Goal: Information Seeking & Learning: Compare options

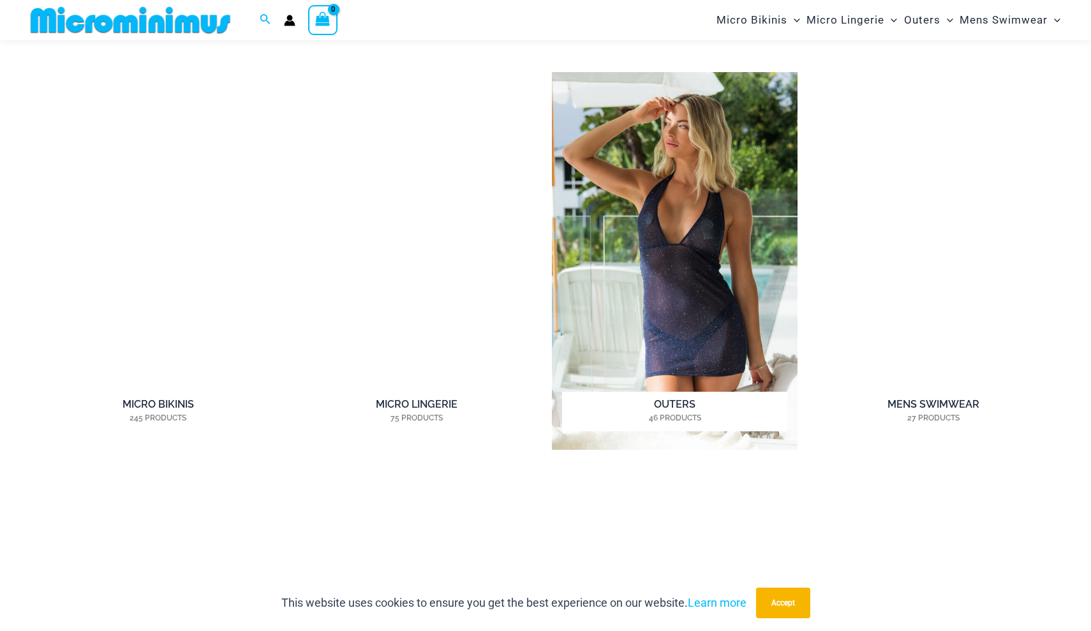
scroll to position [1023, 0]
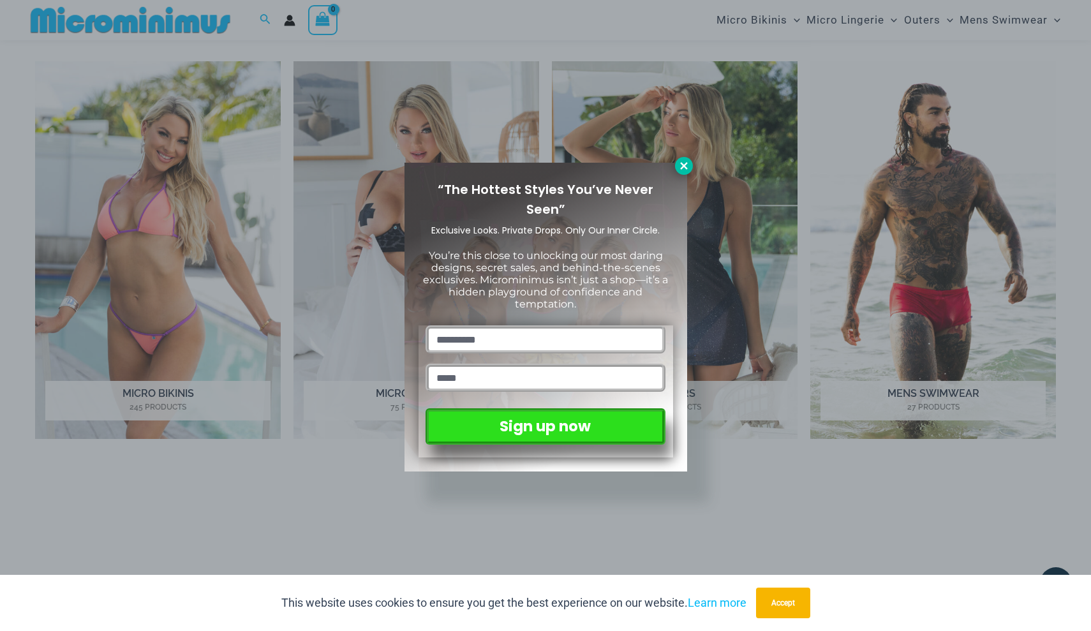
click at [678, 170] on icon at bounding box center [683, 165] width 11 height 11
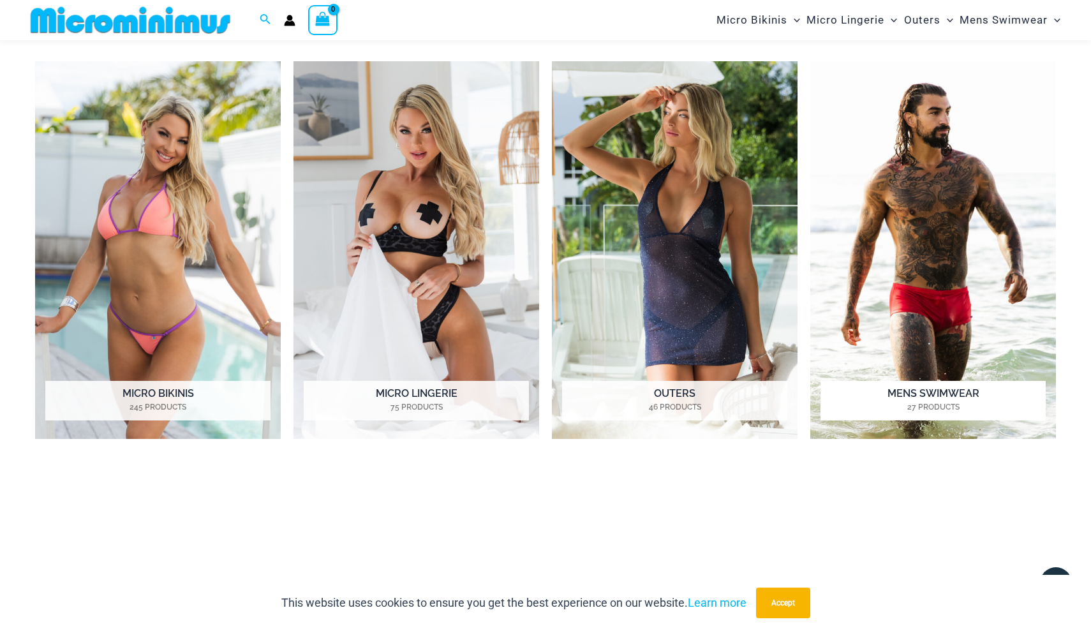
click at [912, 300] on img "Visit product category Mens Swimwear" at bounding box center [933, 250] width 246 height 378
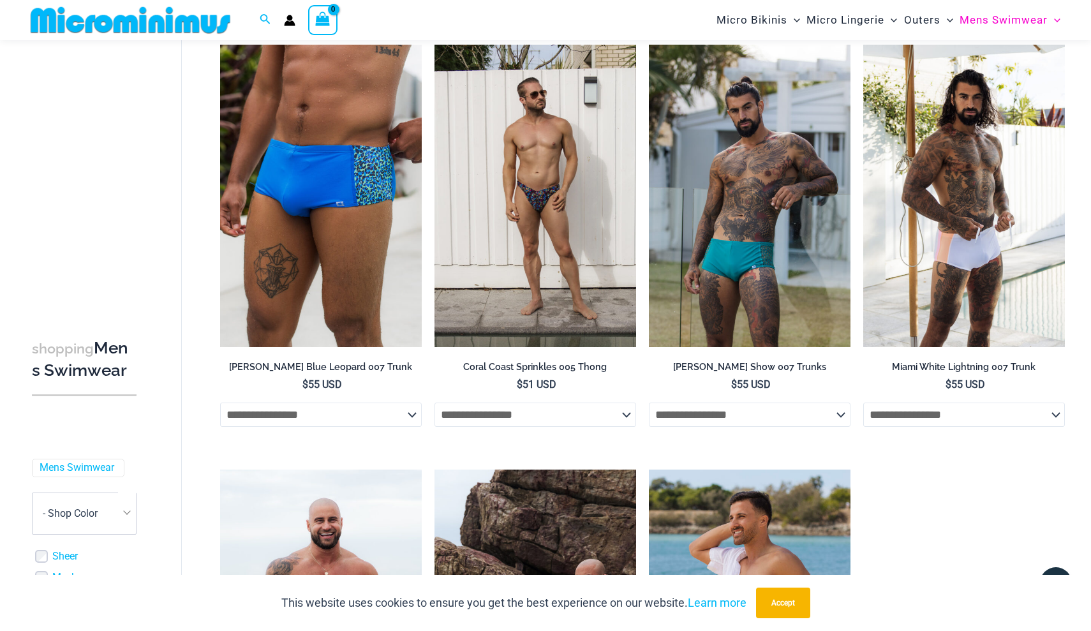
scroll to position [2330, 0]
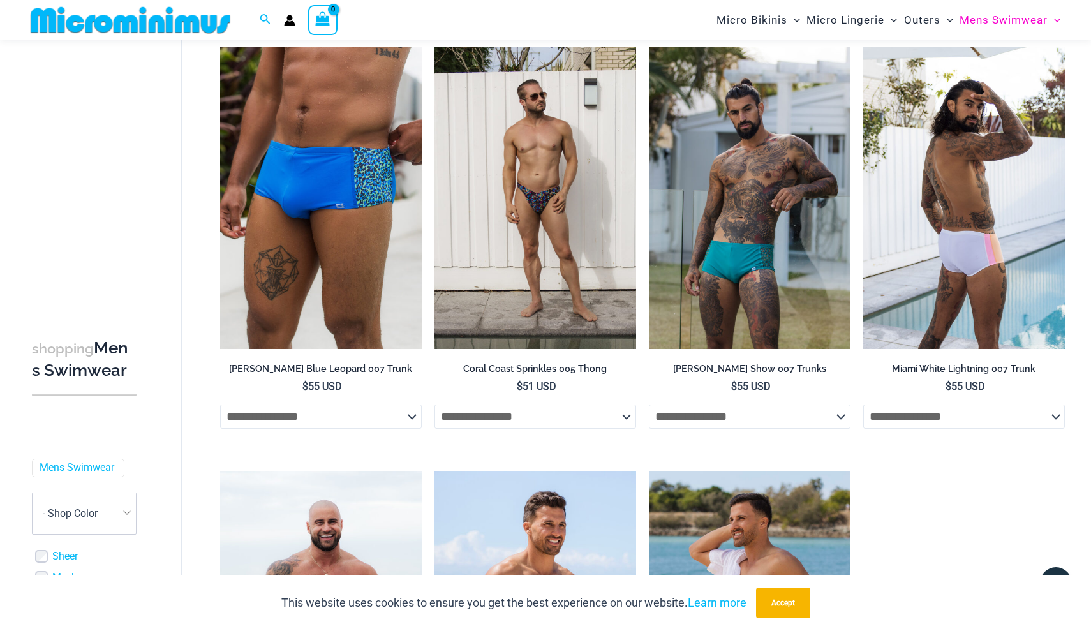
click at [935, 249] on img at bounding box center [964, 198] width 202 height 302
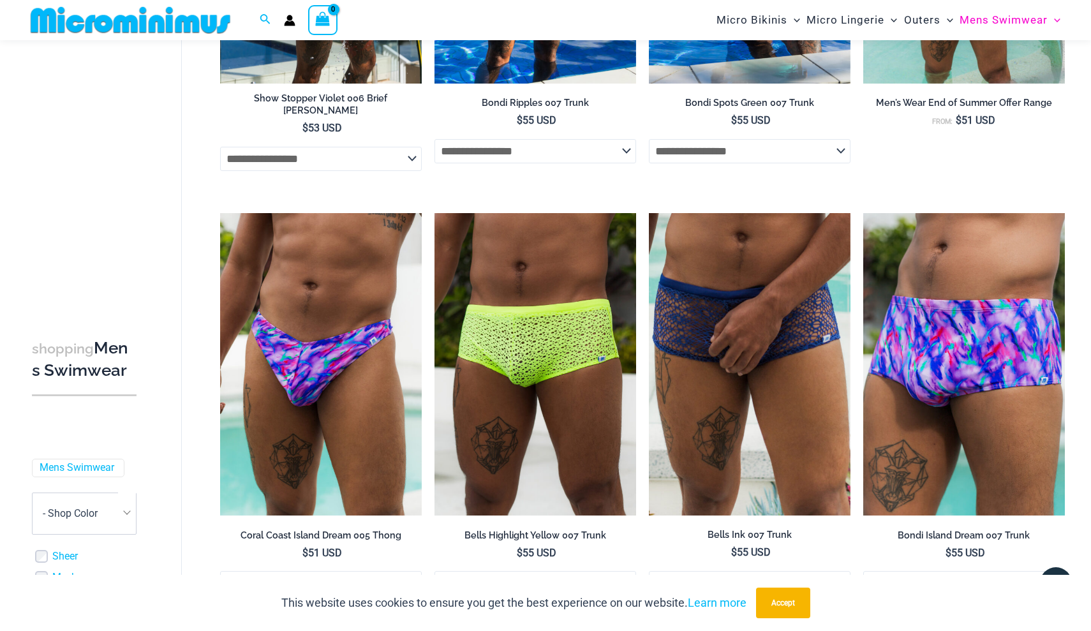
scroll to position [1738, 0]
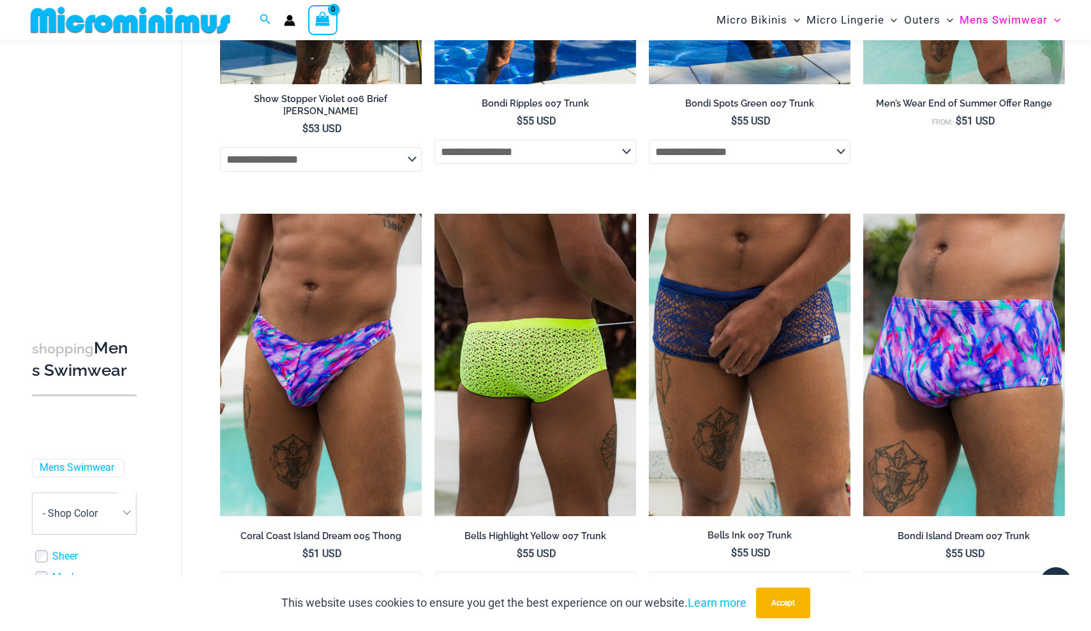
click at [551, 322] on img at bounding box center [535, 365] width 202 height 302
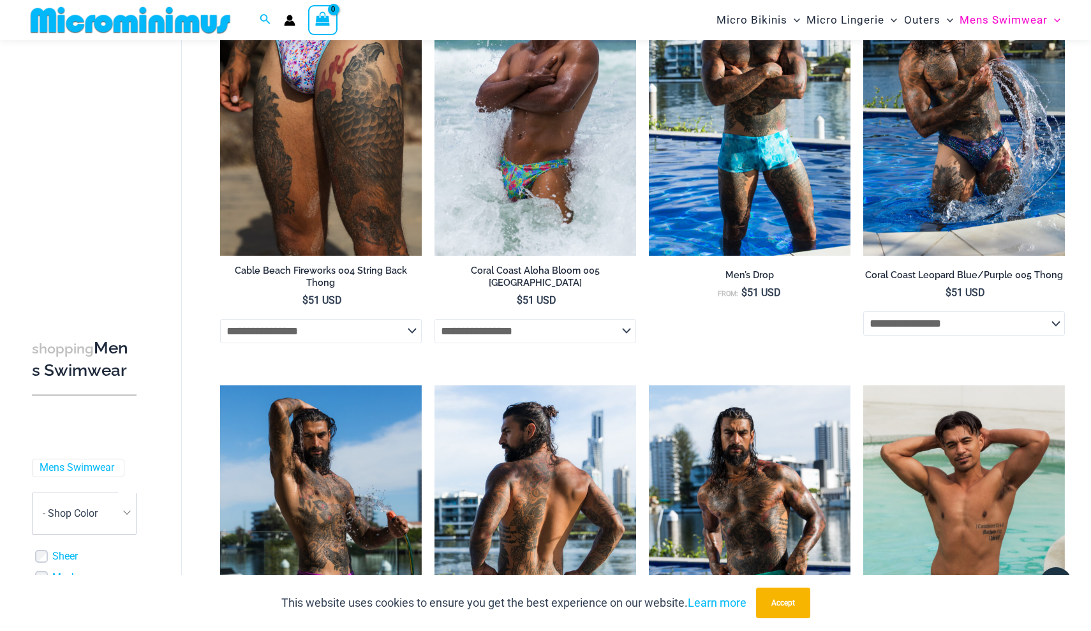
scroll to position [1132, 0]
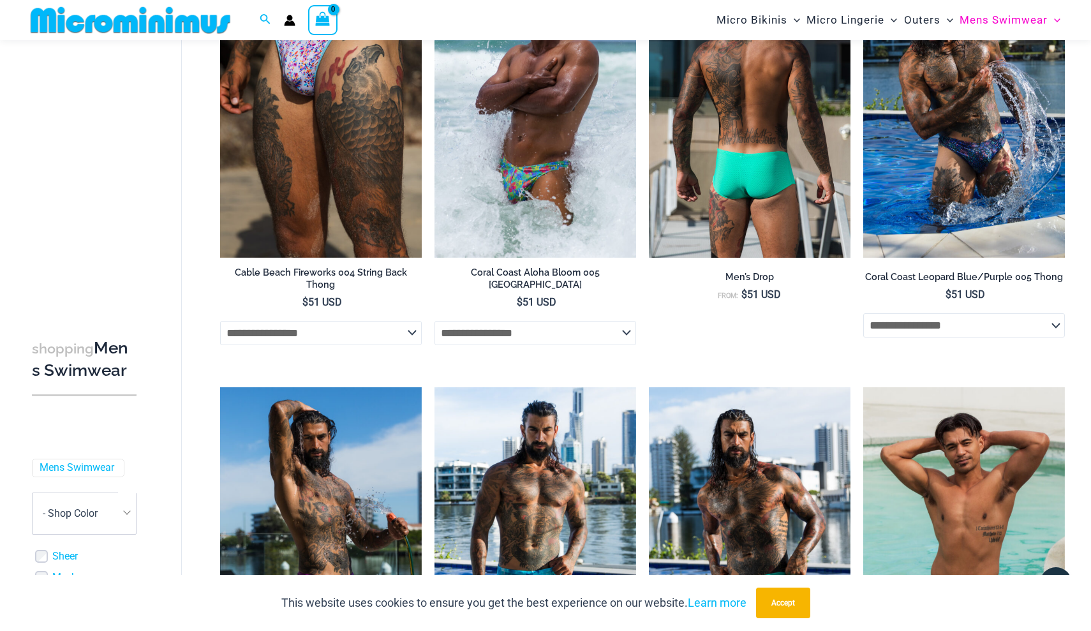
click at [780, 133] on img at bounding box center [750, 106] width 202 height 302
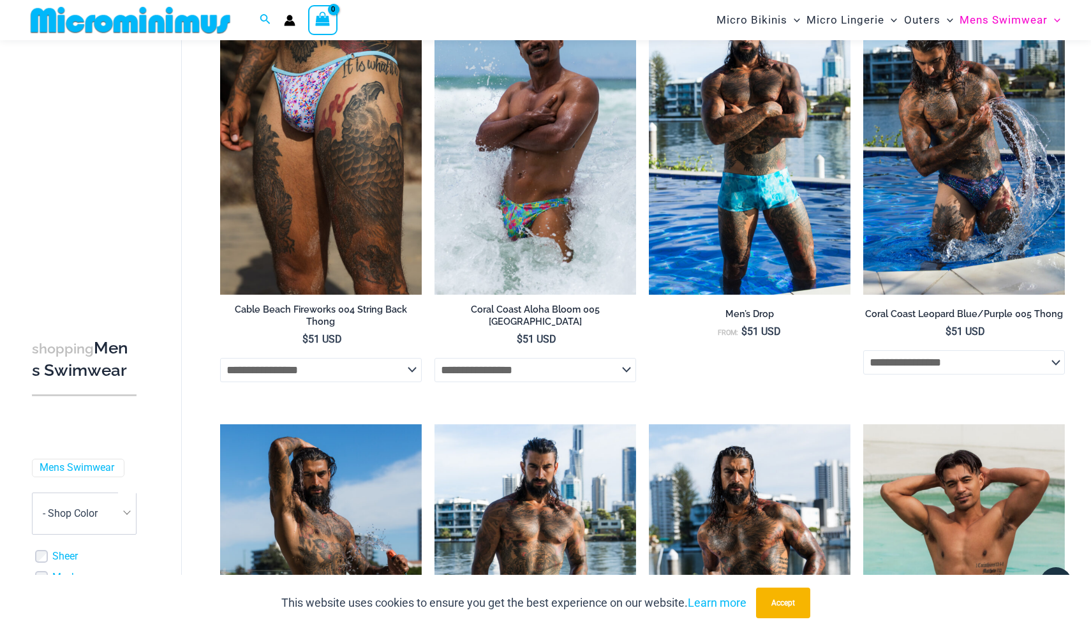
scroll to position [1074, 0]
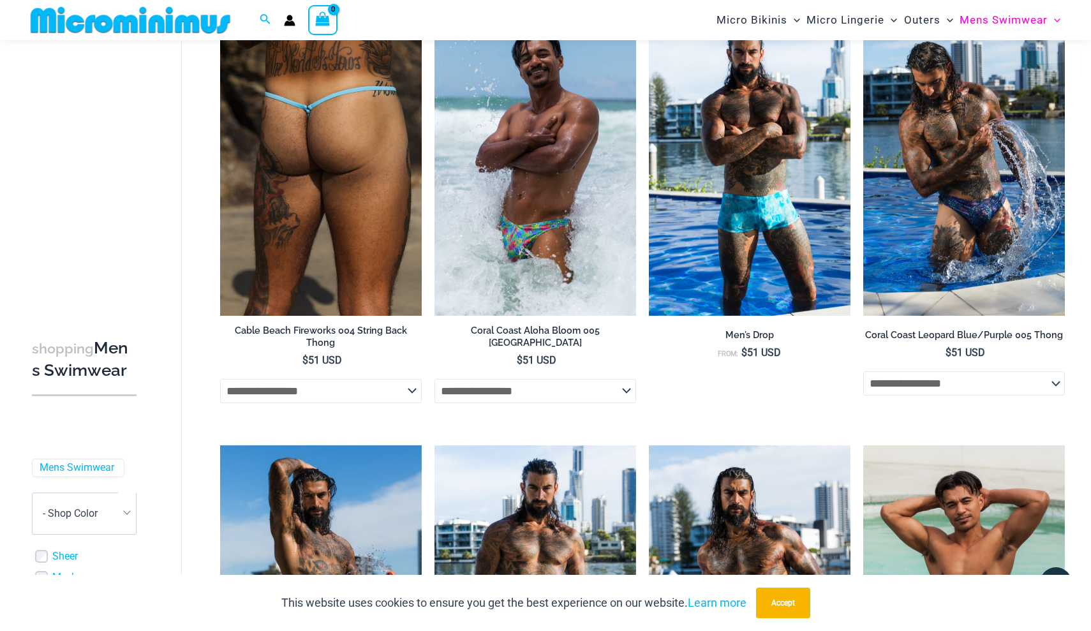
click at [349, 169] on img at bounding box center [321, 164] width 202 height 302
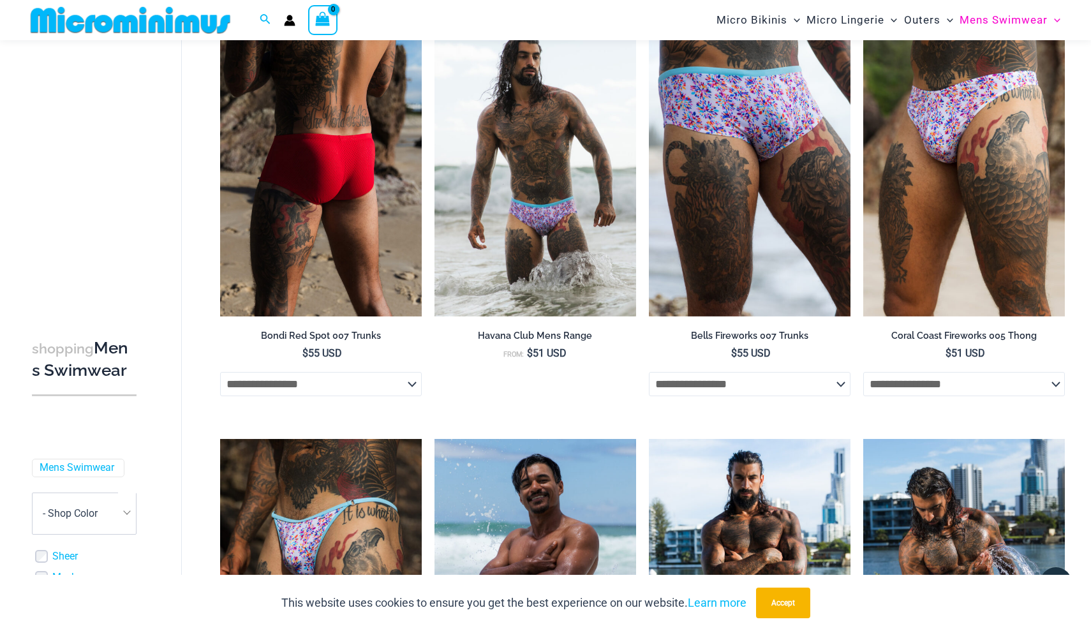
scroll to position [646, 0]
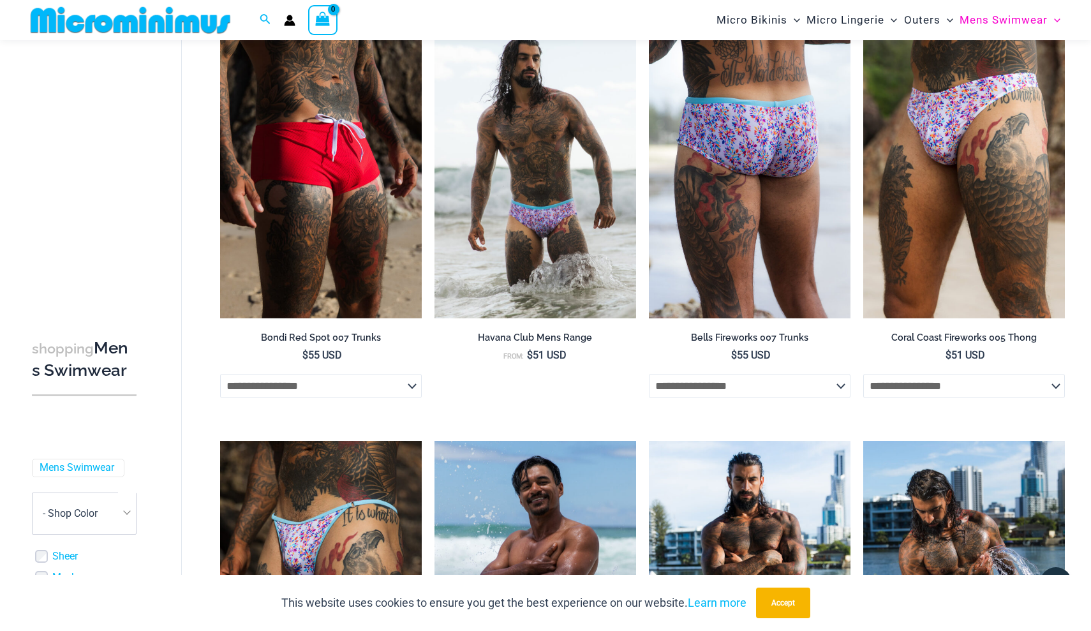
click at [715, 180] on img at bounding box center [750, 167] width 202 height 302
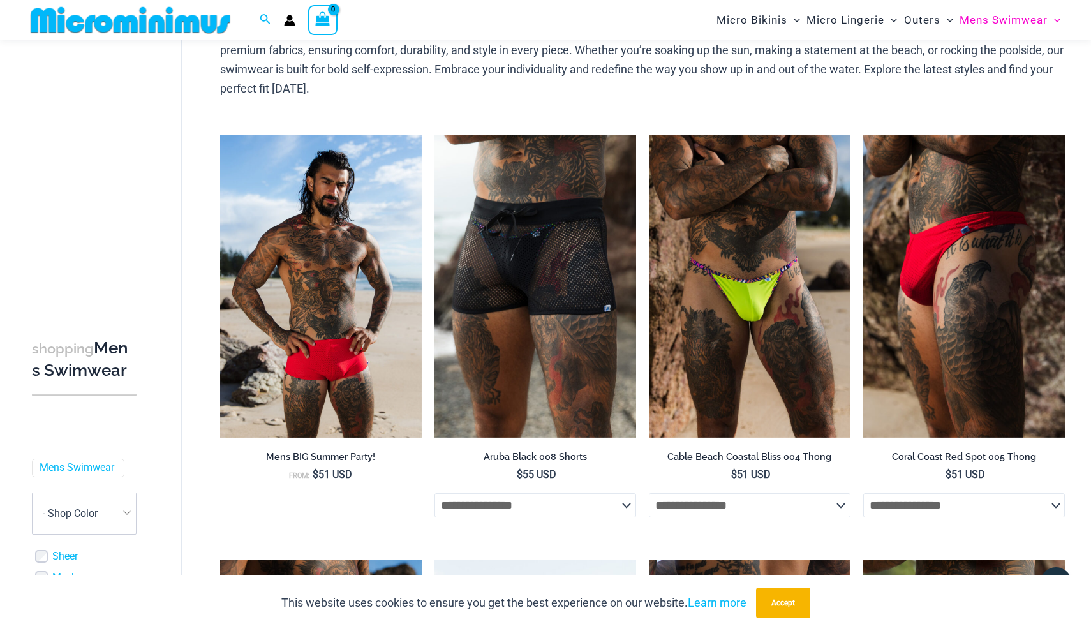
scroll to position [101, 0]
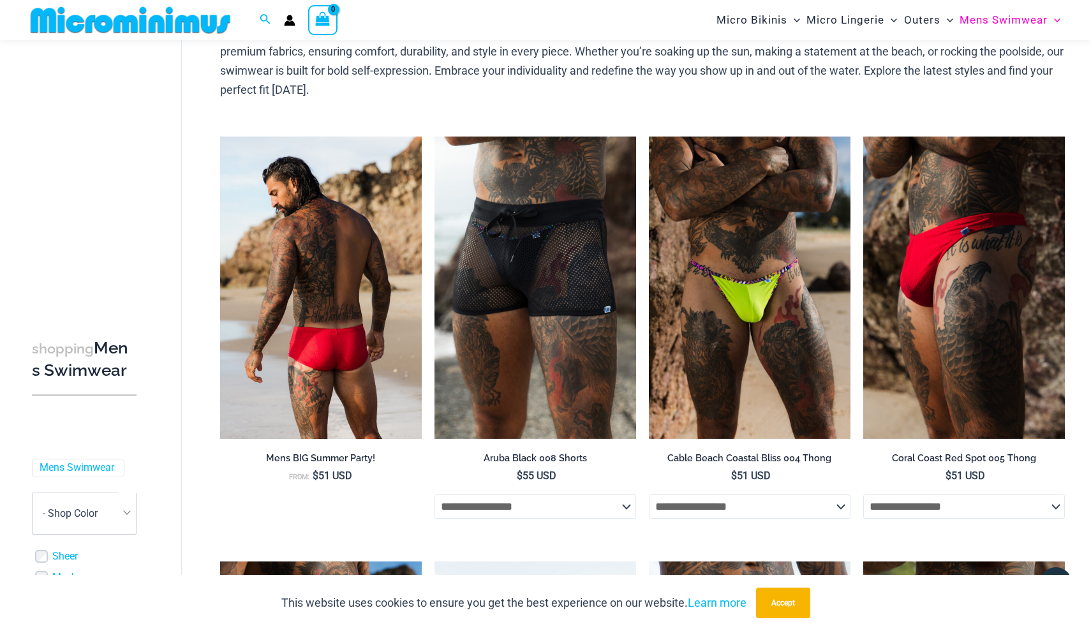
click at [384, 255] on img at bounding box center [321, 288] width 202 height 302
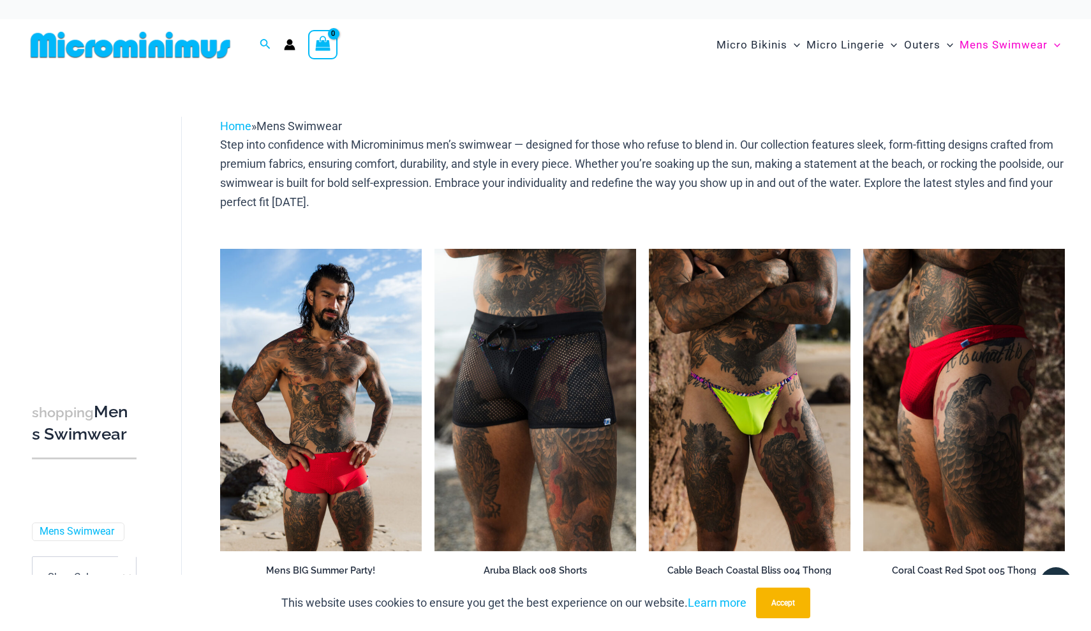
scroll to position [0, 0]
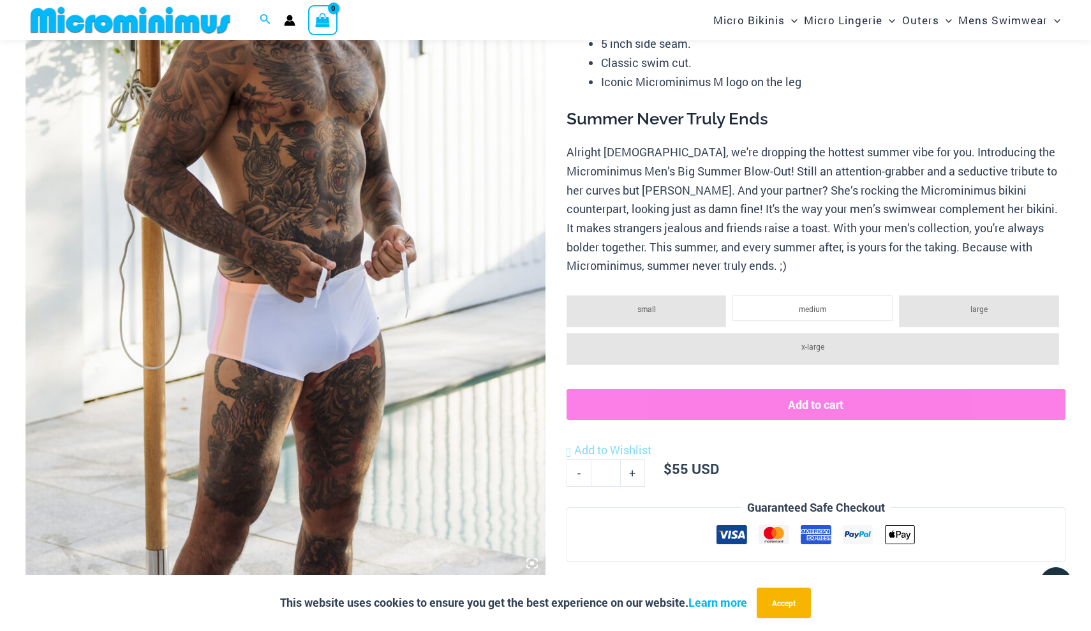
scroll to position [320, 0]
click at [422, 302] on img at bounding box center [286, 186] width 520 height 780
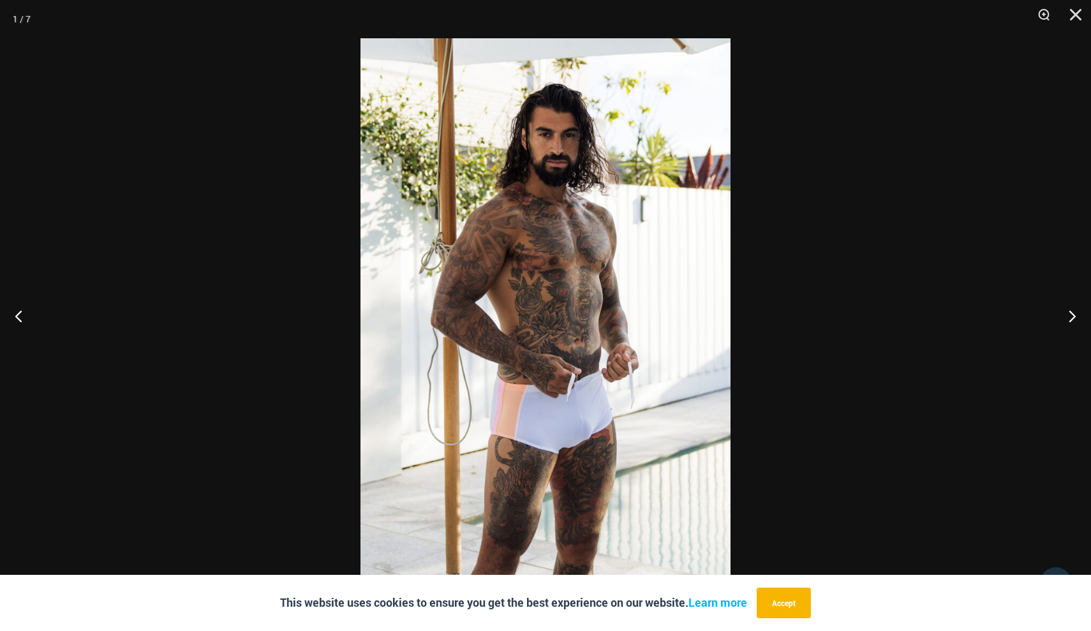
click at [312, 285] on div at bounding box center [545, 315] width 1091 height 631
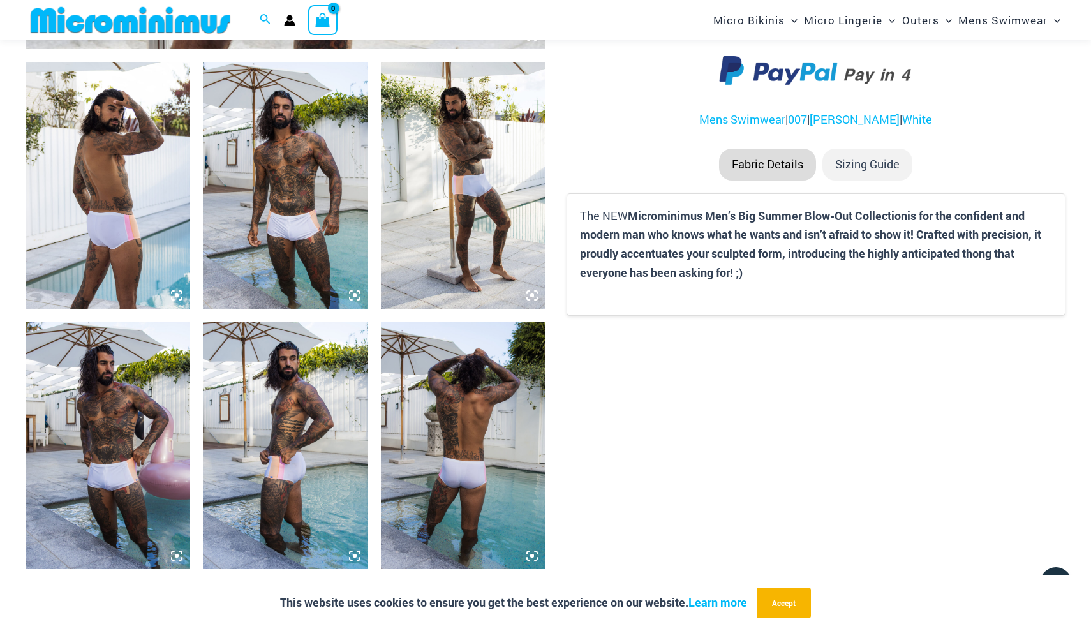
scroll to position [848, 0]
click at [144, 436] on img at bounding box center [108, 444] width 165 height 247
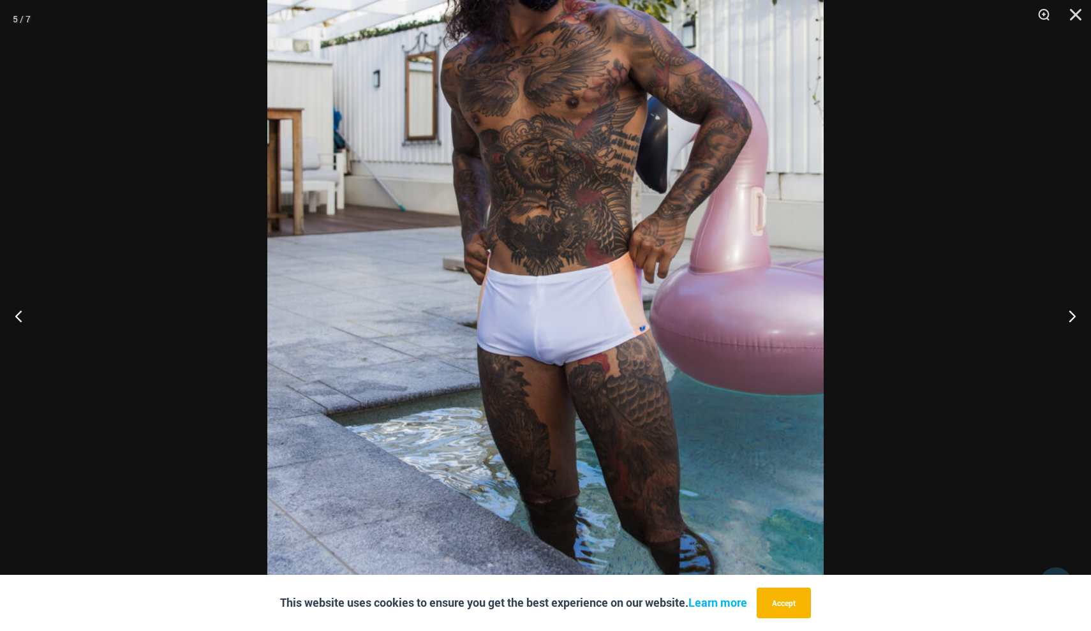
click at [154, 312] on div at bounding box center [545, 315] width 1091 height 631
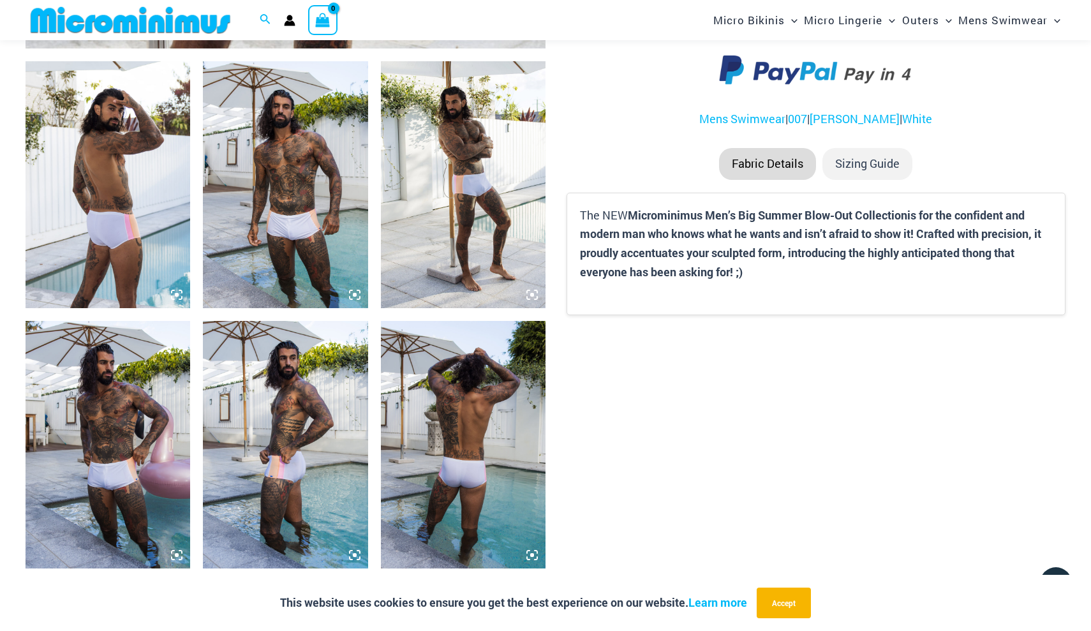
click at [472, 202] on img at bounding box center [463, 184] width 165 height 247
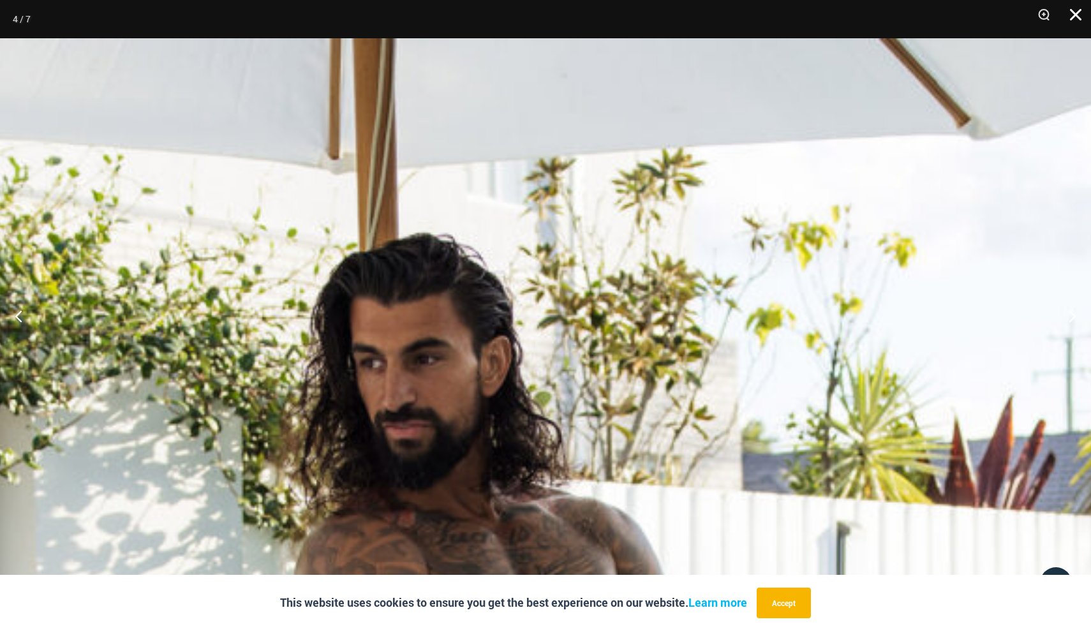
click at [1074, 12] on button "Close" at bounding box center [1071, 19] width 32 height 38
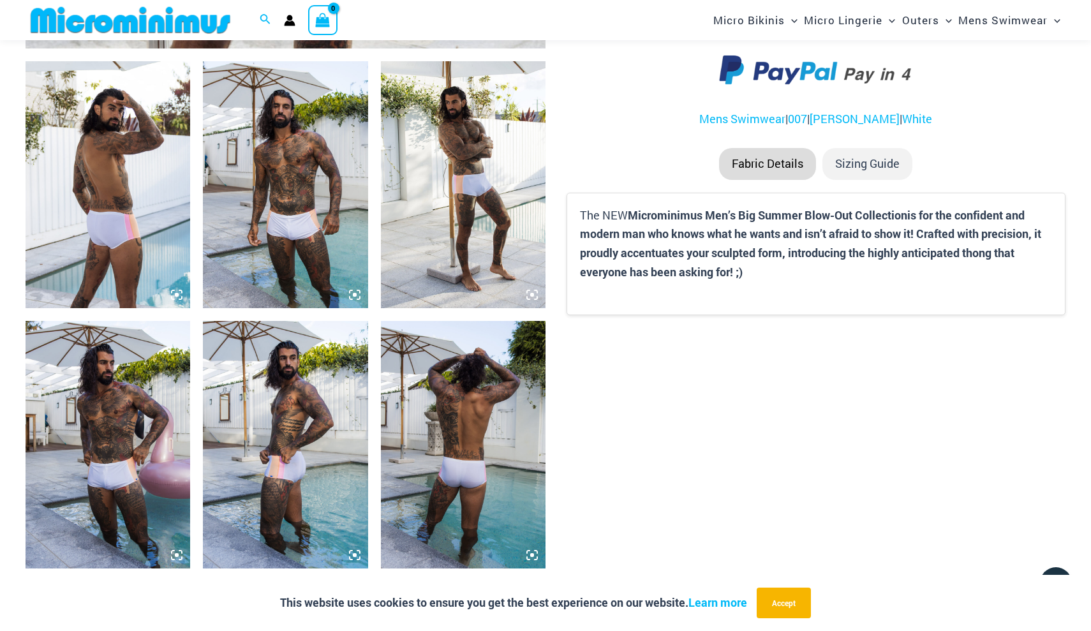
click at [117, 426] on img at bounding box center [108, 444] width 165 height 247
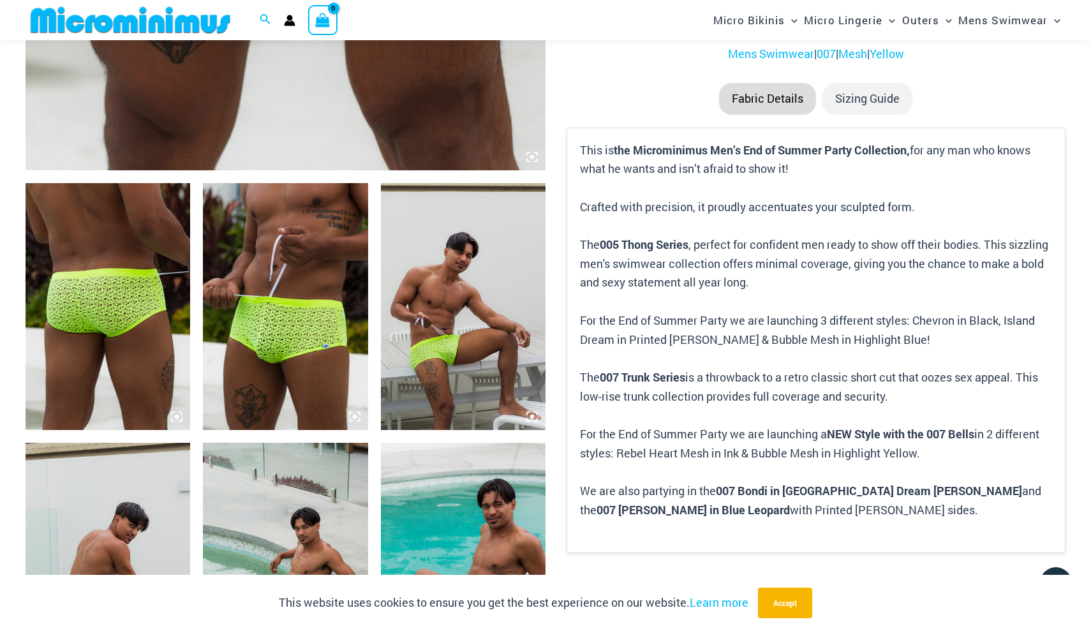
scroll to position [621, 0]
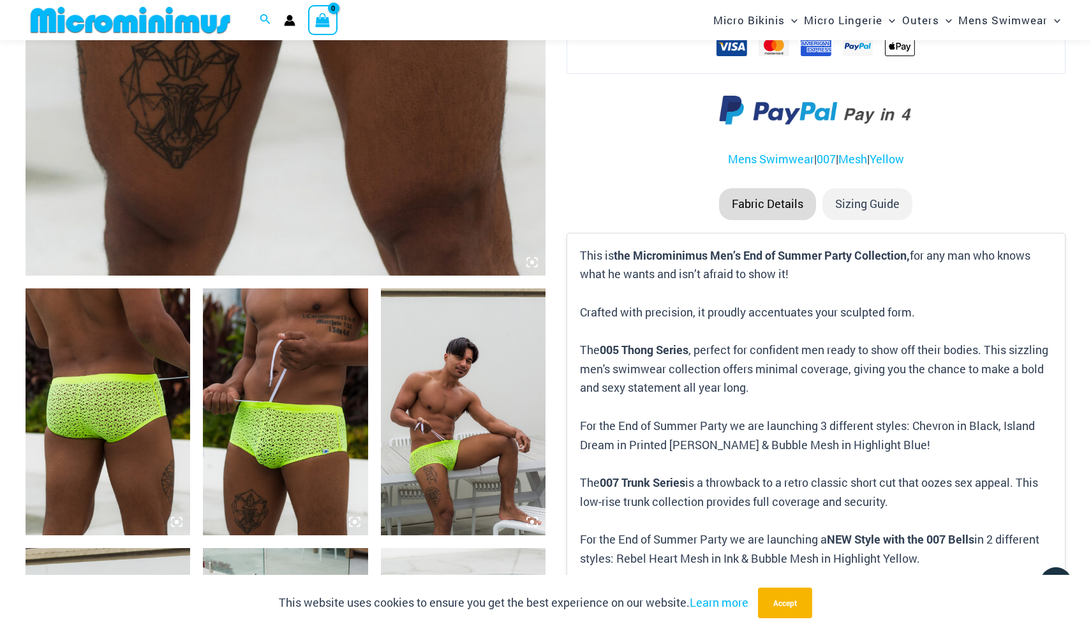
click at [286, 420] on img at bounding box center [285, 411] width 165 height 247
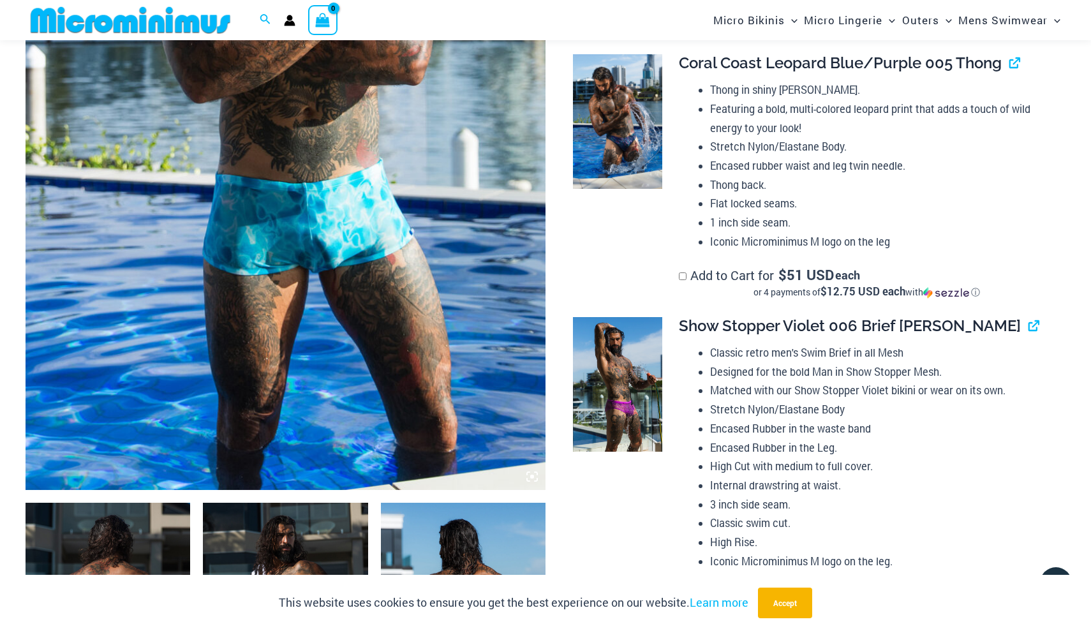
scroll to position [415, 0]
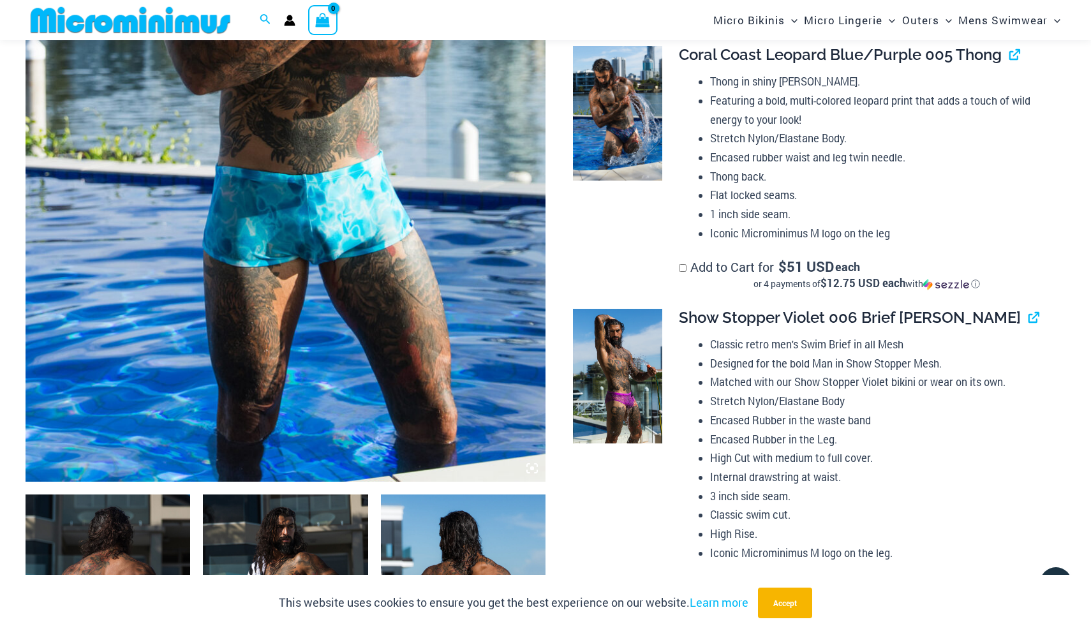
click at [278, 272] on img at bounding box center [286, 91] width 520 height 780
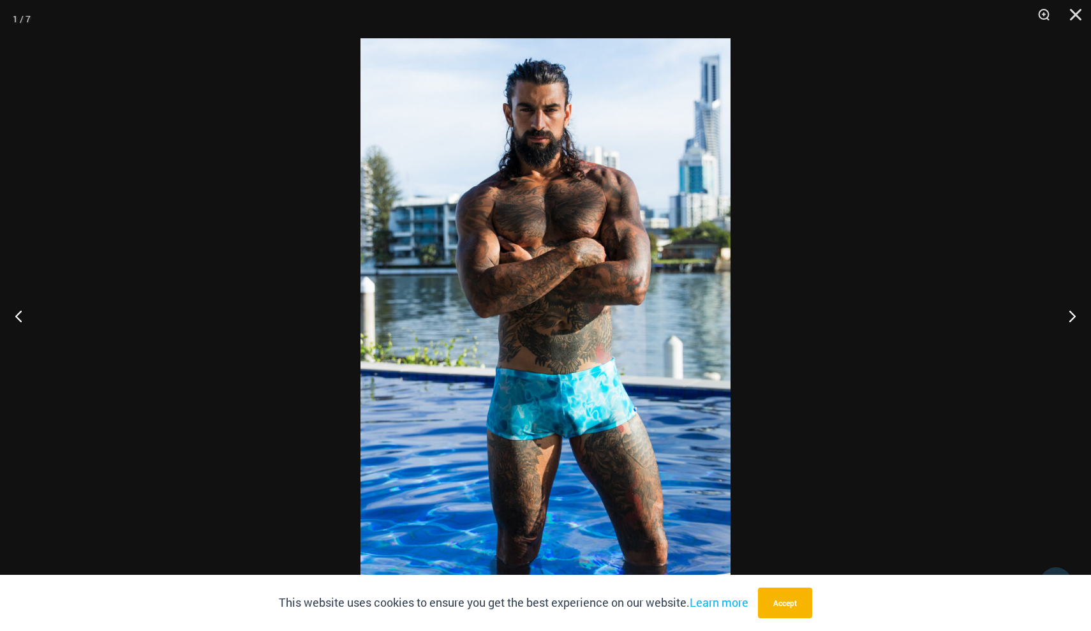
click at [567, 307] on img at bounding box center [545, 315] width 370 height 554
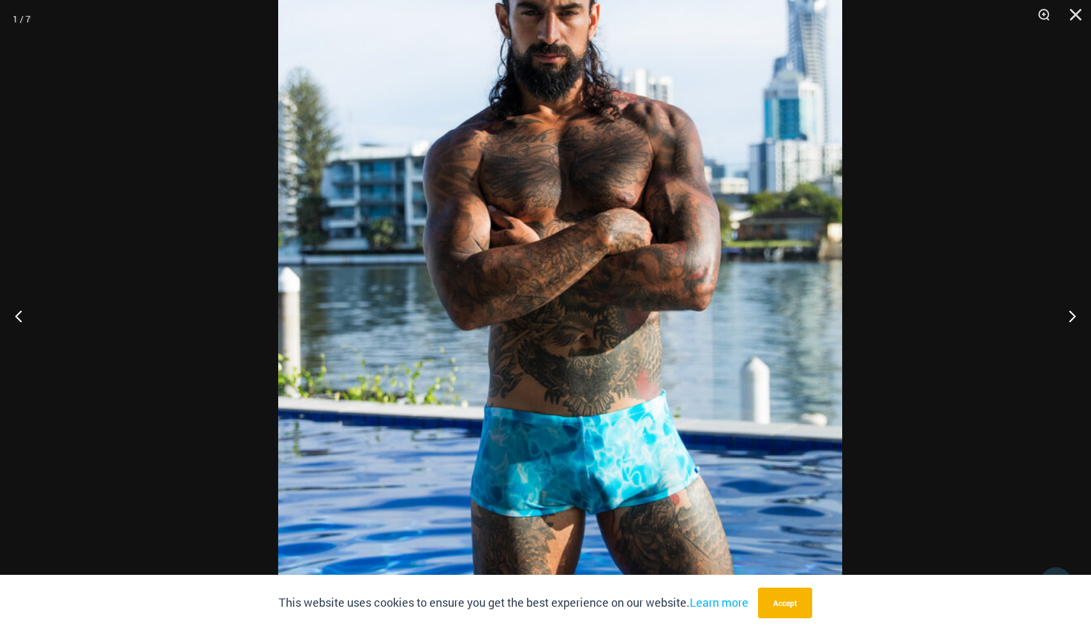
click at [639, 314] on img at bounding box center [560, 327] width 564 height 846
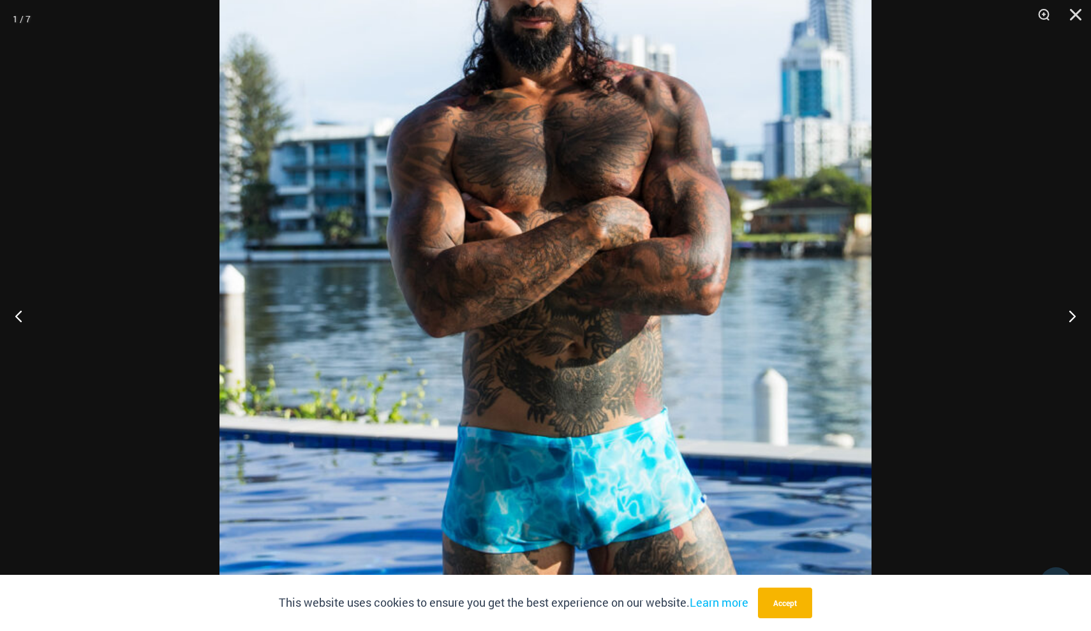
click at [639, 314] on img at bounding box center [545, 333] width 652 height 978
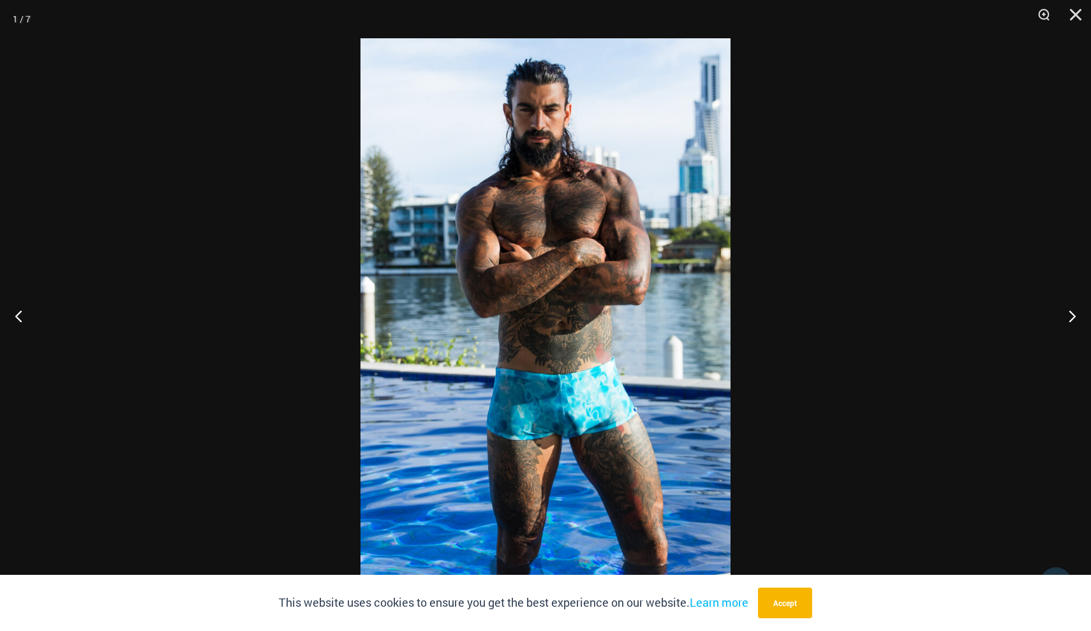
click at [639, 314] on img at bounding box center [545, 315] width 370 height 554
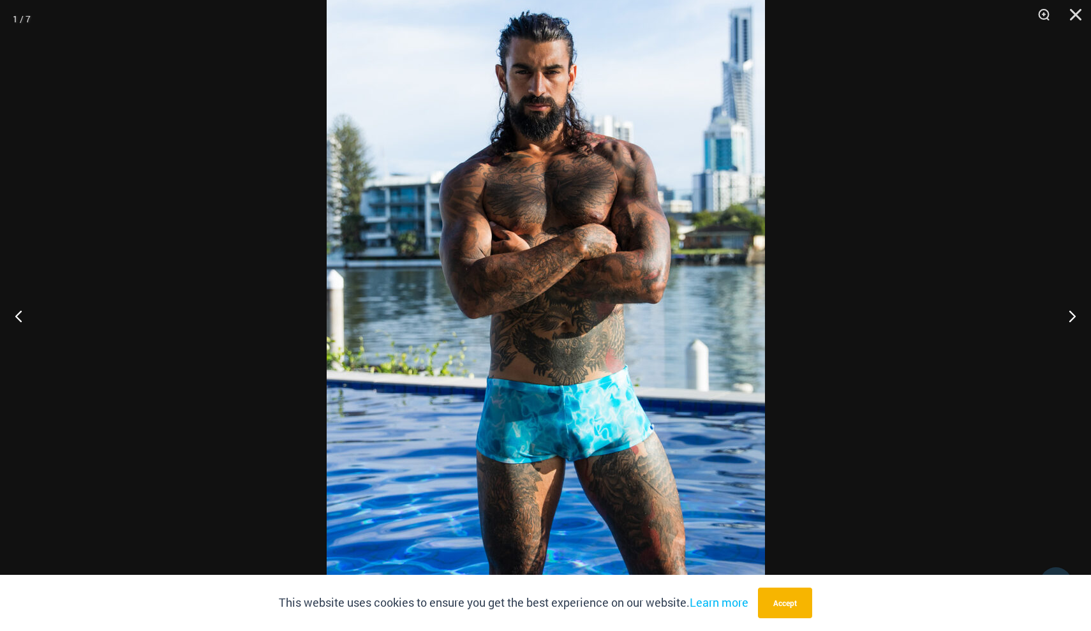
click at [639, 314] on img at bounding box center [546, 315] width 438 height 657
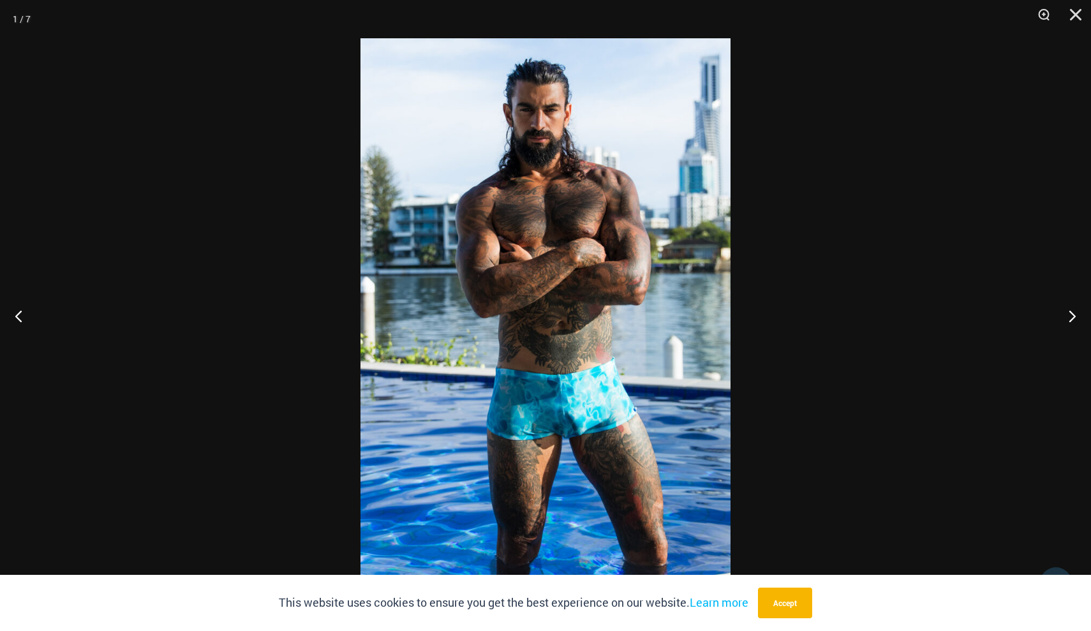
click at [692, 341] on img at bounding box center [545, 315] width 370 height 554
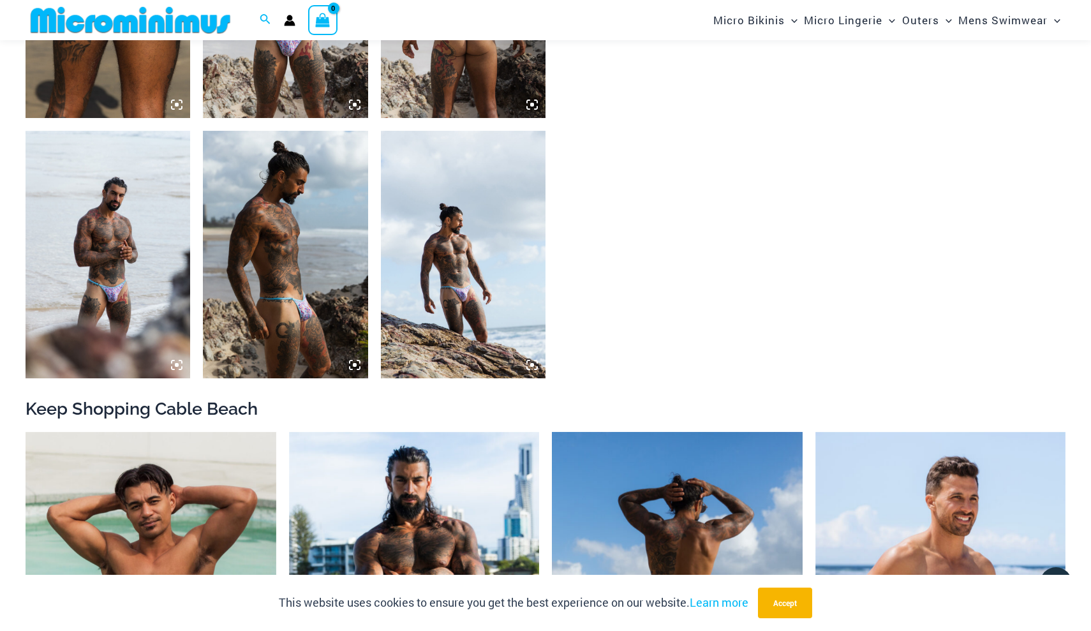
scroll to position [1002, 0]
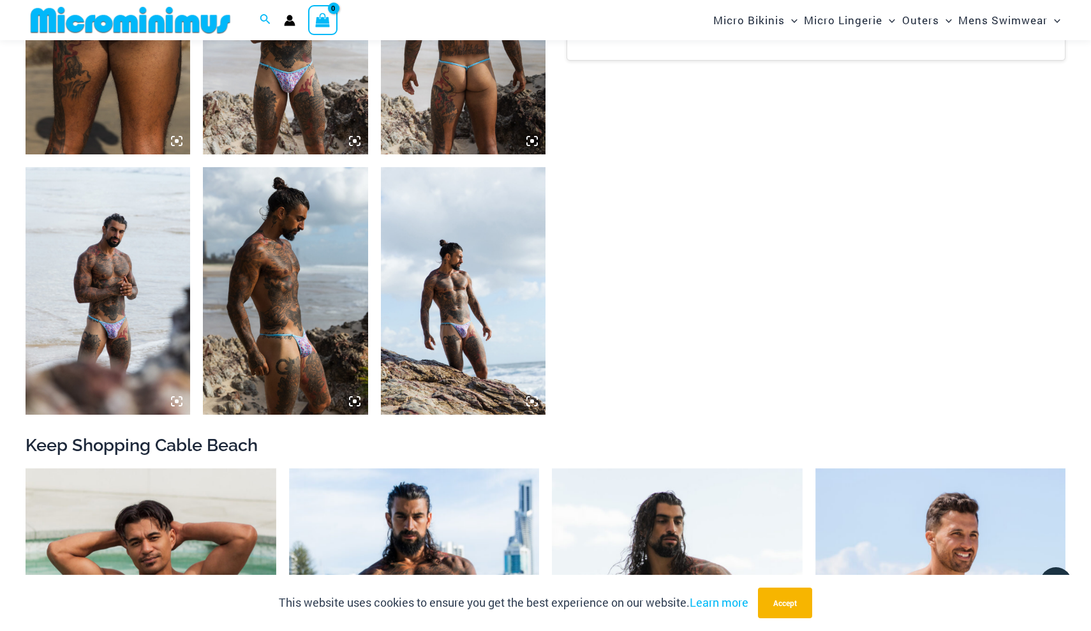
click at [477, 312] on img at bounding box center [463, 290] width 165 height 247
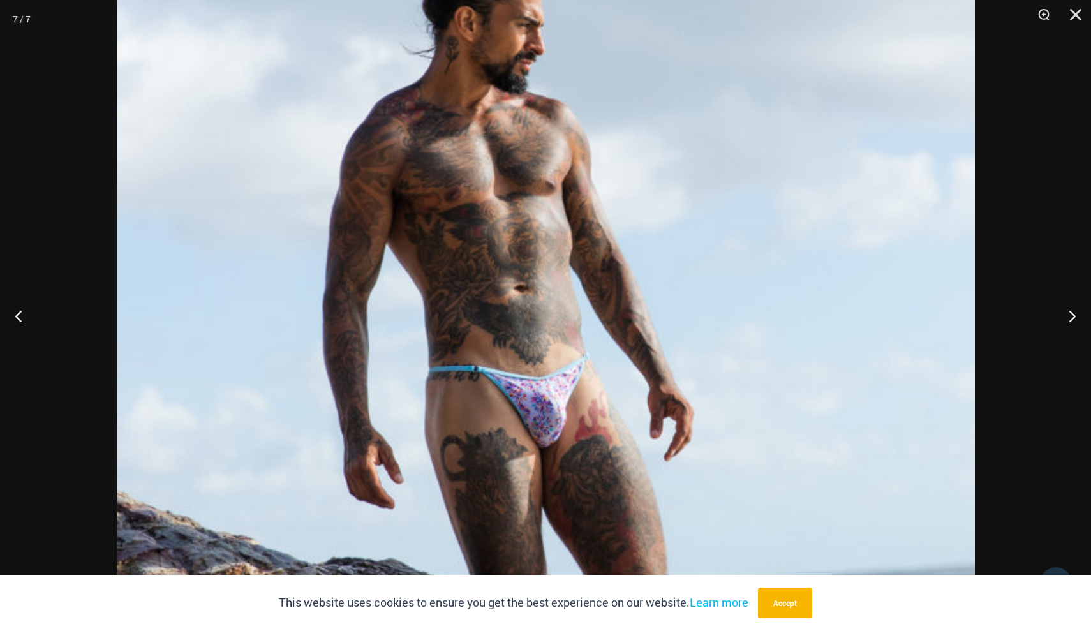
click at [980, 293] on div at bounding box center [545, 315] width 1091 height 631
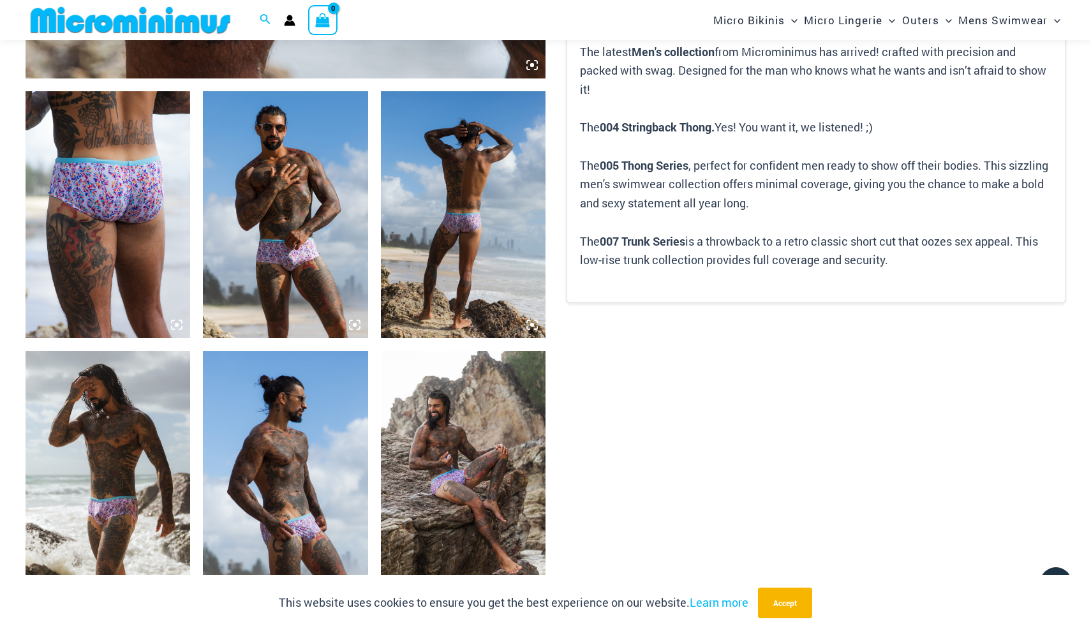
scroll to position [818, 0]
click at [155, 481] on img at bounding box center [108, 474] width 165 height 247
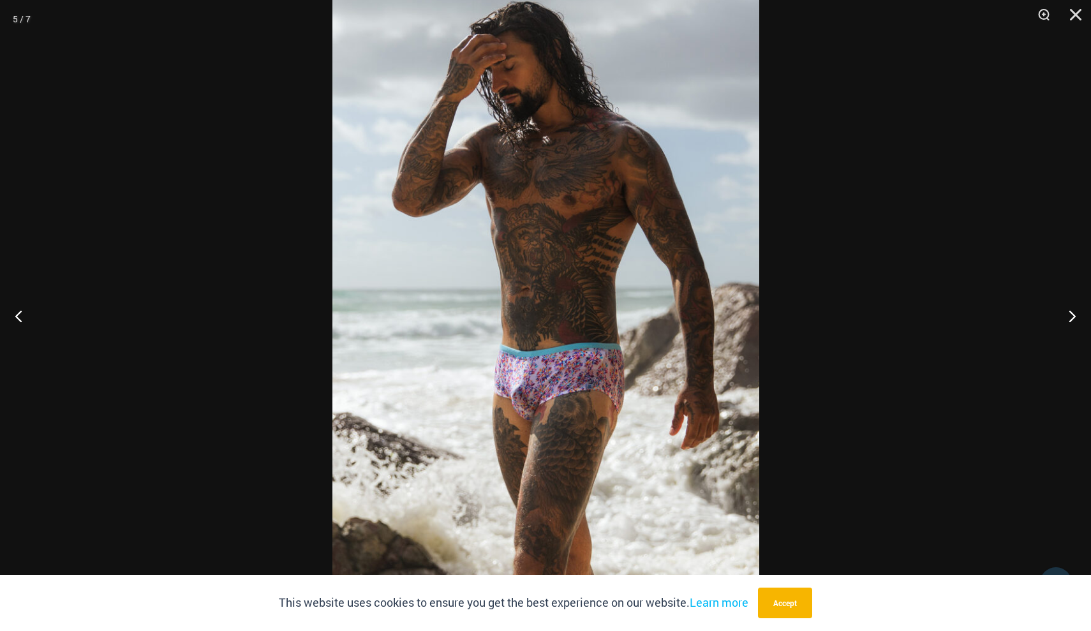
click at [467, 364] on img at bounding box center [545, 287] width 427 height 639
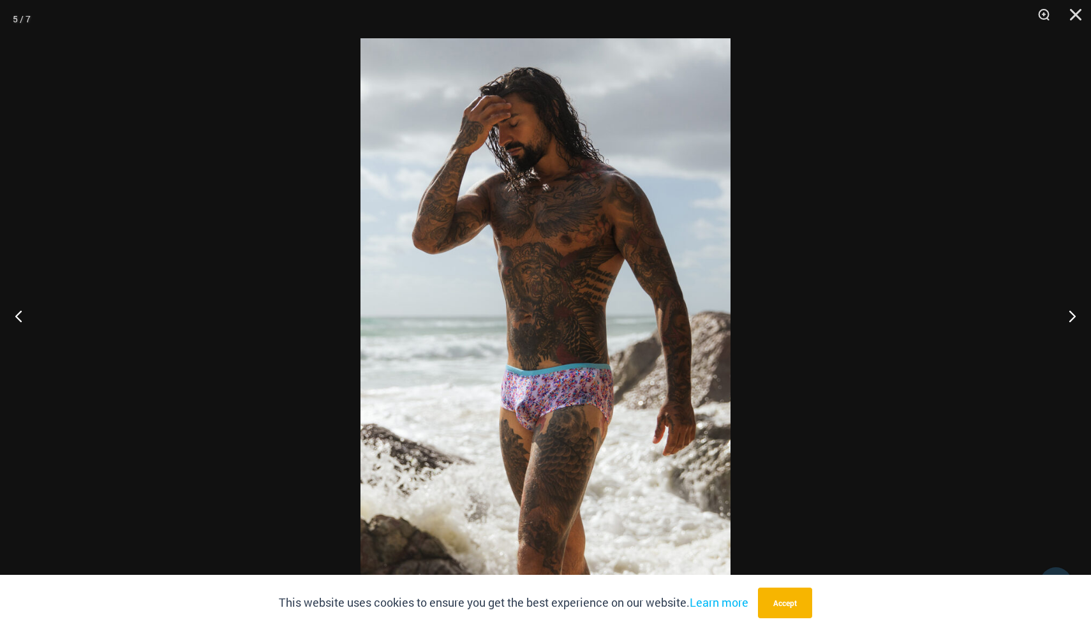
click at [467, 364] on img at bounding box center [545, 315] width 370 height 554
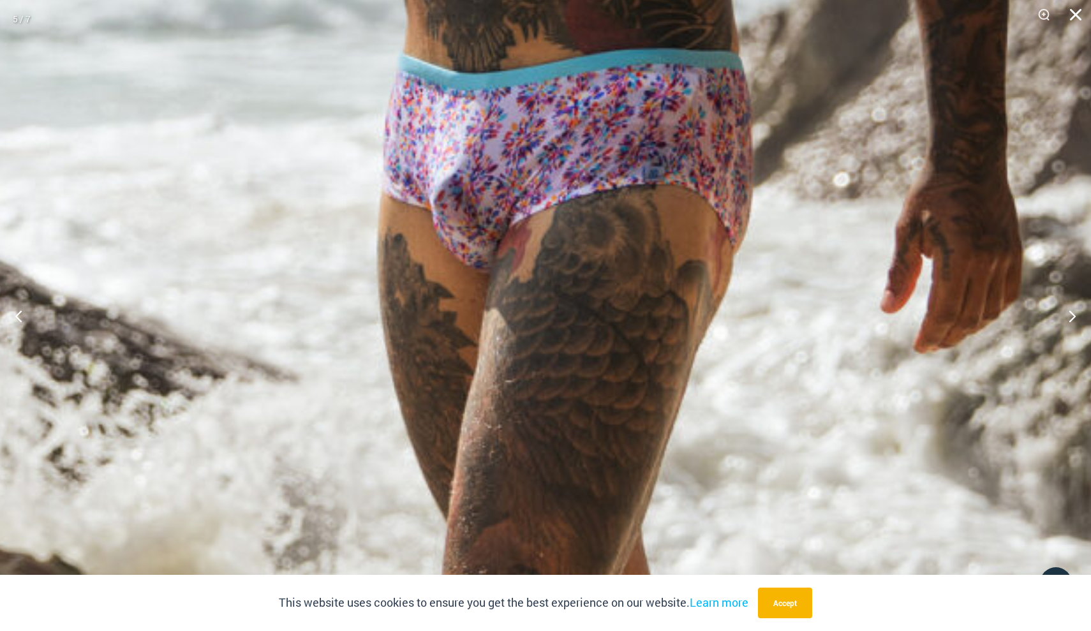
click at [1070, 11] on button "Close" at bounding box center [1071, 19] width 32 height 38
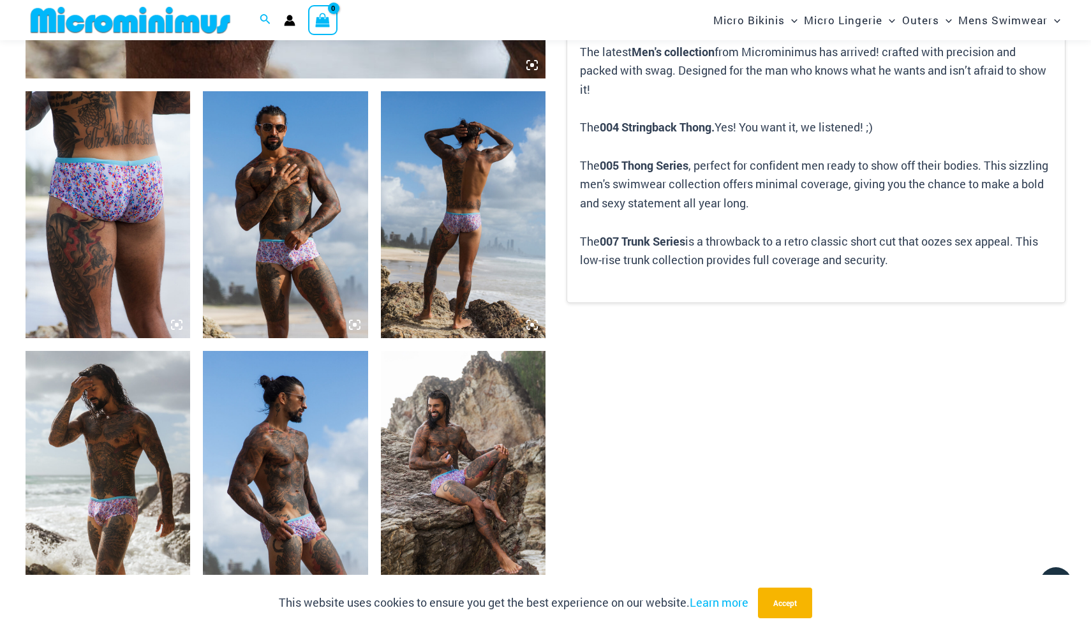
click at [273, 423] on img at bounding box center [285, 474] width 165 height 247
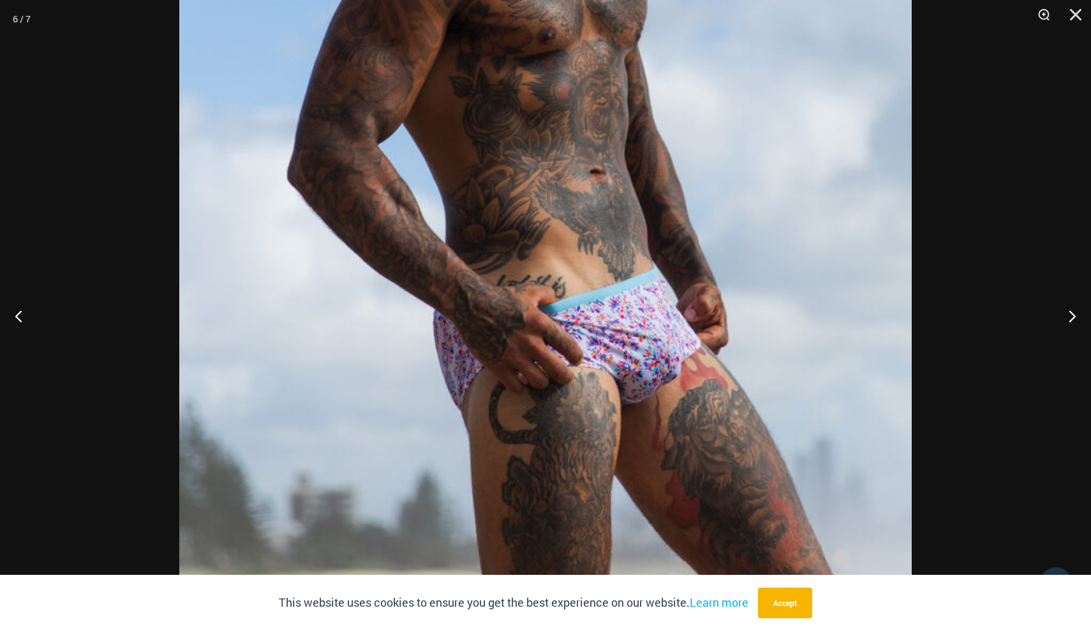
click at [621, 447] on img at bounding box center [545, 99] width 732 height 1099
click at [638, 447] on img at bounding box center [545, 99] width 732 height 1099
click at [1066, 309] on button "Next" at bounding box center [1067, 316] width 48 height 64
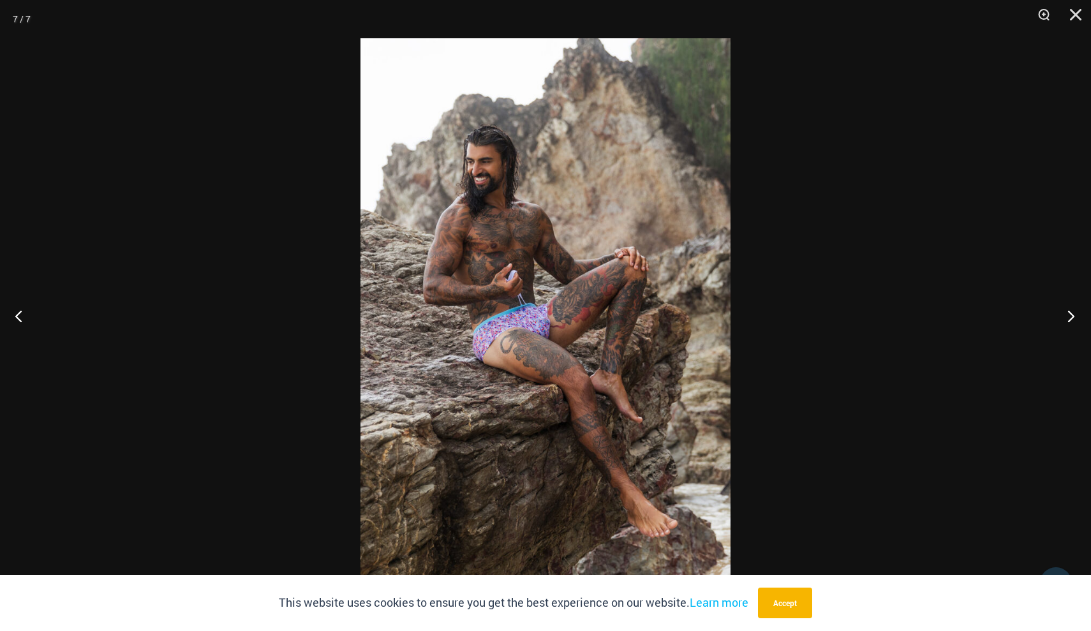
click at [1066, 309] on button "Next" at bounding box center [1067, 316] width 48 height 64
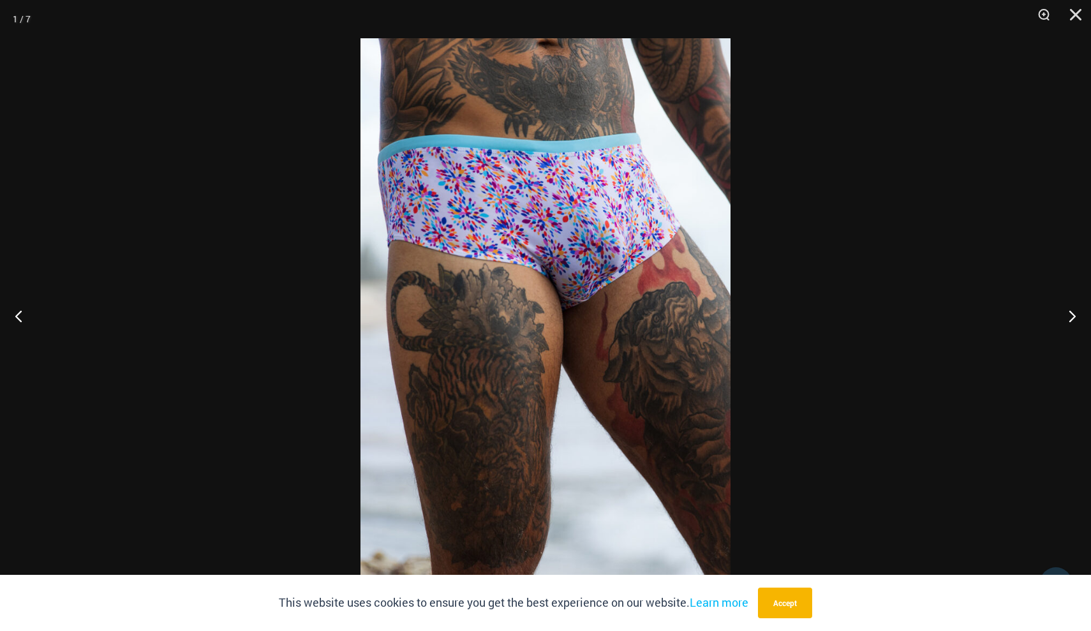
click at [536, 190] on img at bounding box center [545, 315] width 370 height 554
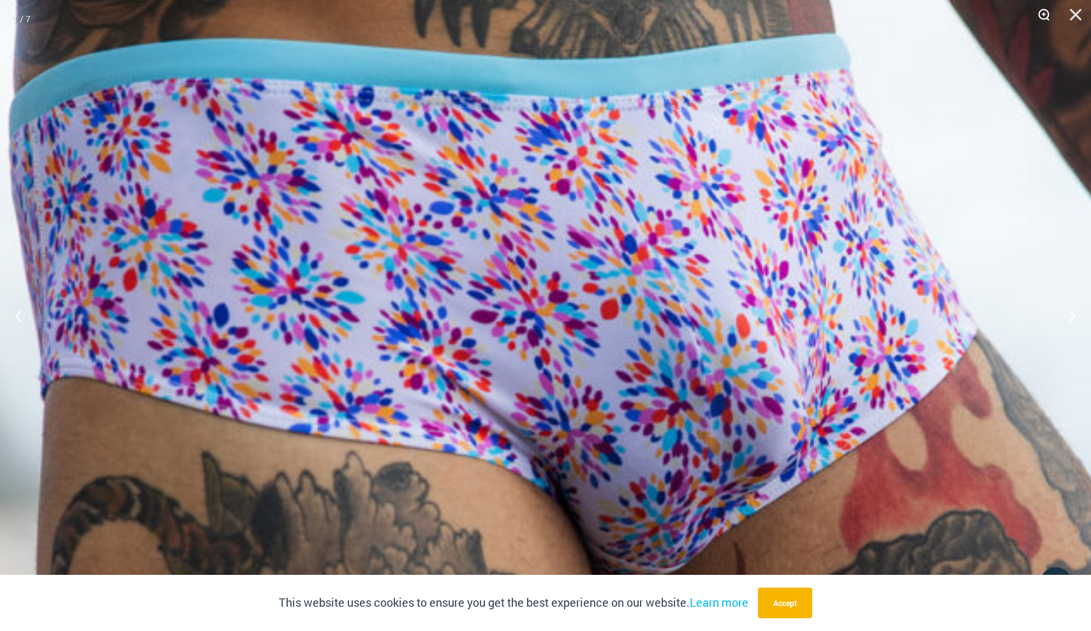
click at [1045, 15] on button "Zoom" at bounding box center [1039, 19] width 32 height 38
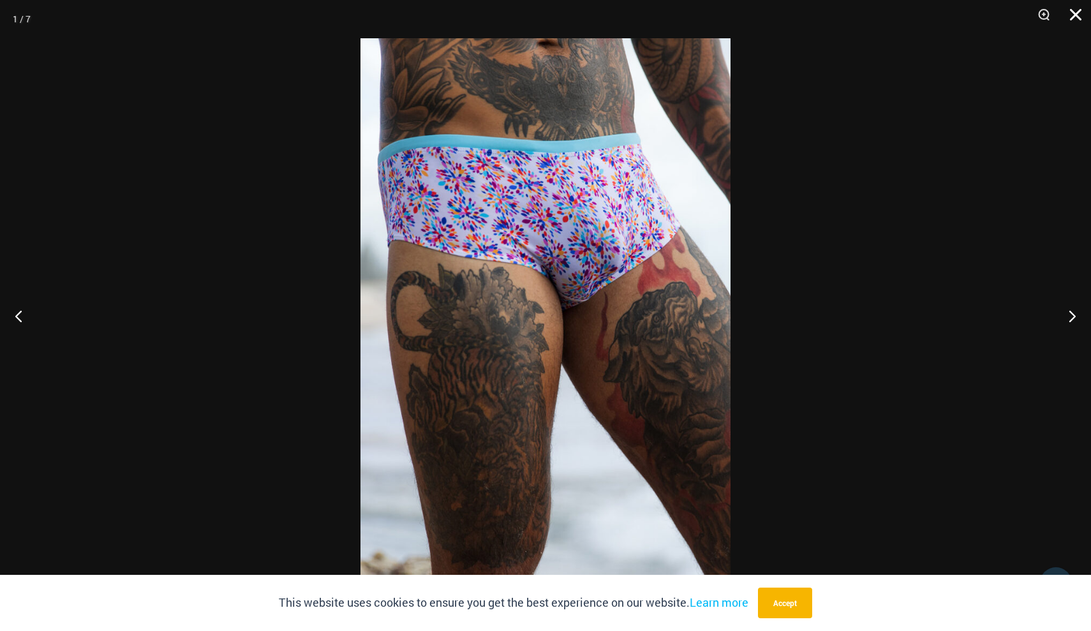
click at [1071, 14] on button "Close" at bounding box center [1071, 19] width 32 height 38
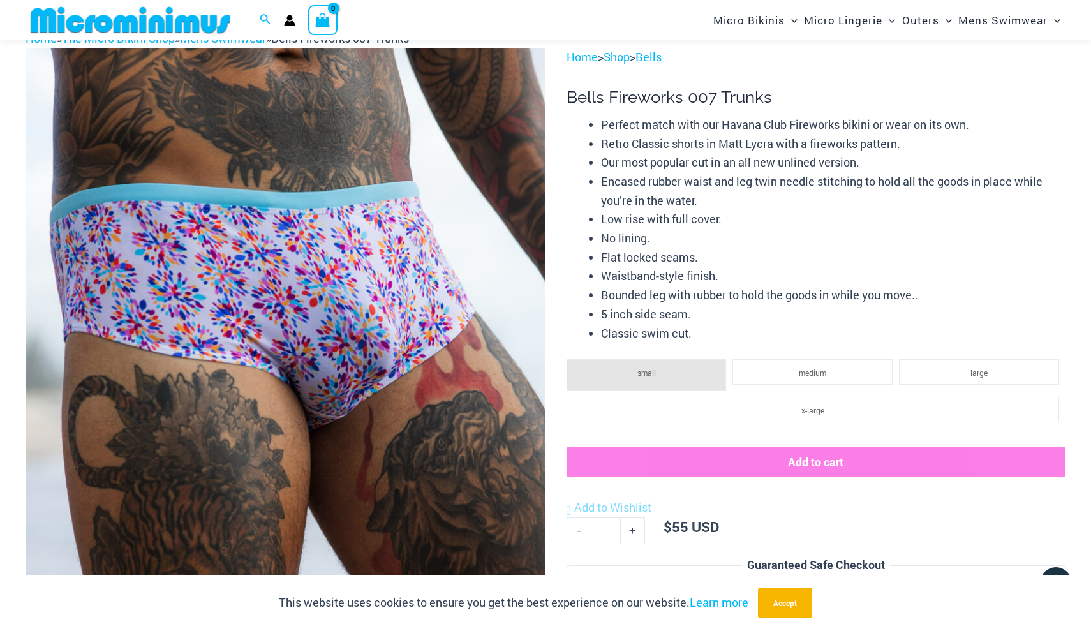
scroll to position [68, 0]
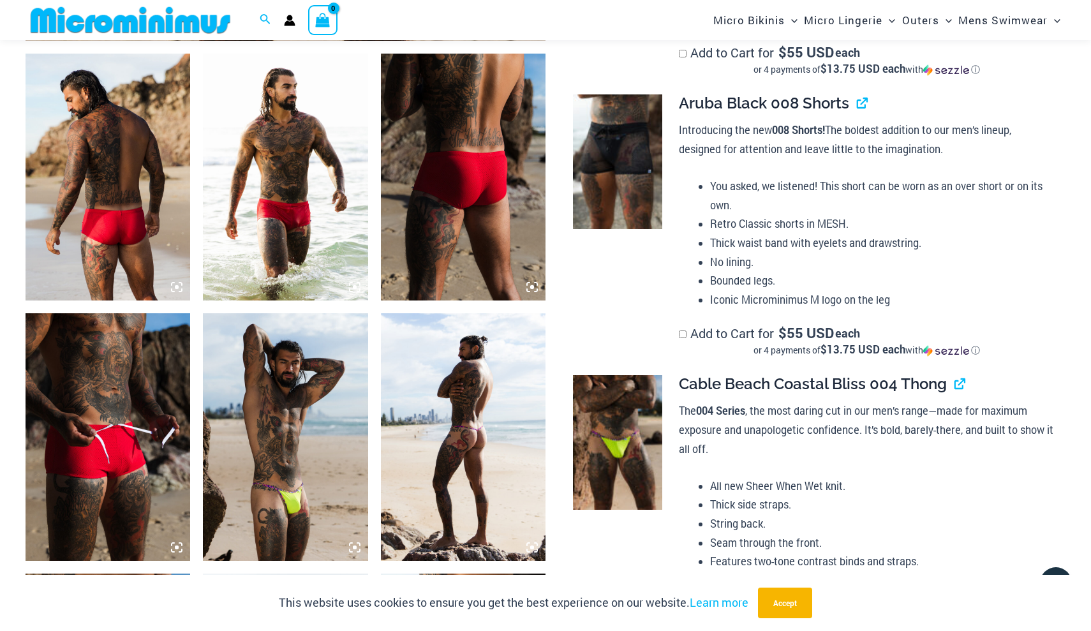
scroll to position [857, 0]
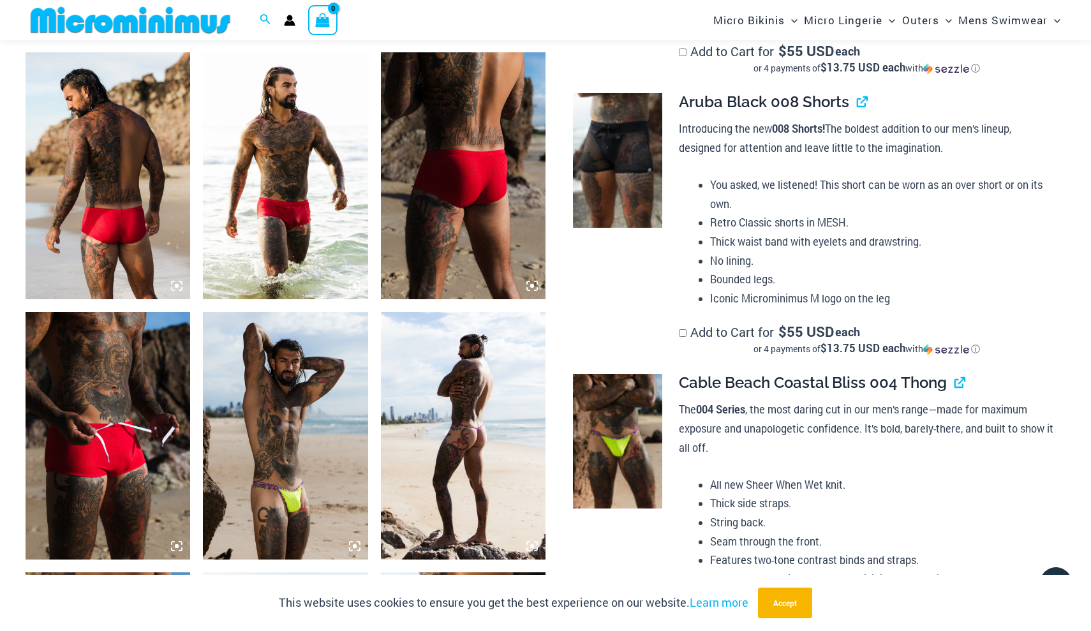
click at [291, 211] on img at bounding box center [285, 175] width 165 height 247
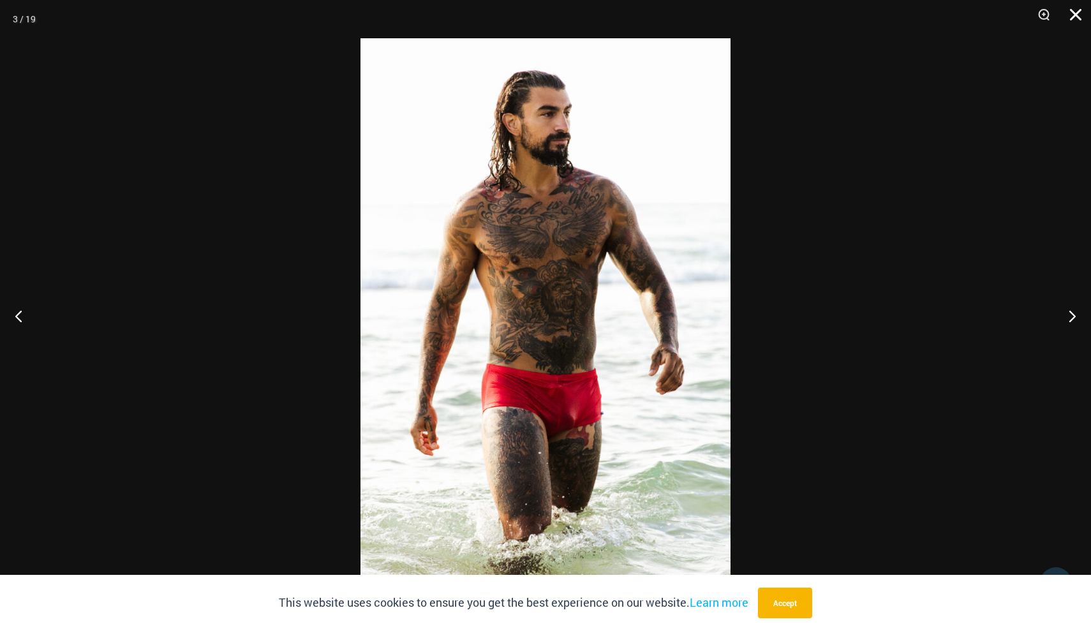
click at [1075, 20] on button "Close" at bounding box center [1071, 19] width 32 height 38
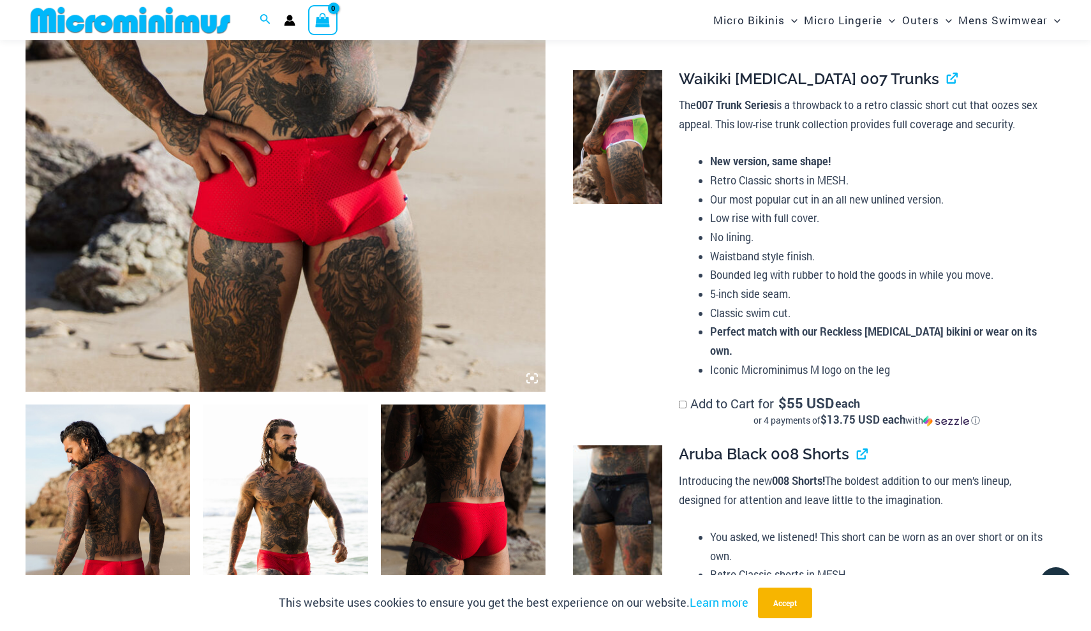
scroll to position [542, 0]
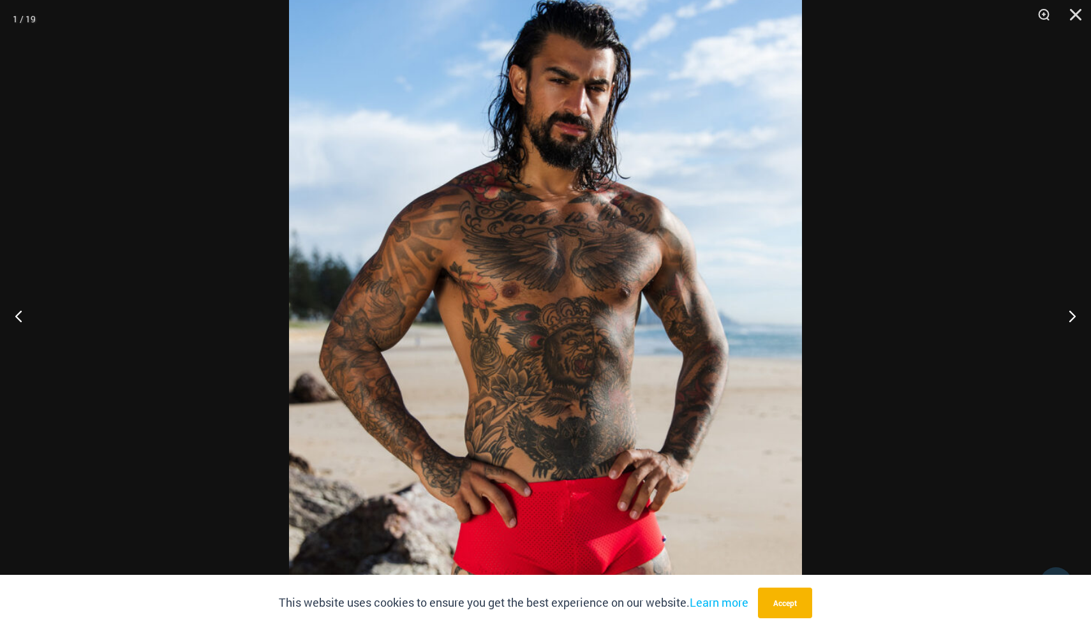
click at [581, 241] on img at bounding box center [545, 345] width 513 height 769
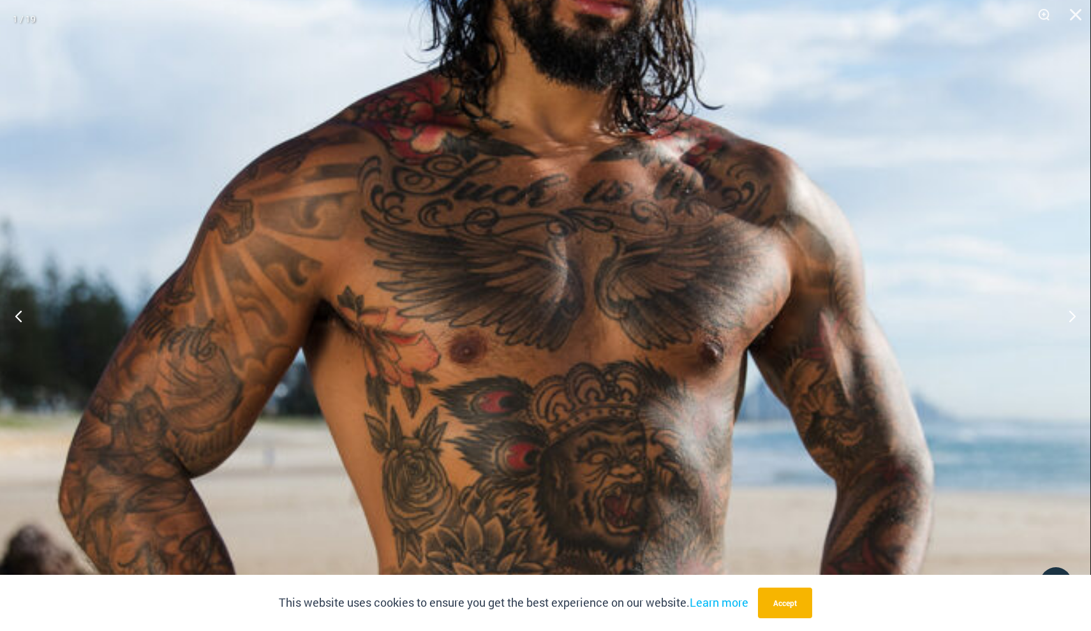
click at [588, 242] on img at bounding box center [542, 465] width 1096 height 1643
click at [758, 286] on img at bounding box center [542, 465] width 1096 height 1643
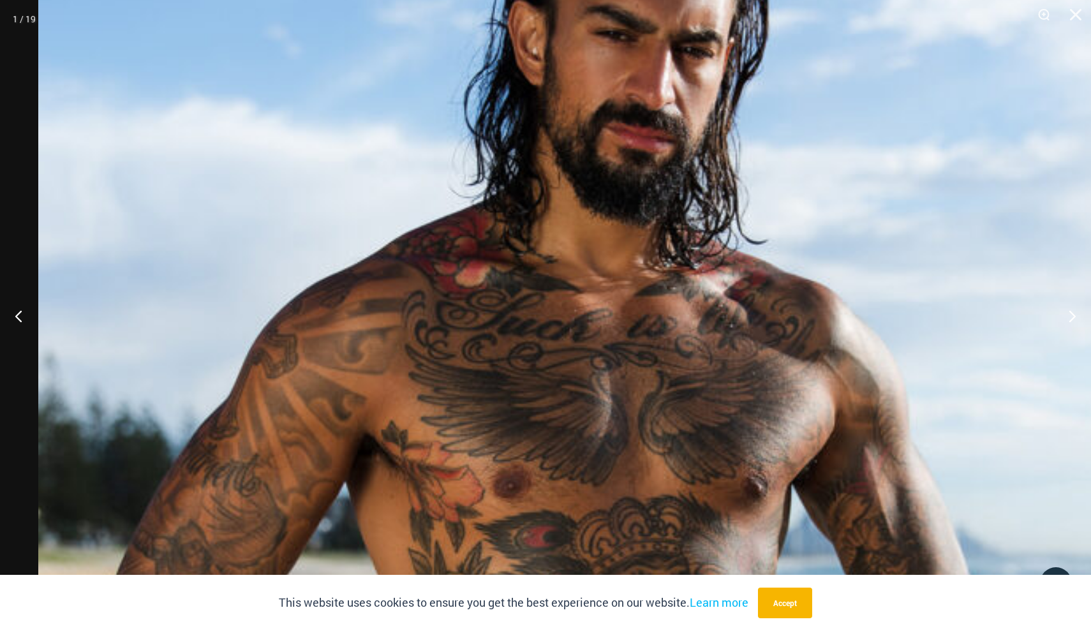
click at [12, 160] on div at bounding box center [545, 315] width 1091 height 631
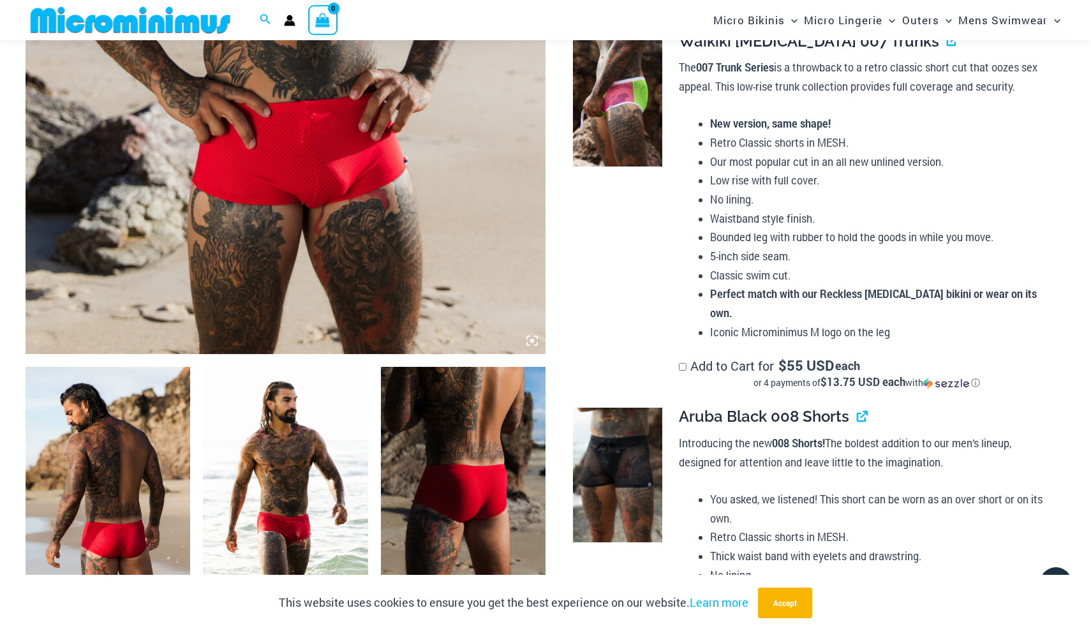
scroll to position [264, 0]
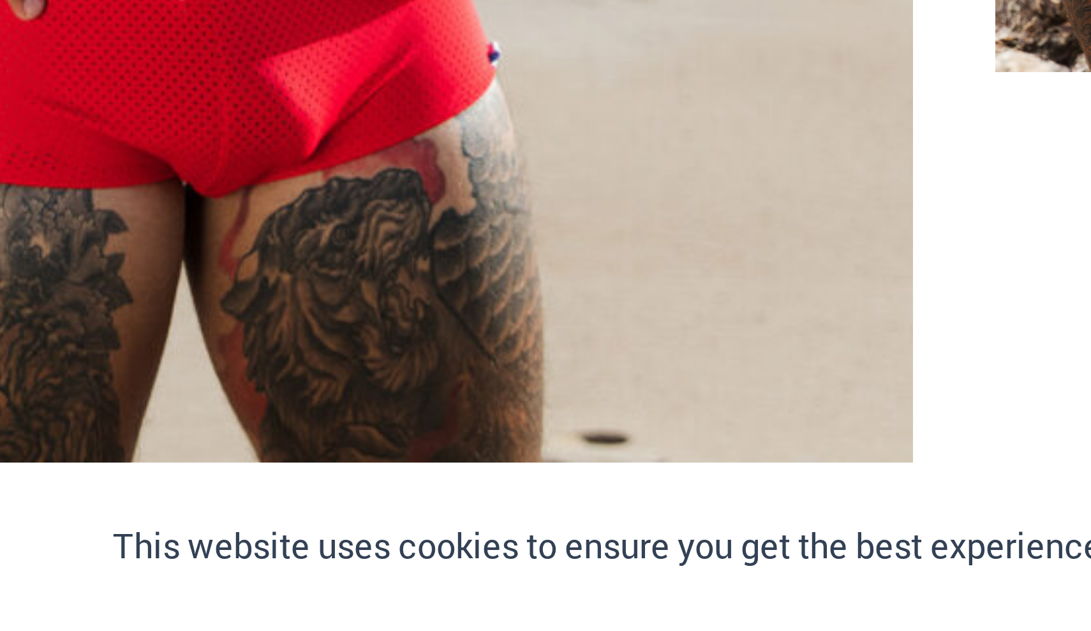
click at [118, 77] on img at bounding box center [286, 242] width 520 height 780
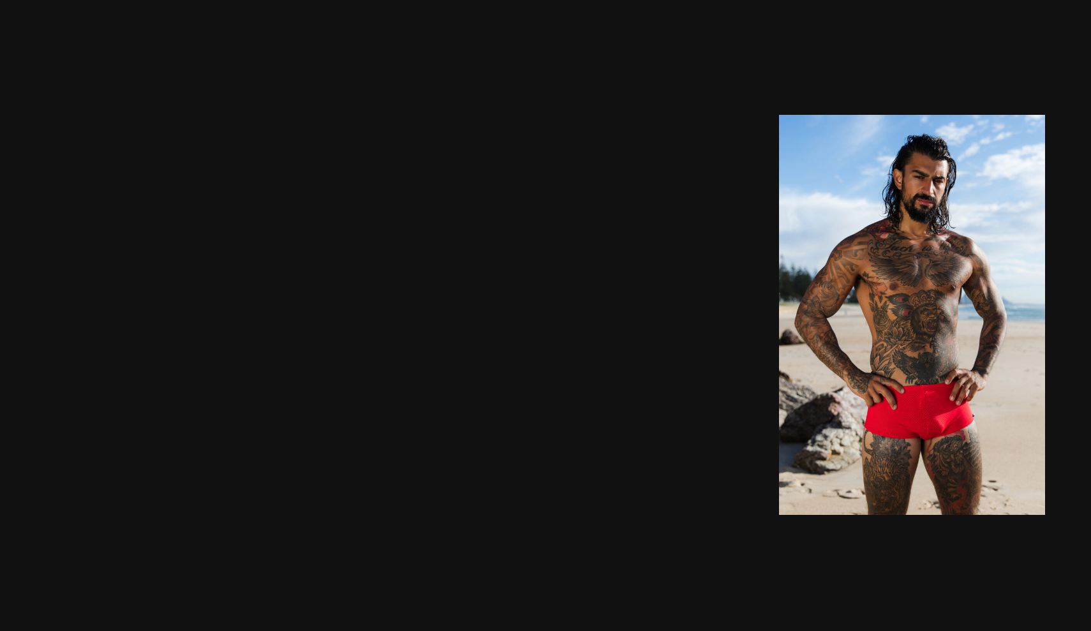
click at [501, 109] on img at bounding box center [545, 104] width 89 height 133
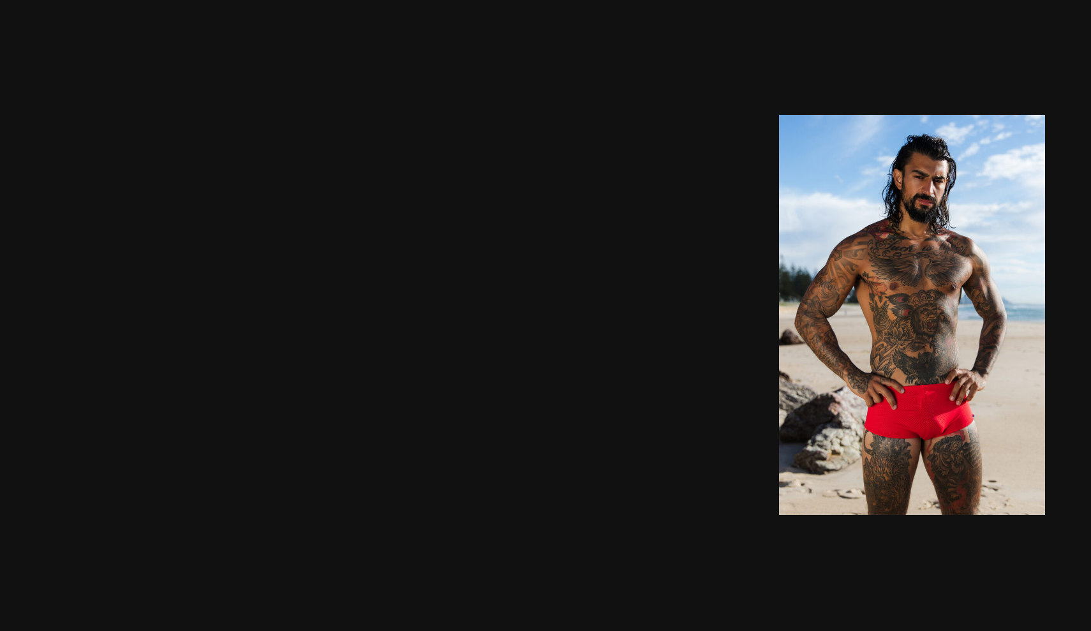
click at [501, 81] on img at bounding box center [545, 104] width 89 height 133
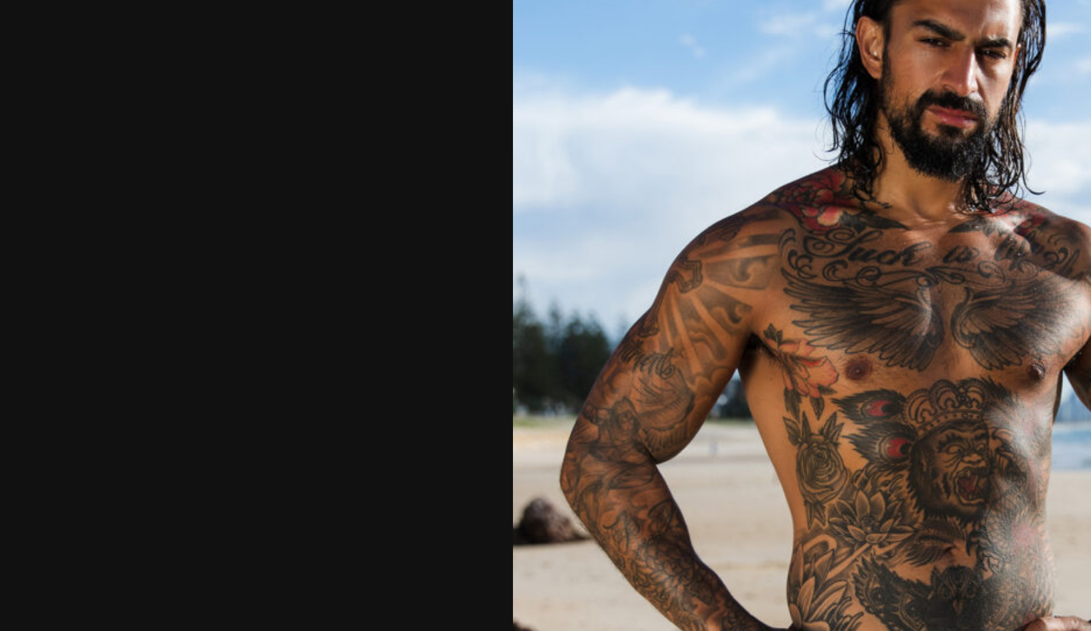
click at [412, 81] on img at bounding box center [545, 152] width 267 height 400
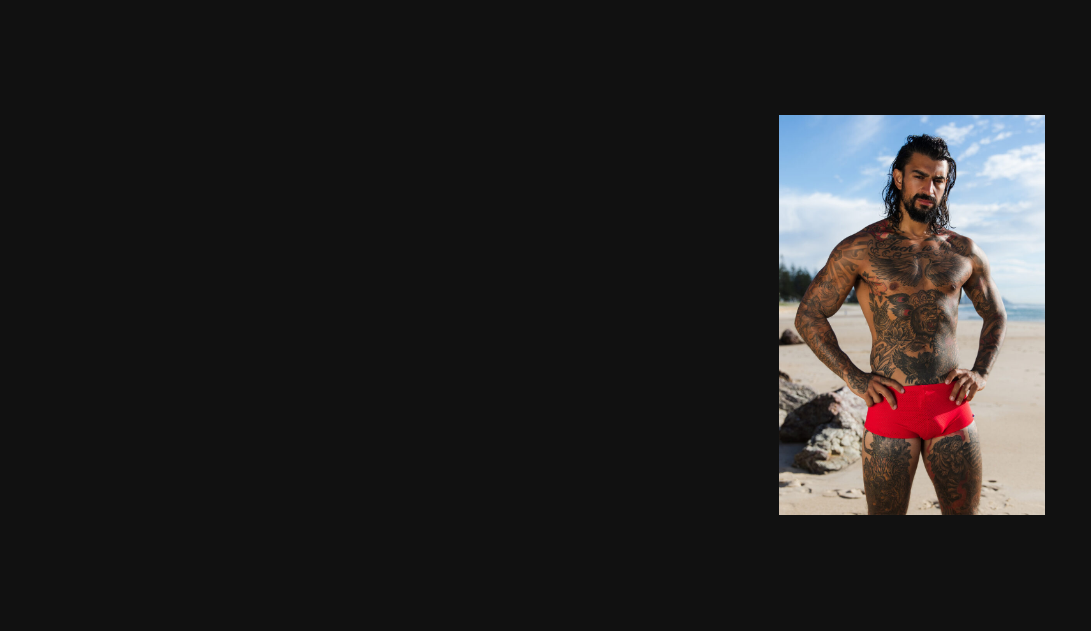
click at [501, 80] on img at bounding box center [545, 104] width 89 height 133
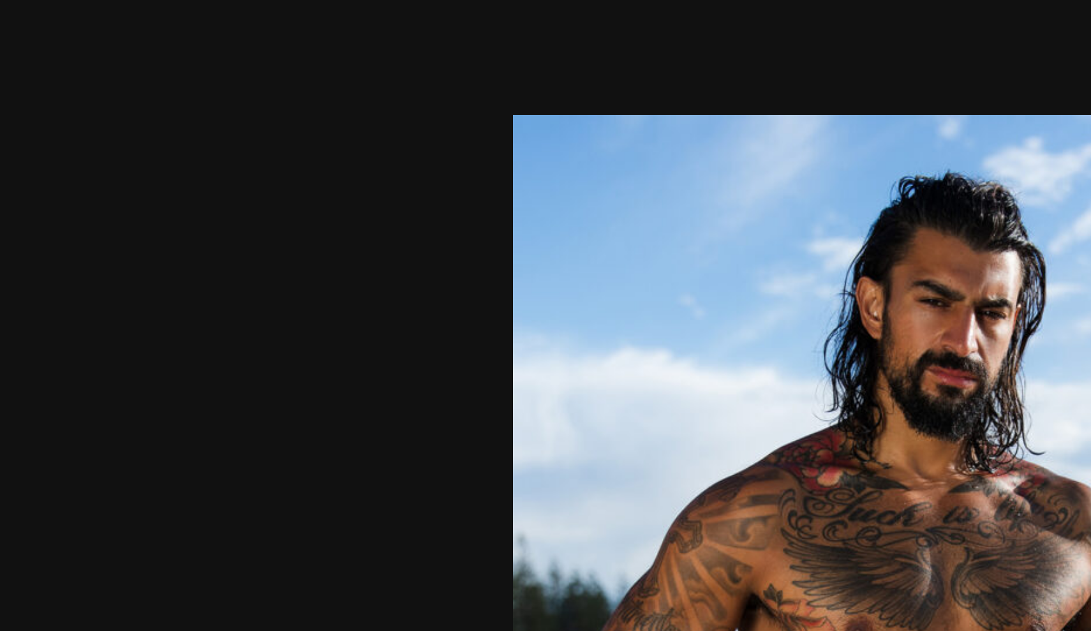
click at [142, 78] on div at bounding box center [545, 315] width 1091 height 631
click at [162, 94] on div at bounding box center [545, 315] width 1091 height 631
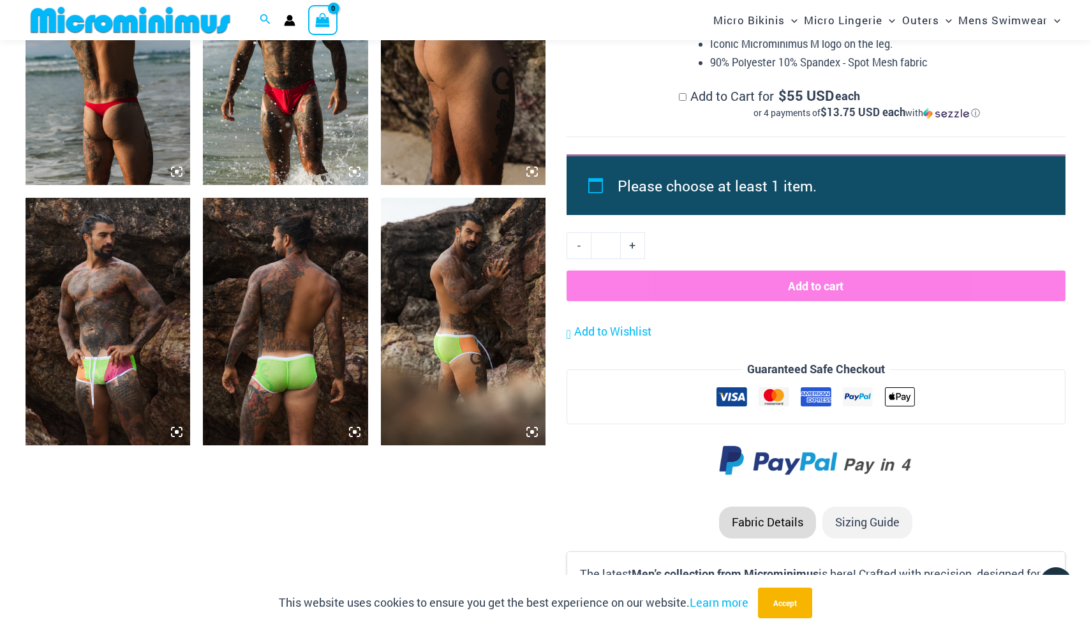
scroll to position [2010, 0]
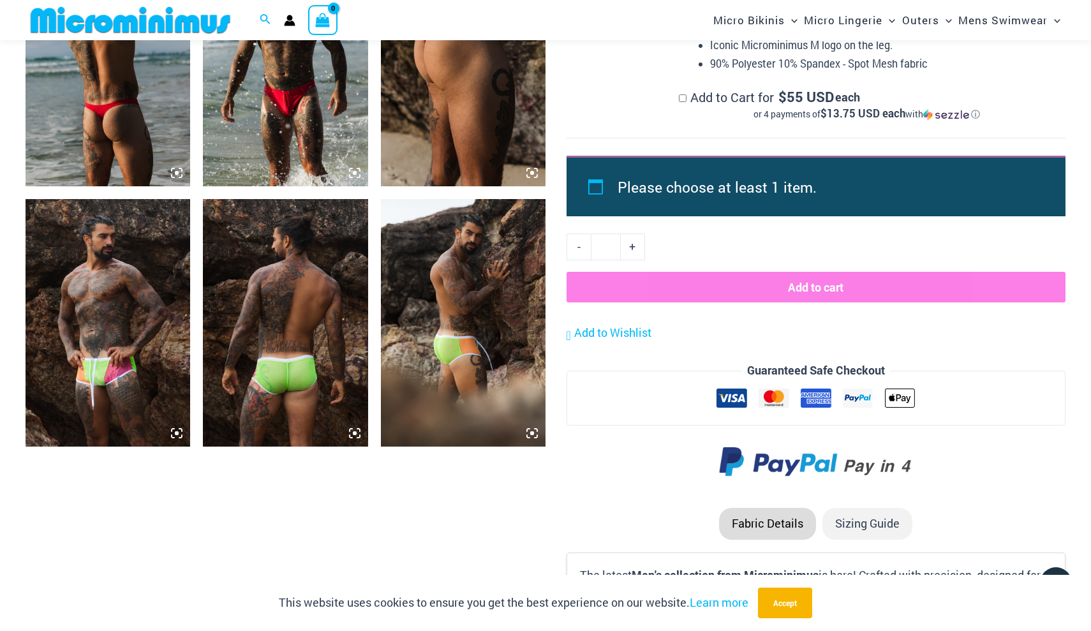
click at [135, 345] on img at bounding box center [108, 322] width 165 height 247
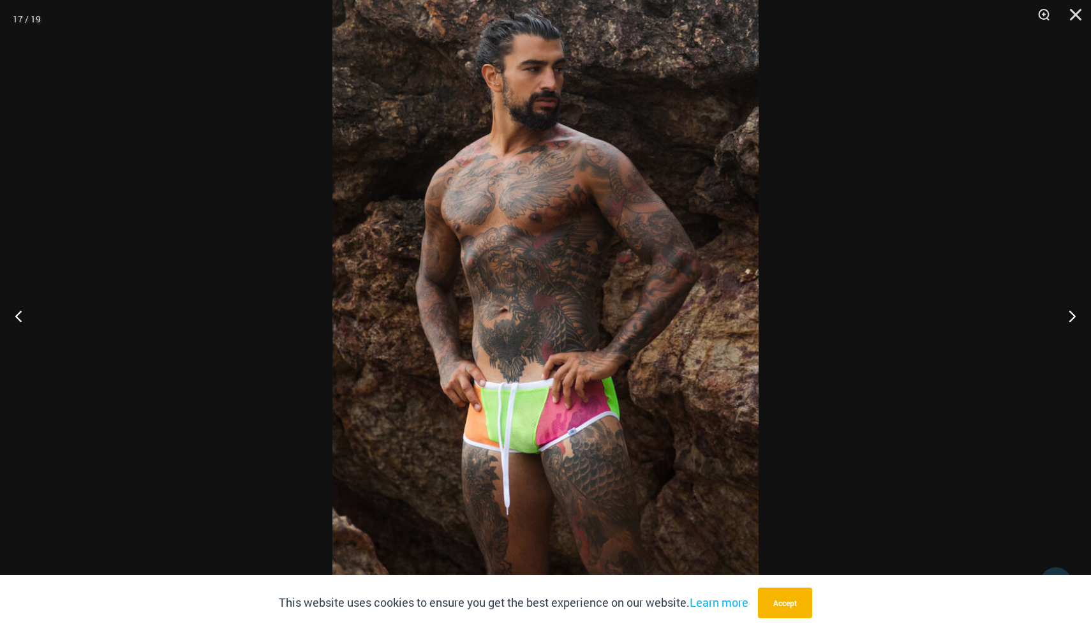
click at [288, 343] on div at bounding box center [545, 315] width 1091 height 631
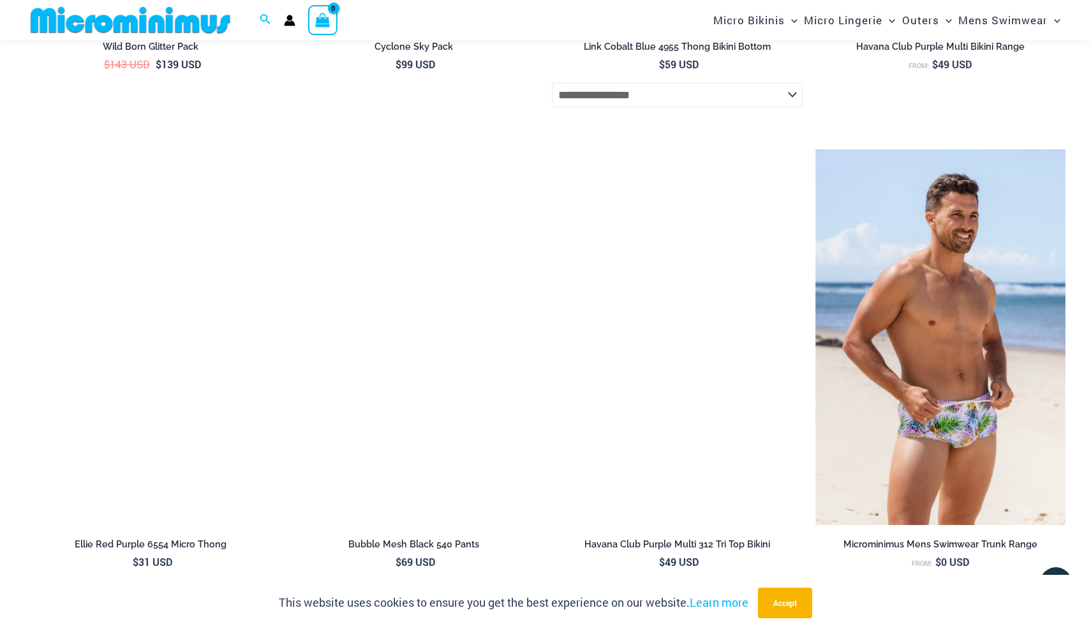
scroll to position [4049, 0]
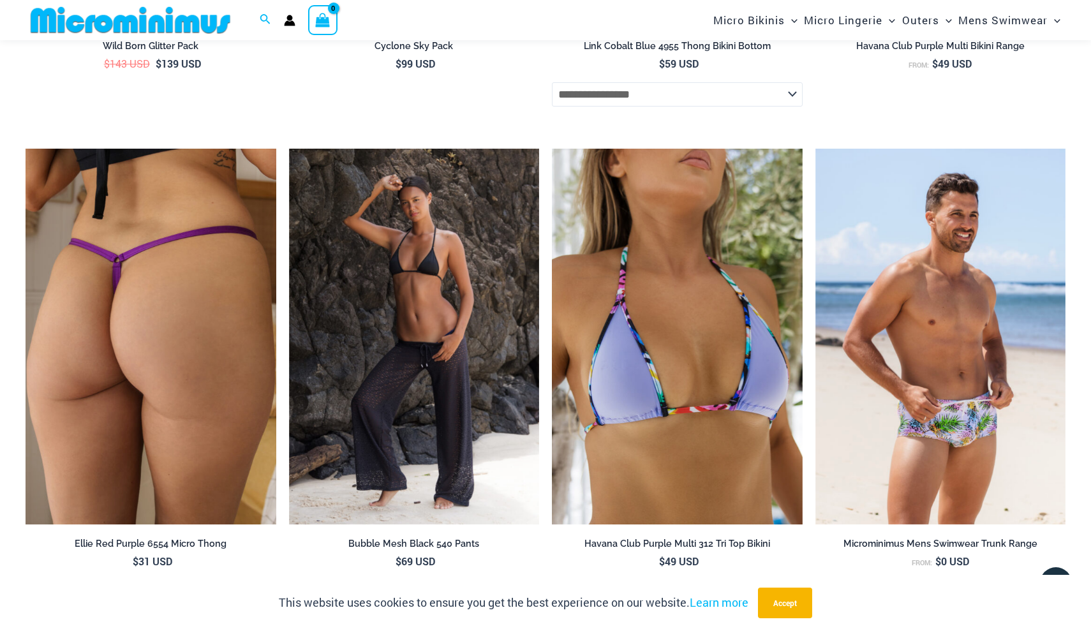
click at [81, 344] on img at bounding box center [151, 337] width 251 height 376
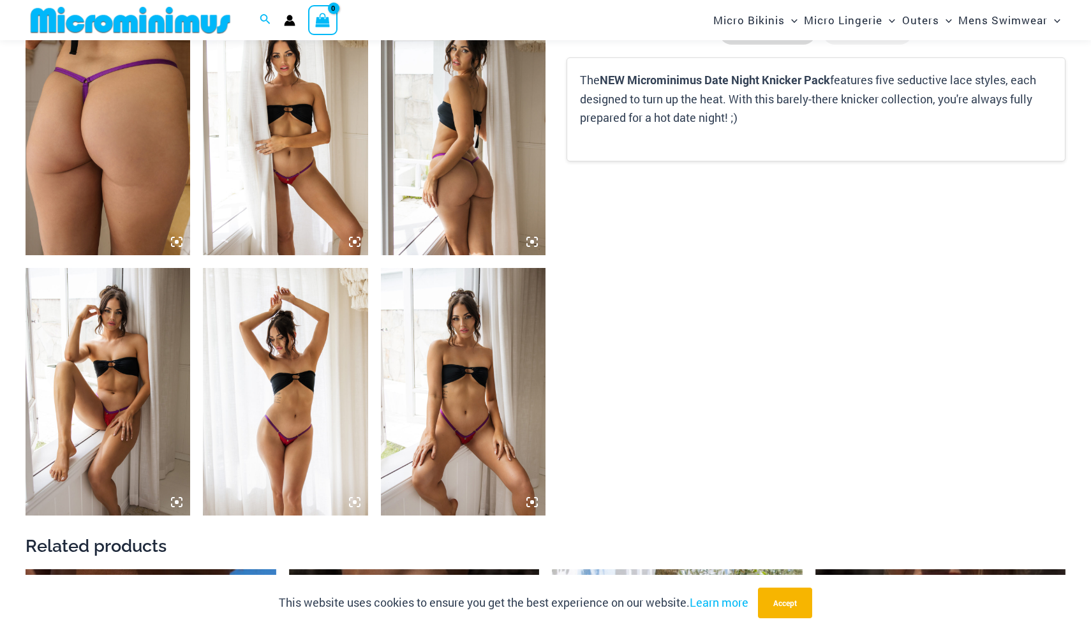
scroll to position [901, 0]
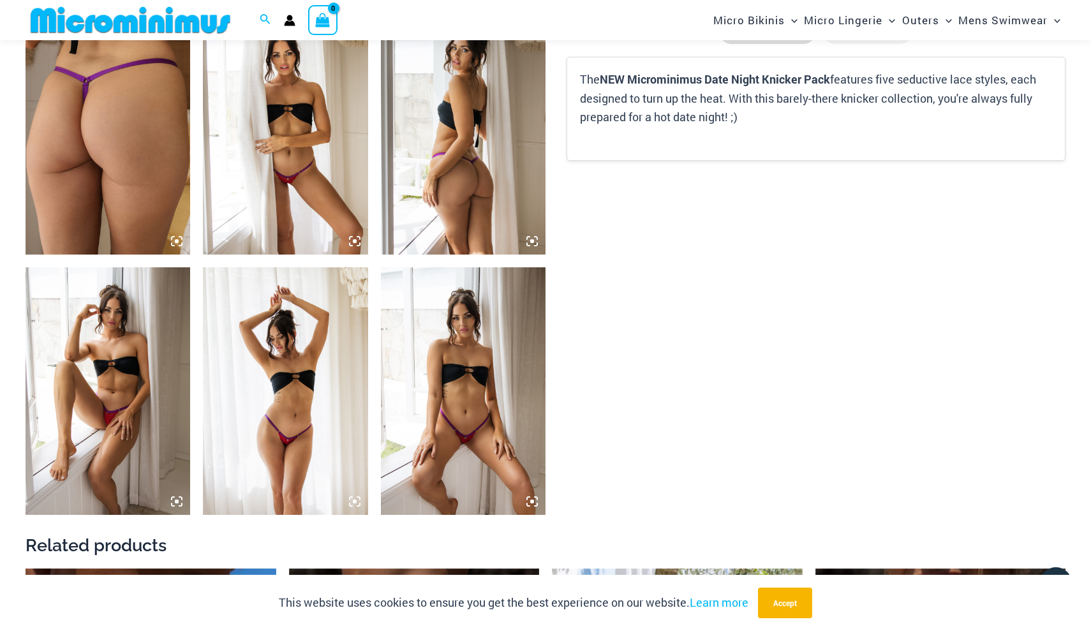
click at [501, 476] on img at bounding box center [463, 390] width 165 height 247
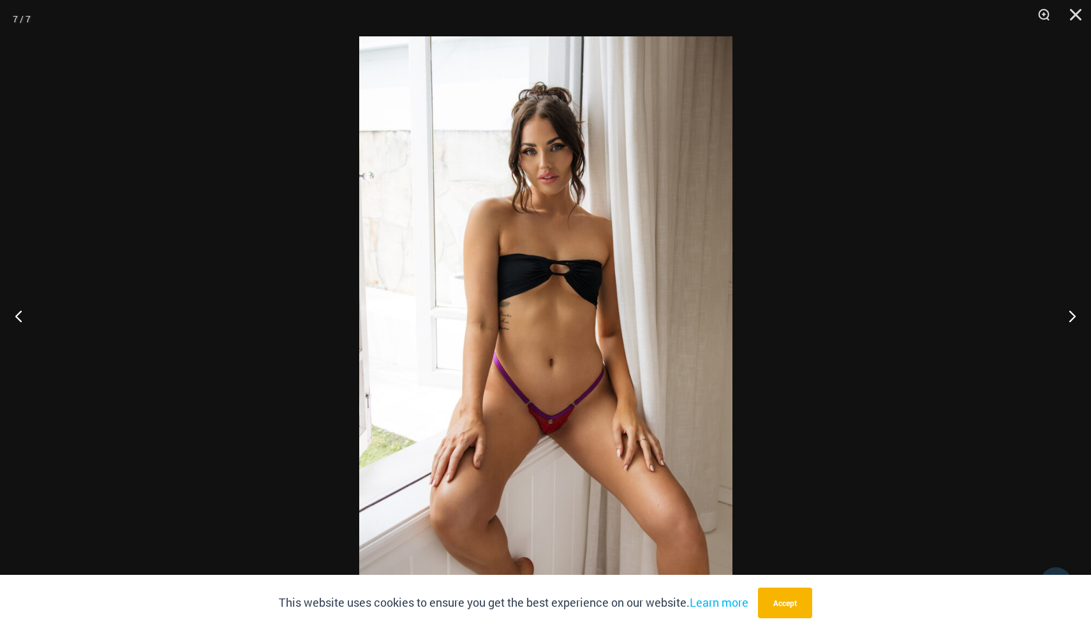
click at [656, 299] on img at bounding box center [545, 315] width 373 height 559
click at [330, 198] on div at bounding box center [545, 315] width 1091 height 631
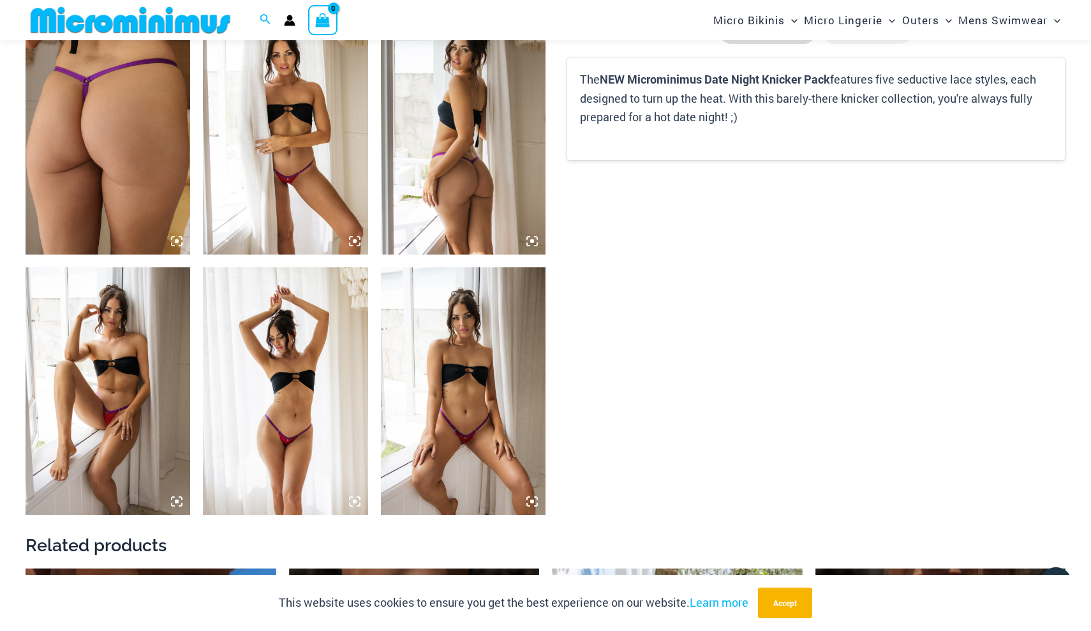
click at [117, 414] on img at bounding box center [108, 390] width 165 height 247
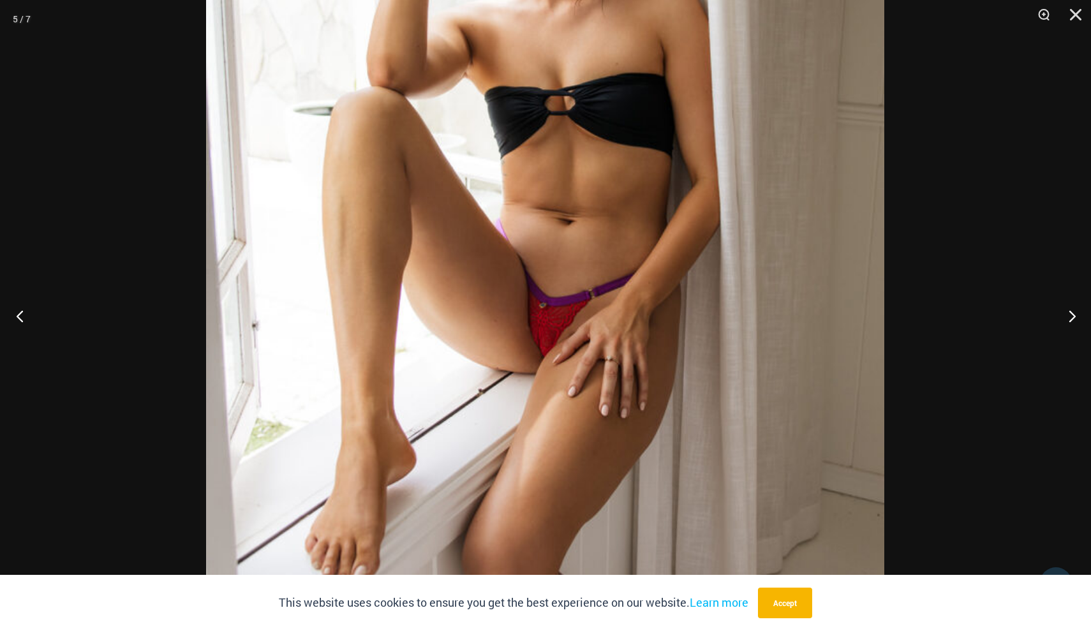
click at [22, 313] on button "Previous" at bounding box center [24, 316] width 48 height 64
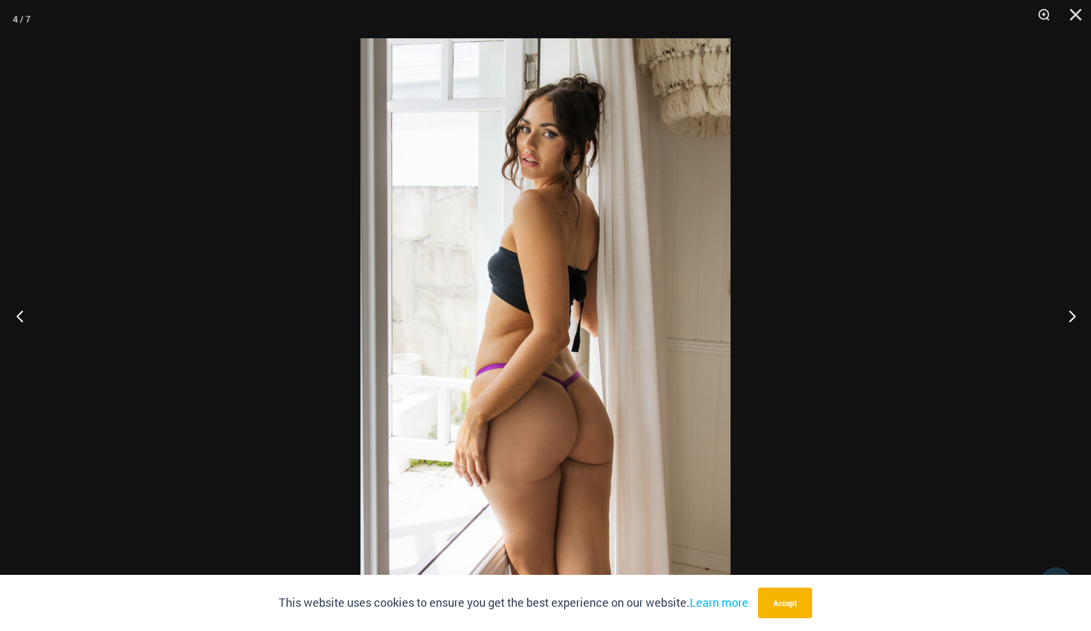
click at [22, 313] on button "Previous" at bounding box center [24, 316] width 48 height 64
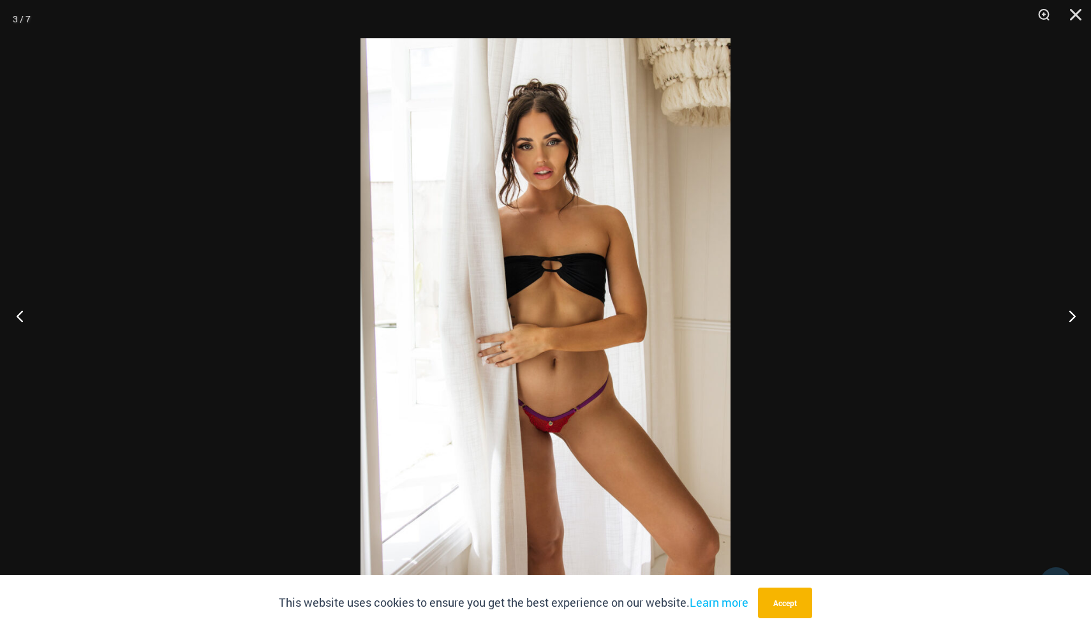
click at [22, 313] on button "Previous" at bounding box center [24, 316] width 48 height 64
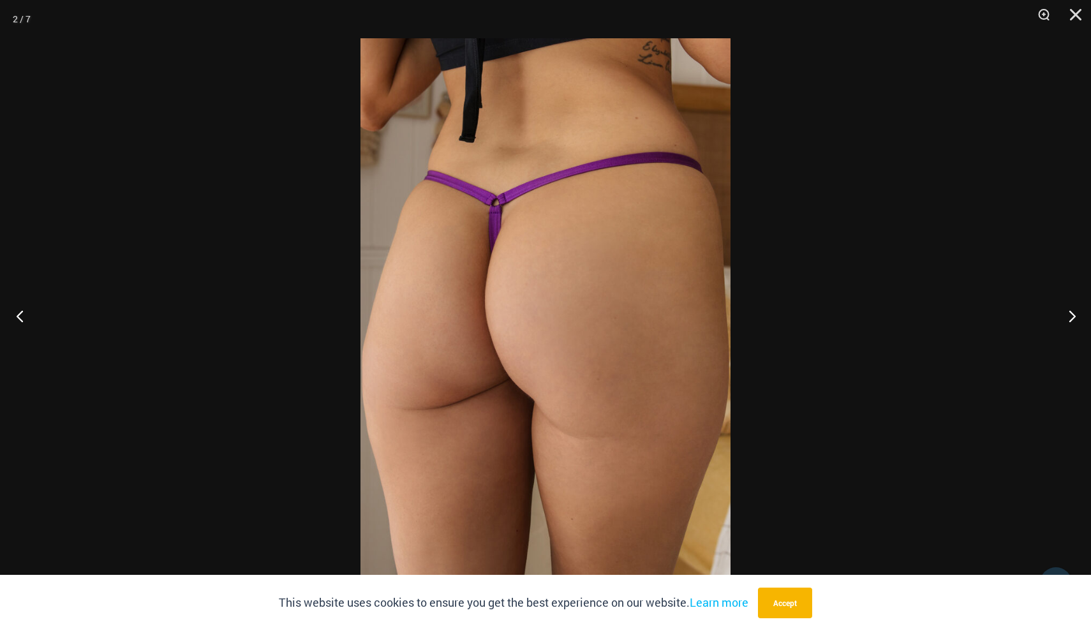
click at [22, 313] on button "Previous" at bounding box center [24, 316] width 48 height 64
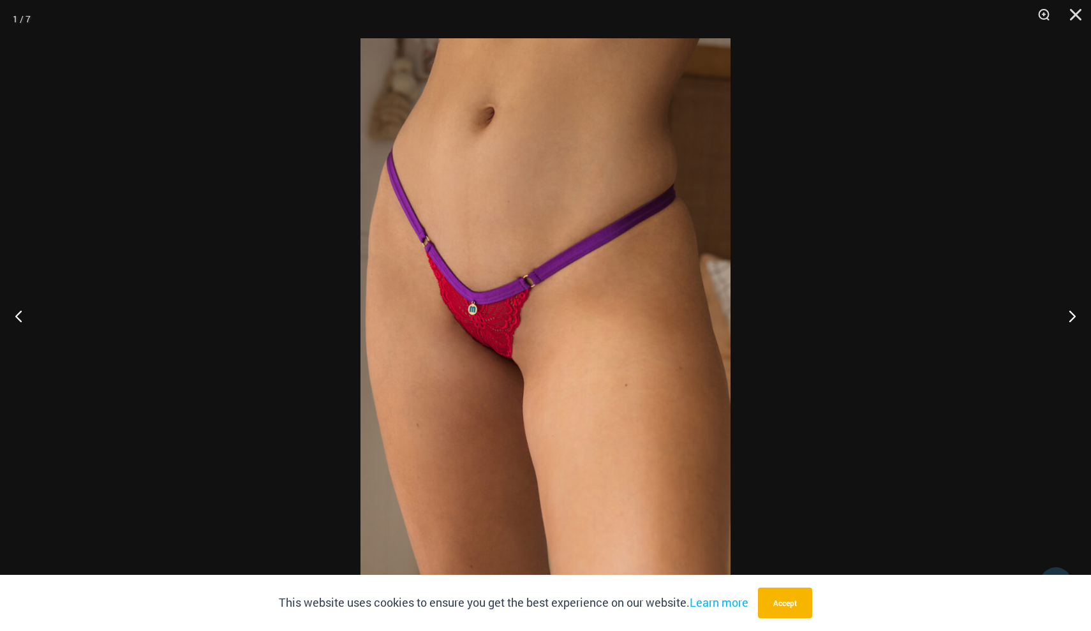
click at [587, 344] on img at bounding box center [545, 315] width 370 height 554
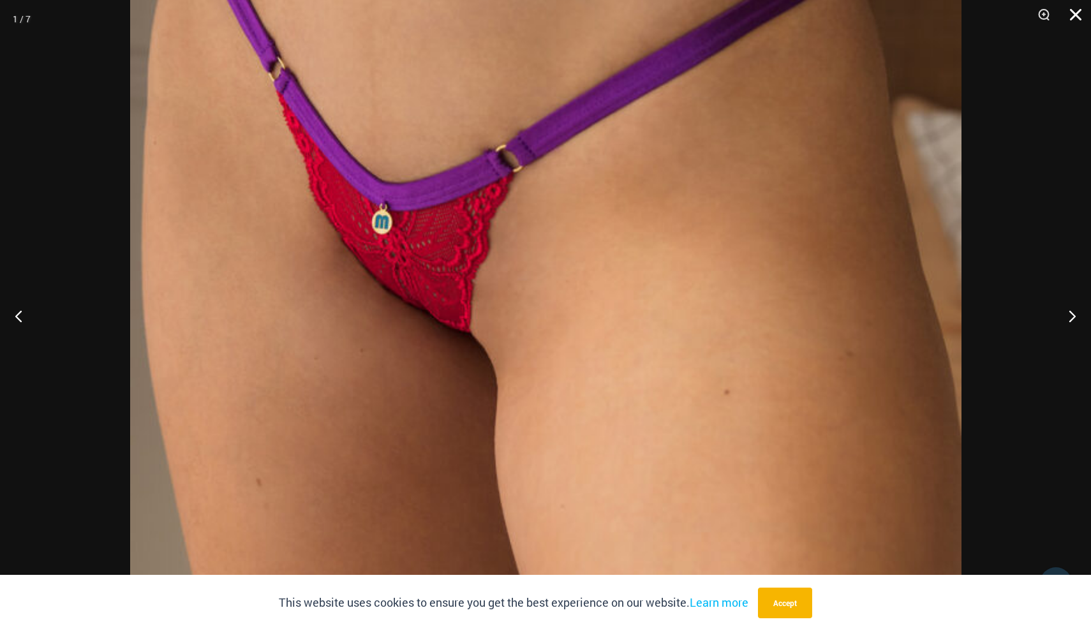
click at [1067, 8] on button "Close" at bounding box center [1071, 19] width 32 height 38
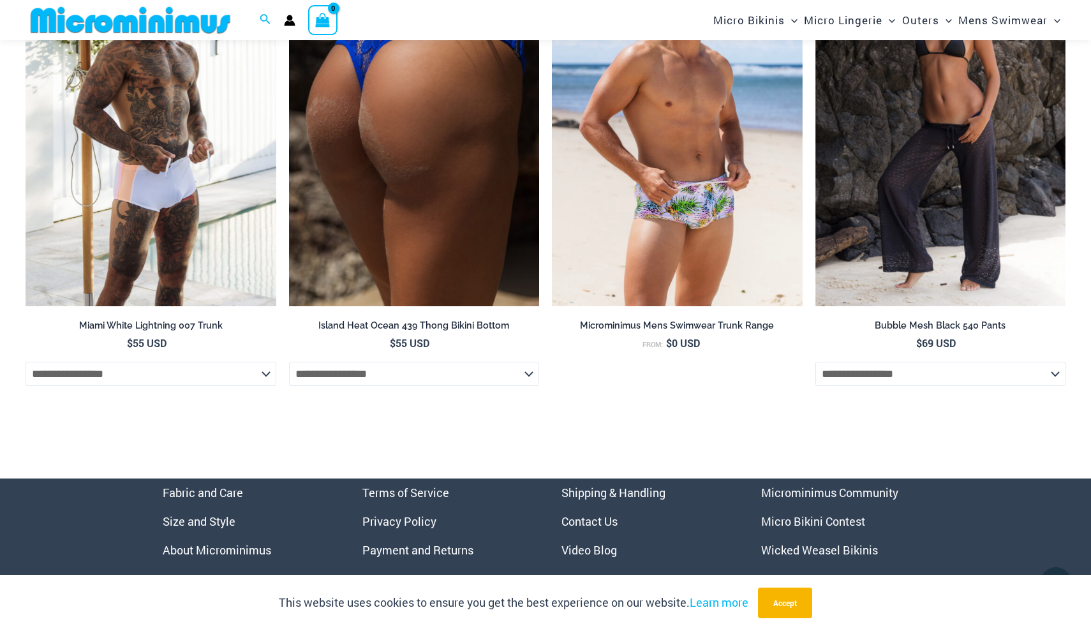
scroll to position [3520, 0]
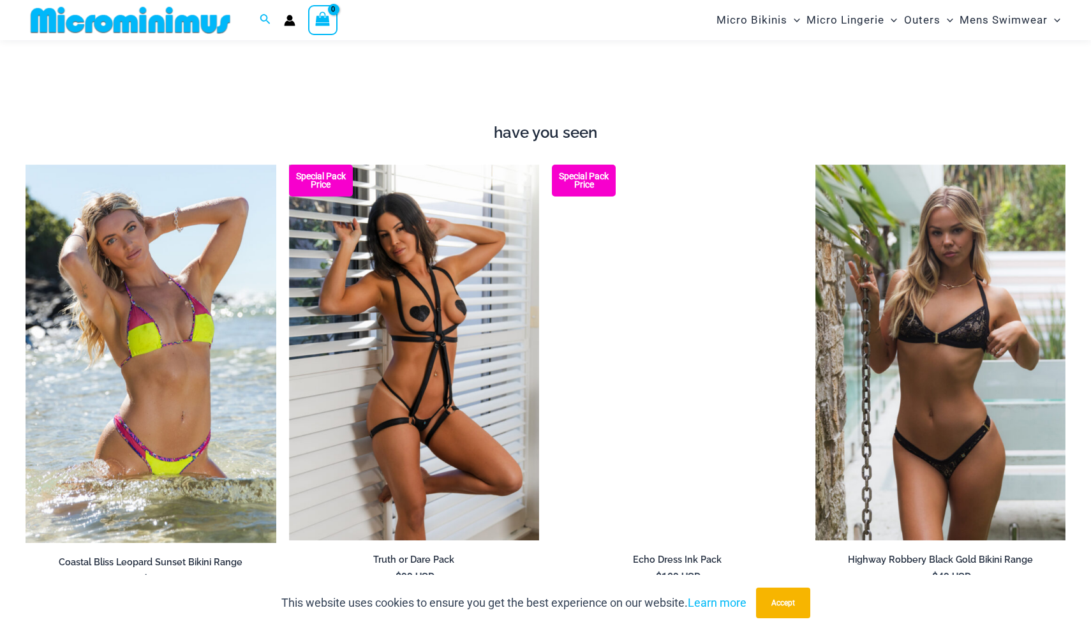
scroll to position [1478, 0]
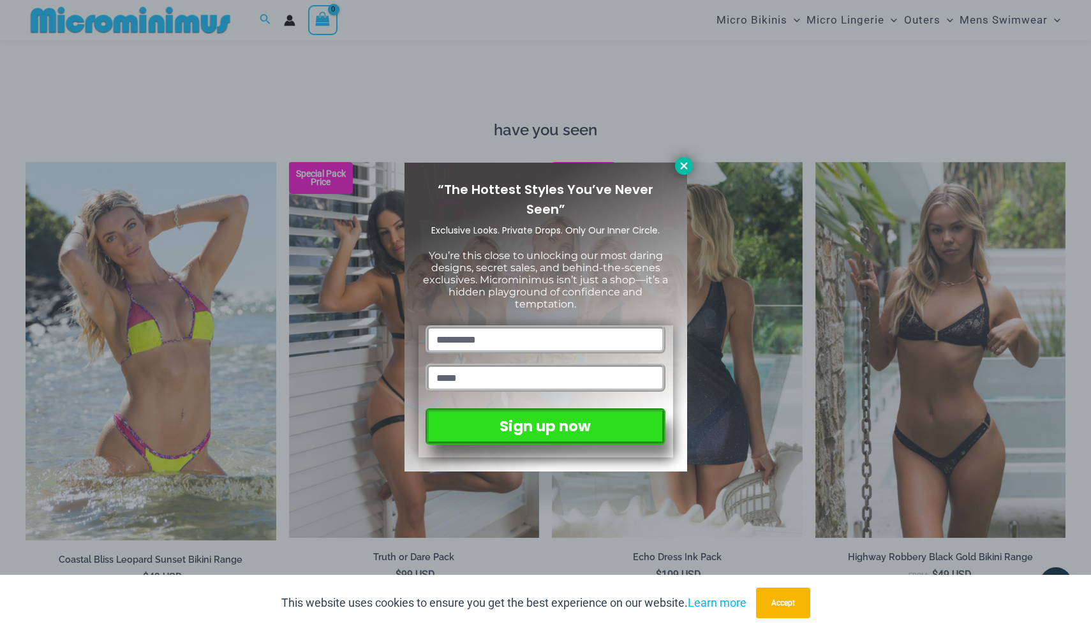
click at [682, 161] on icon at bounding box center [683, 165] width 11 height 11
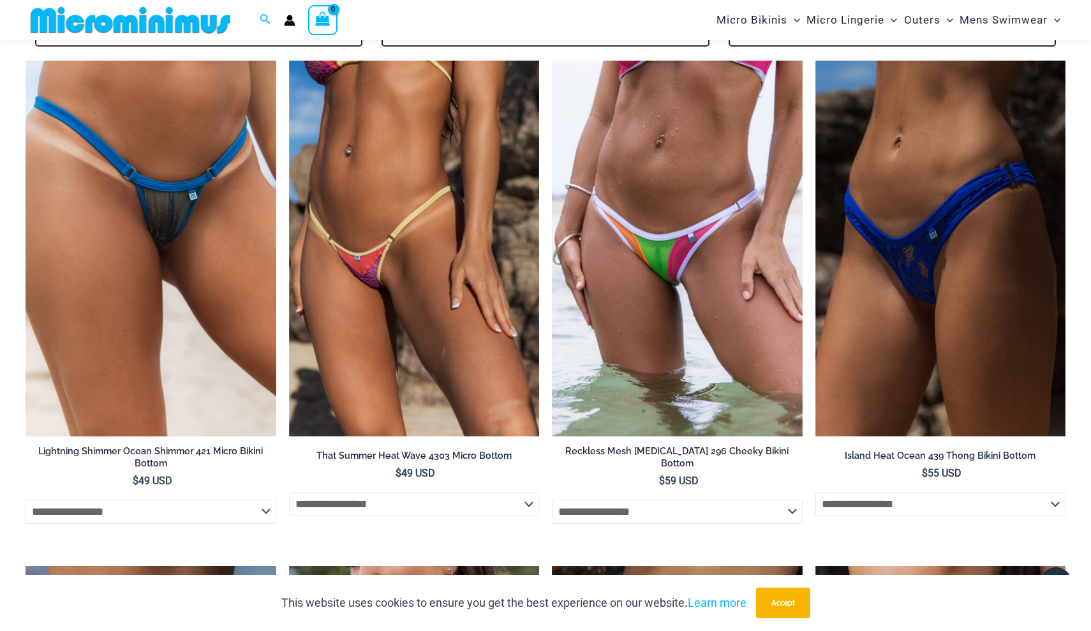
scroll to position [3192, 0]
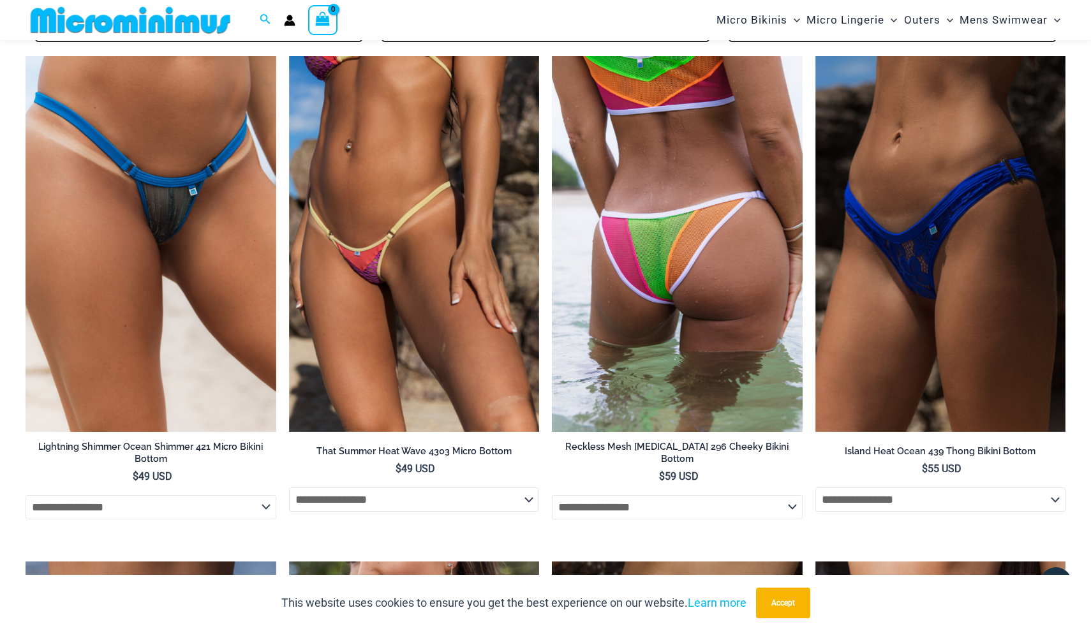
click at [692, 205] on img at bounding box center [677, 244] width 251 height 376
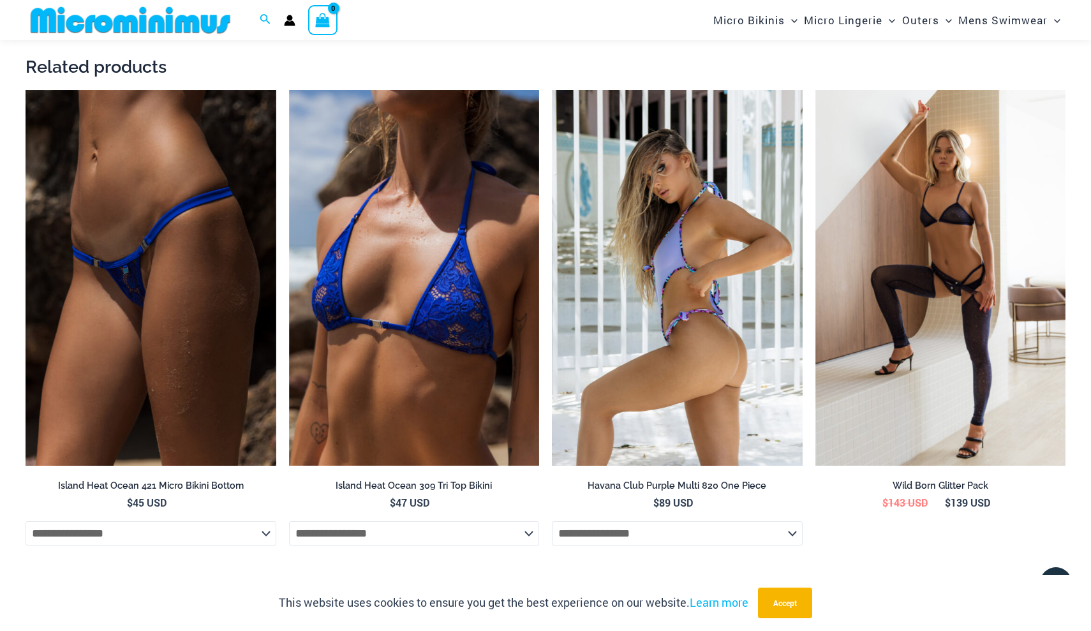
scroll to position [1892, 0]
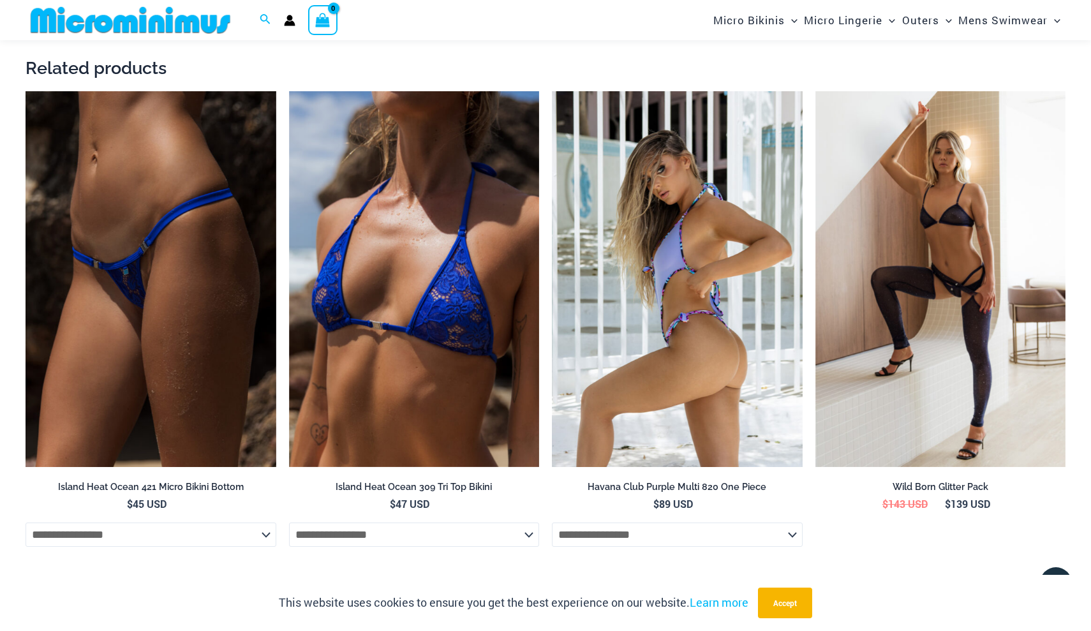
click at [672, 333] on img at bounding box center [677, 279] width 251 height 376
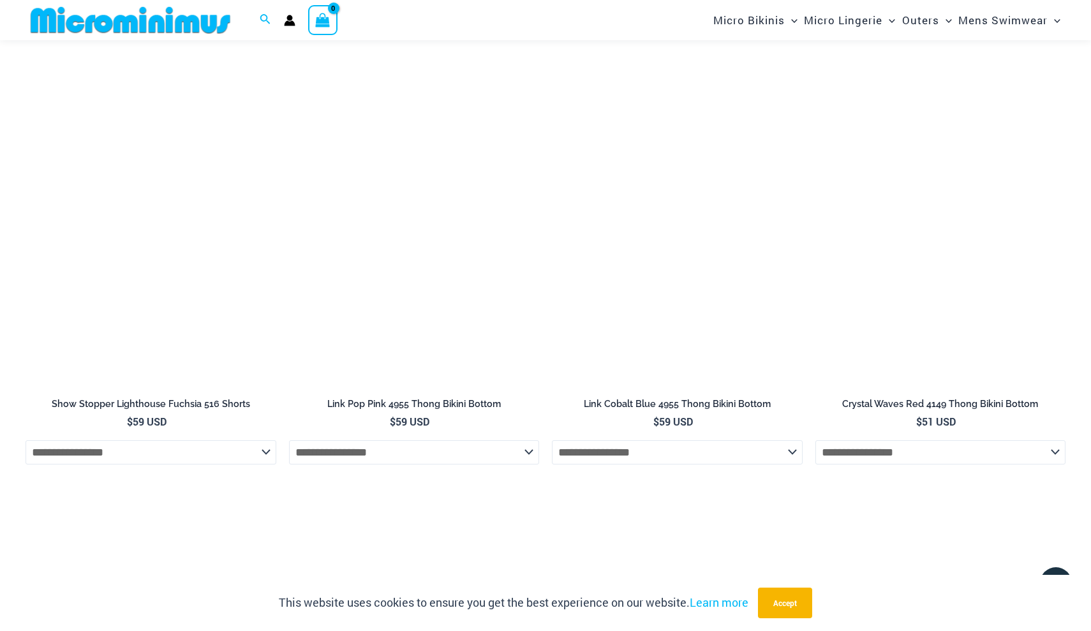
scroll to position [4727, 0]
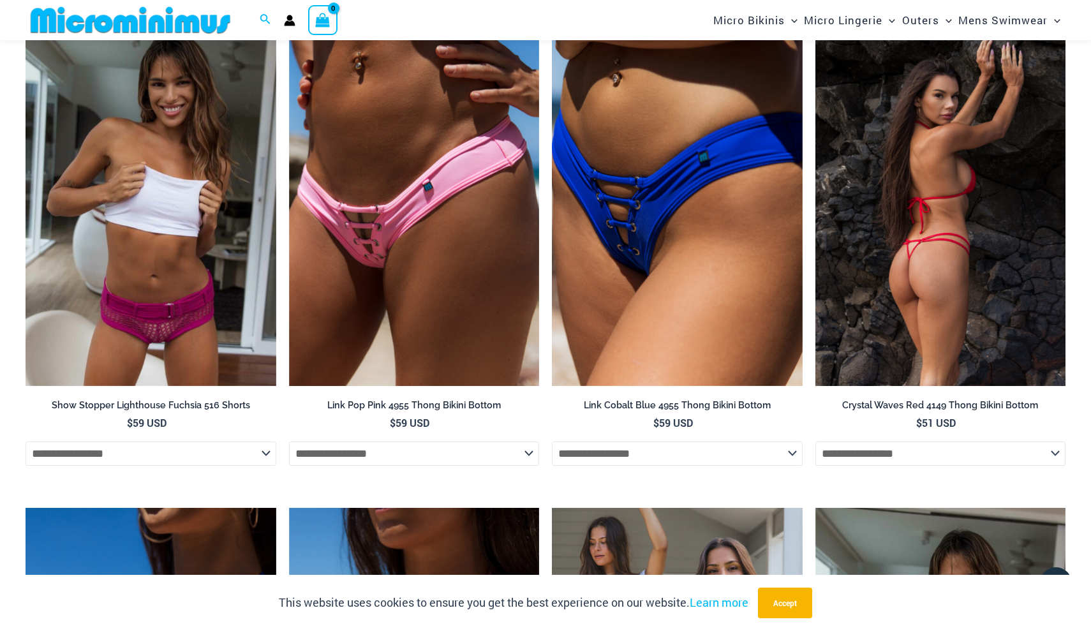
click at [905, 163] on img at bounding box center [940, 198] width 251 height 376
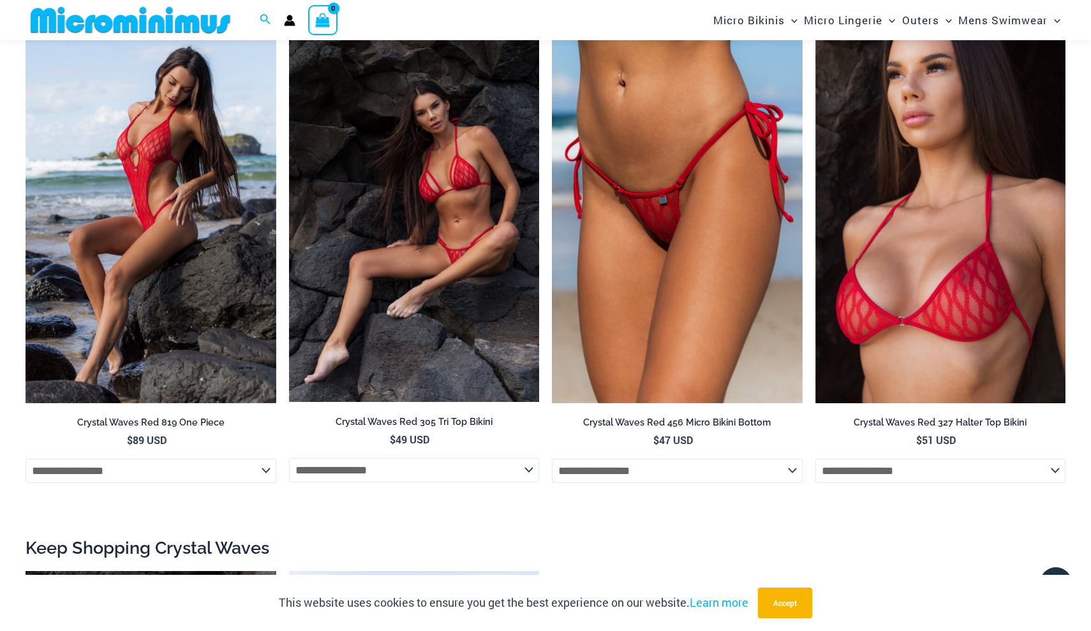
scroll to position [1444, 0]
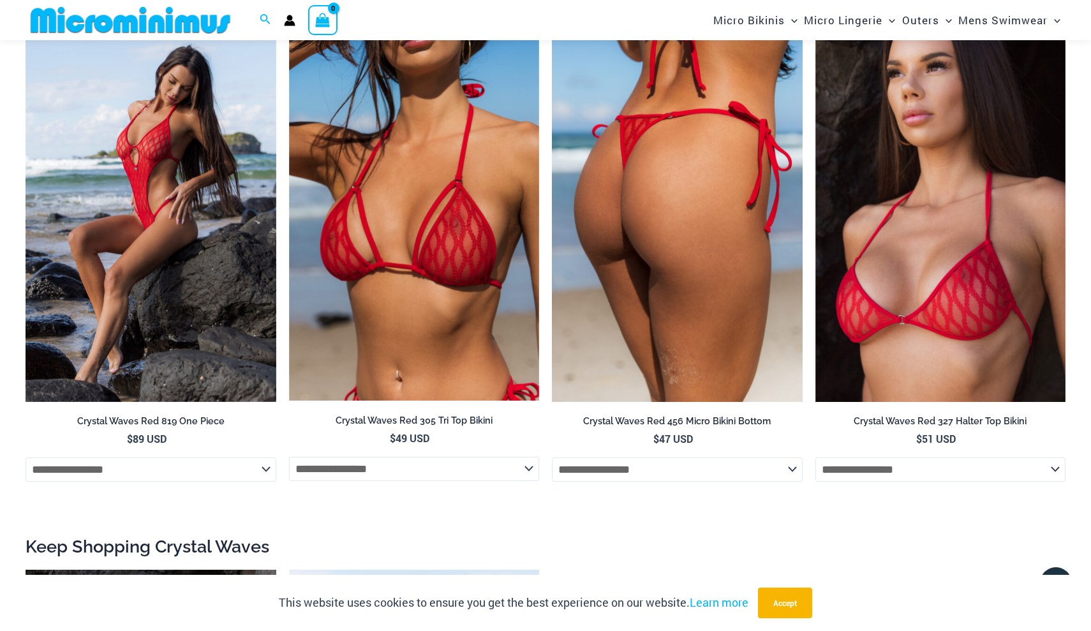
click at [694, 299] on img at bounding box center [677, 214] width 251 height 376
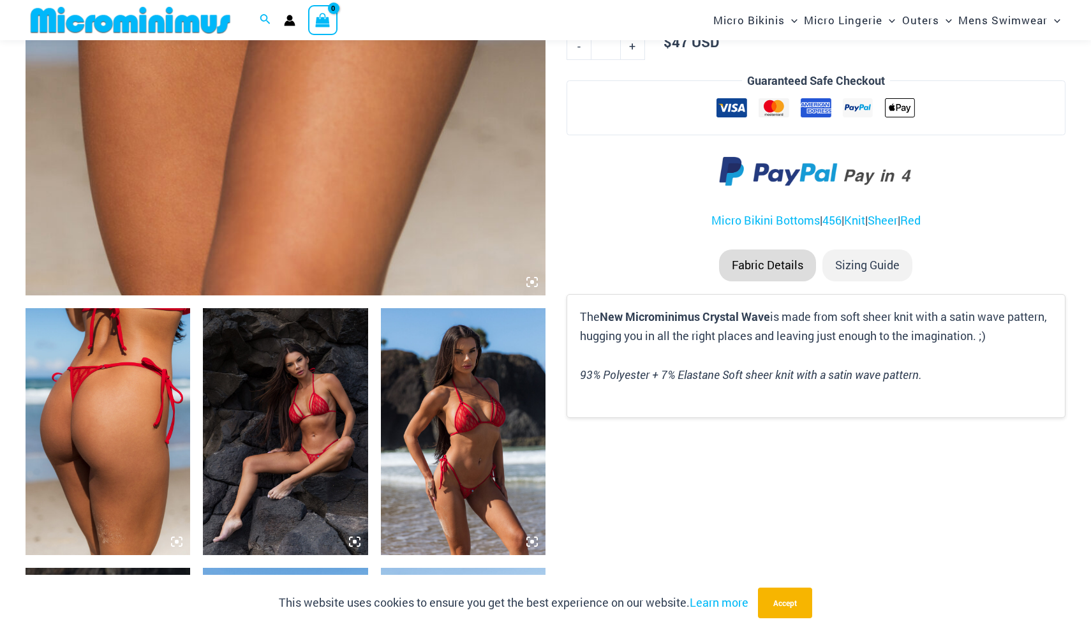
scroll to position [600, 0]
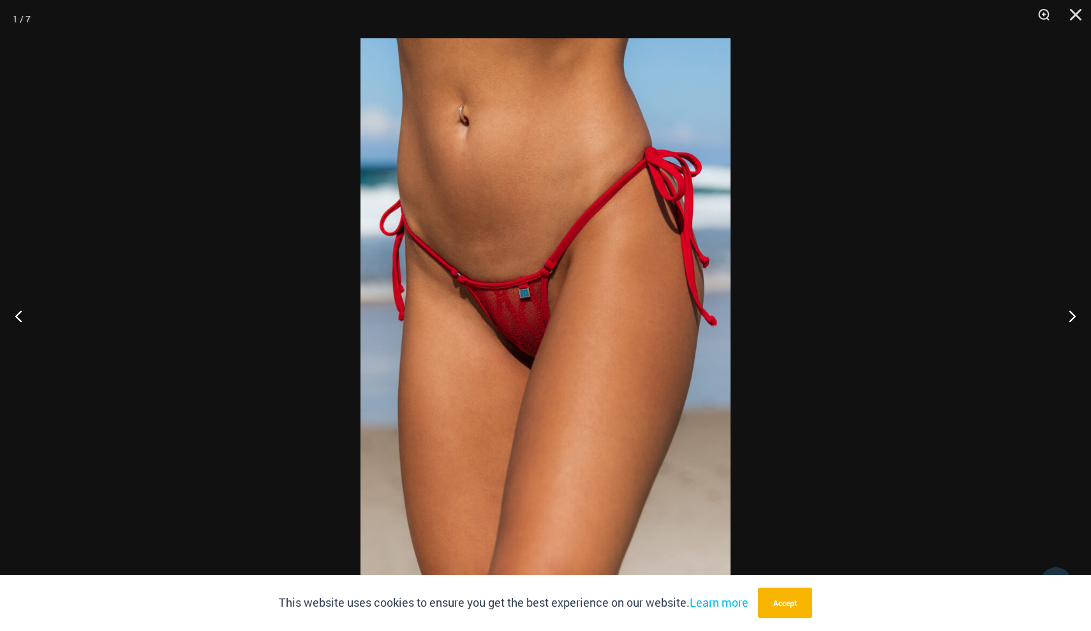
click at [638, 346] on img at bounding box center [545, 315] width 370 height 554
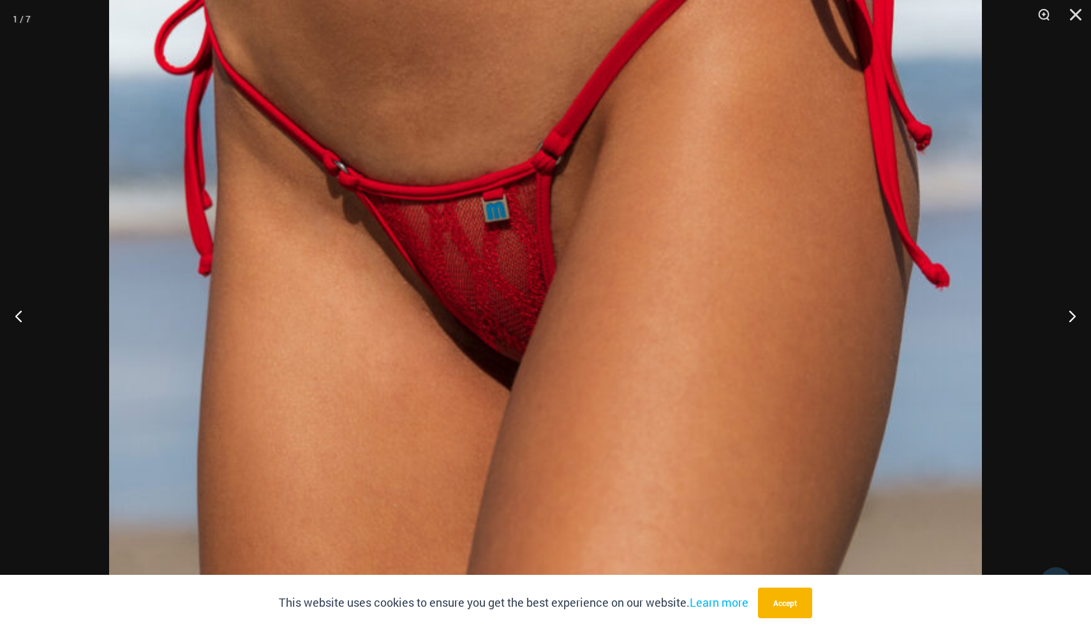
click at [64, 163] on div at bounding box center [545, 315] width 1091 height 631
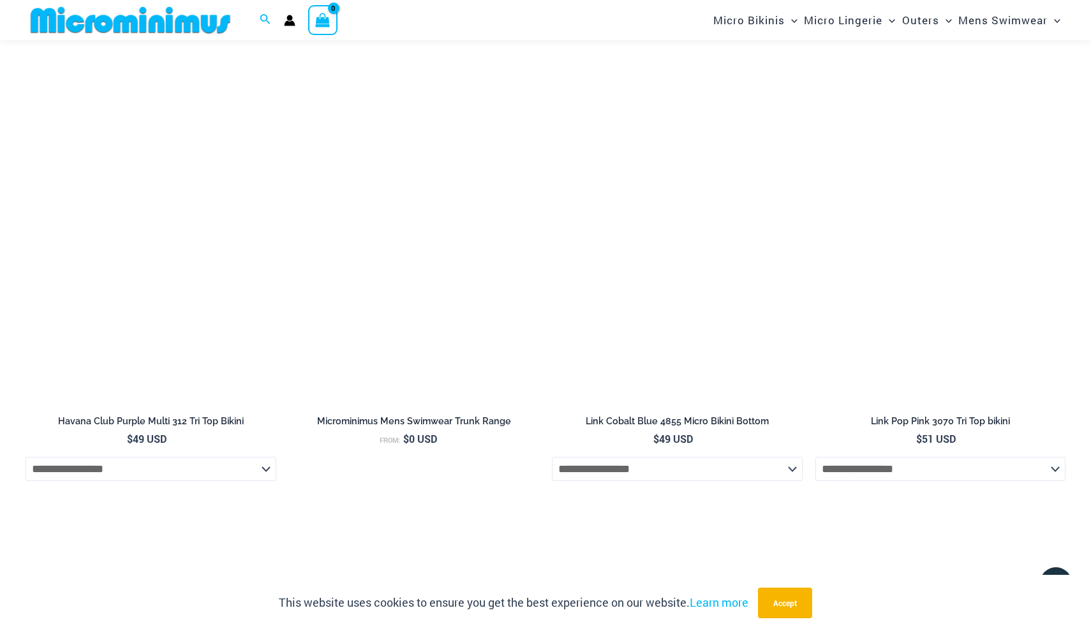
scroll to position [2999, 0]
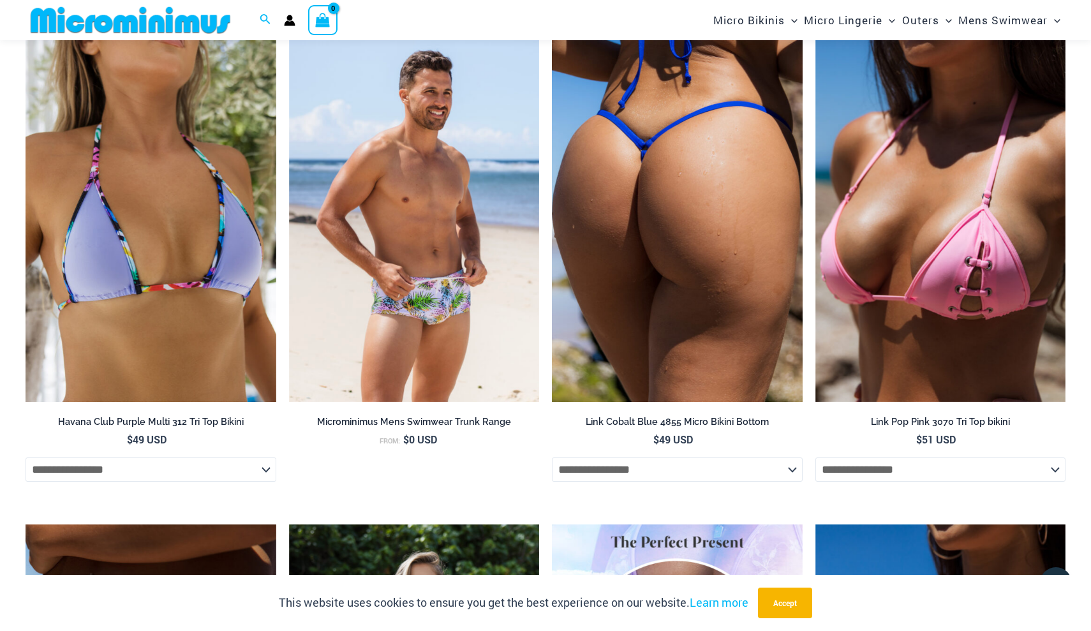
click at [693, 265] on img at bounding box center [677, 214] width 251 height 376
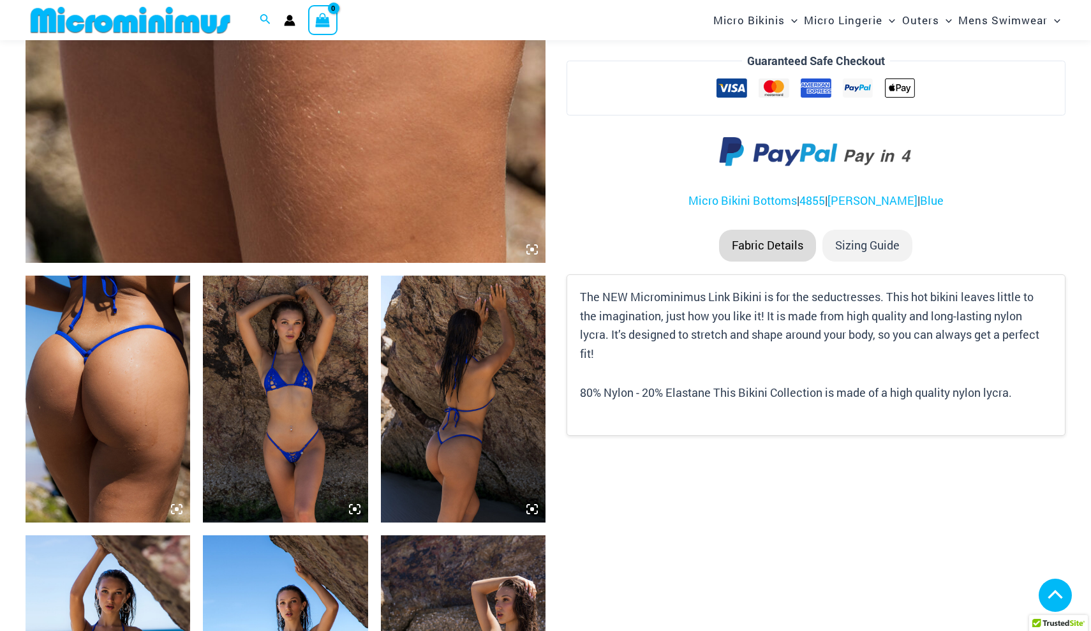
scroll to position [634, 0]
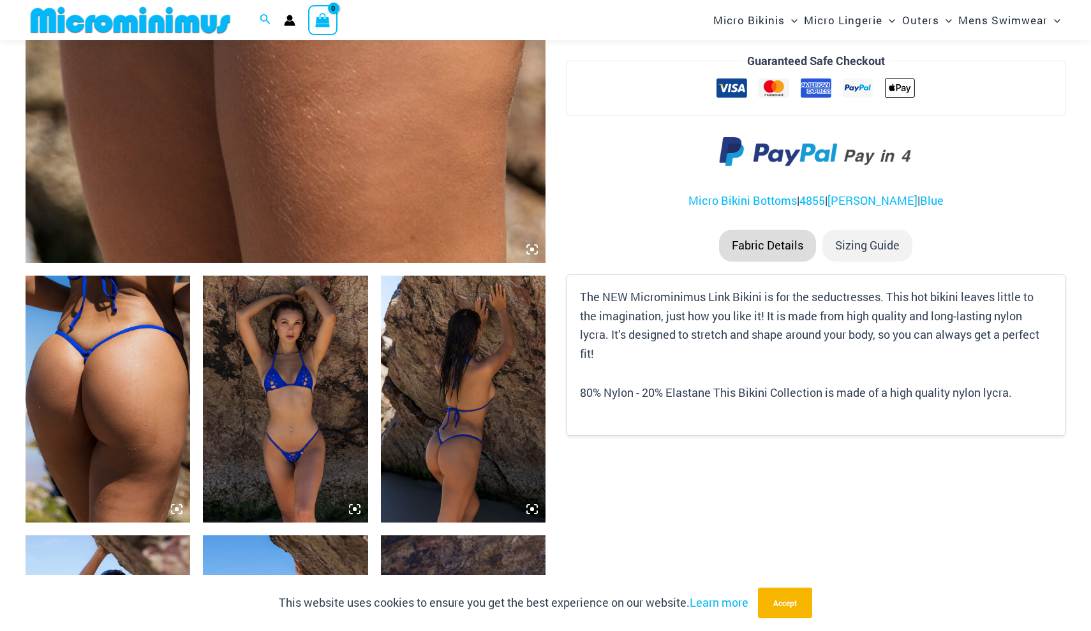
click at [304, 389] on img at bounding box center [285, 399] width 165 height 247
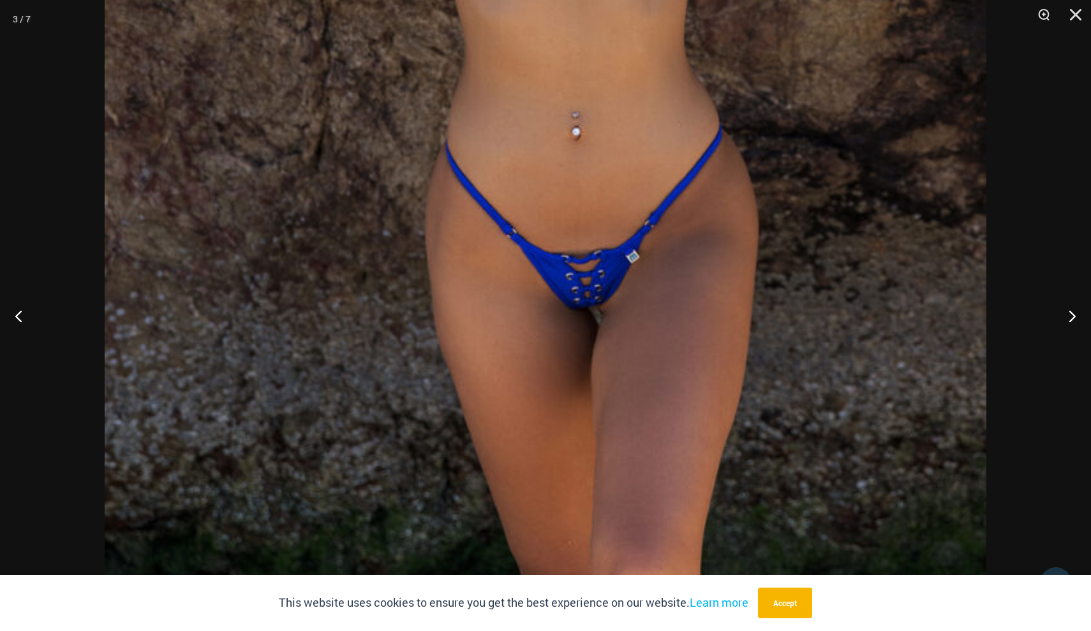
click at [92, 212] on div at bounding box center [545, 315] width 1091 height 631
click at [77, 254] on div at bounding box center [545, 315] width 1091 height 631
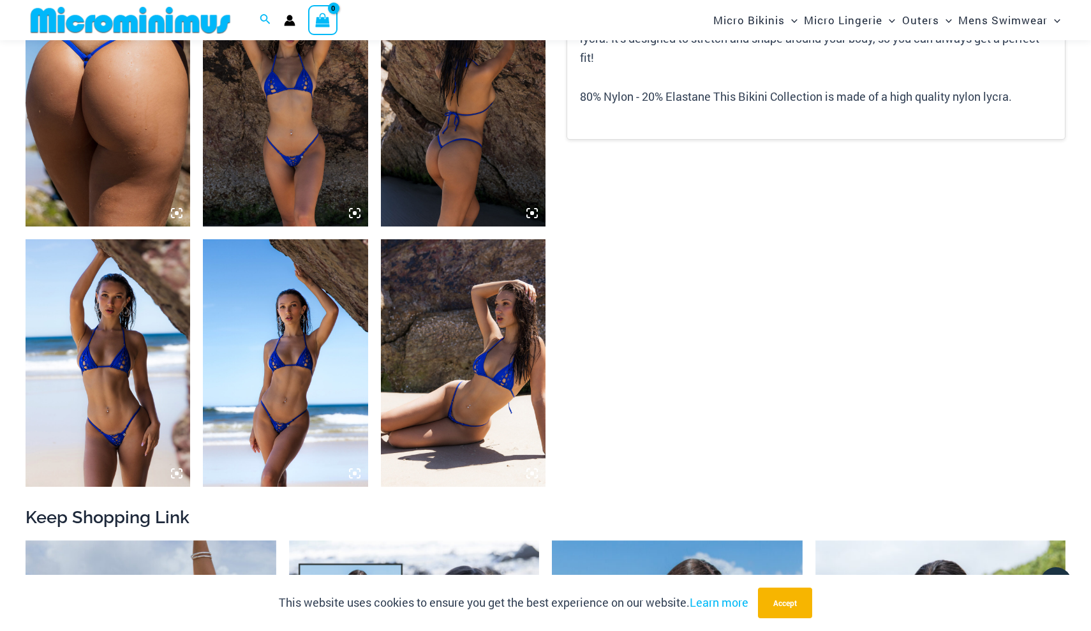
scroll to position [931, 0]
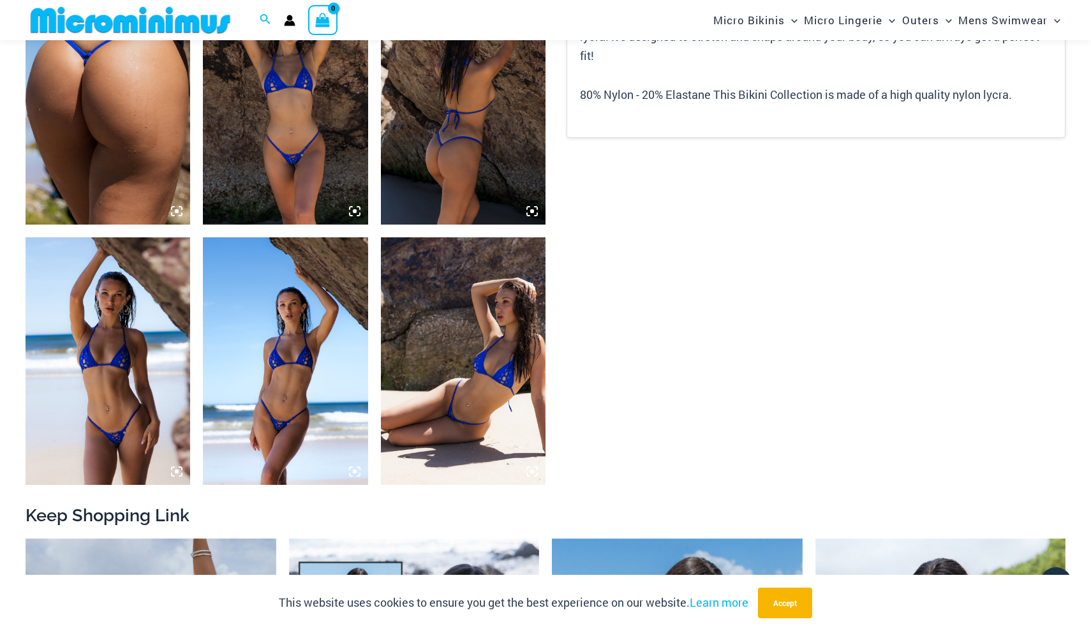
click at [535, 176] on img at bounding box center [463, 101] width 165 height 247
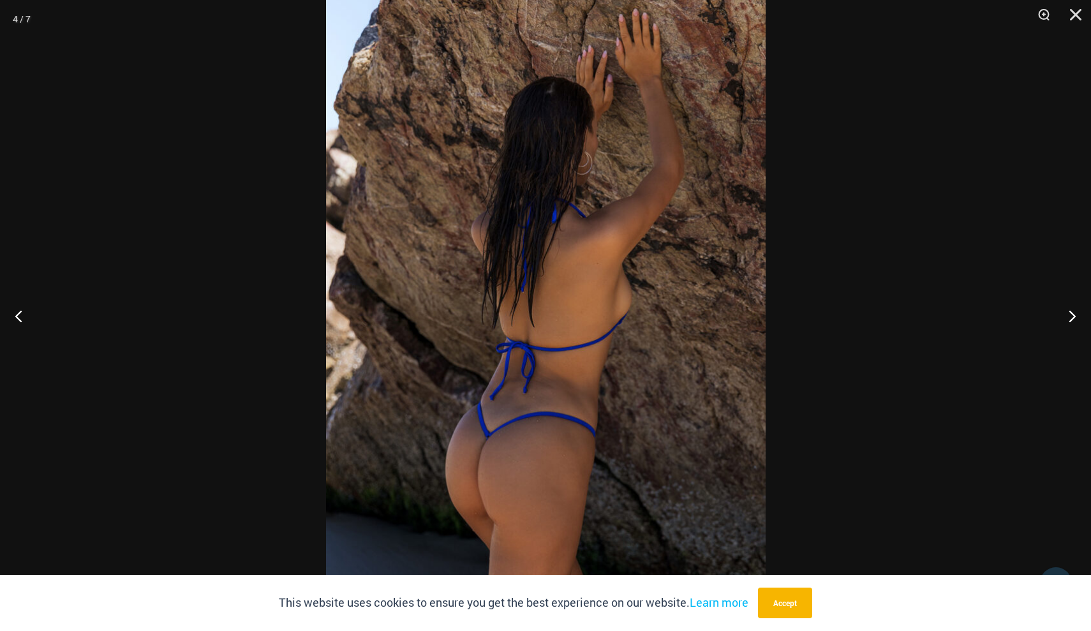
click at [781, 358] on div at bounding box center [545, 315] width 1091 height 631
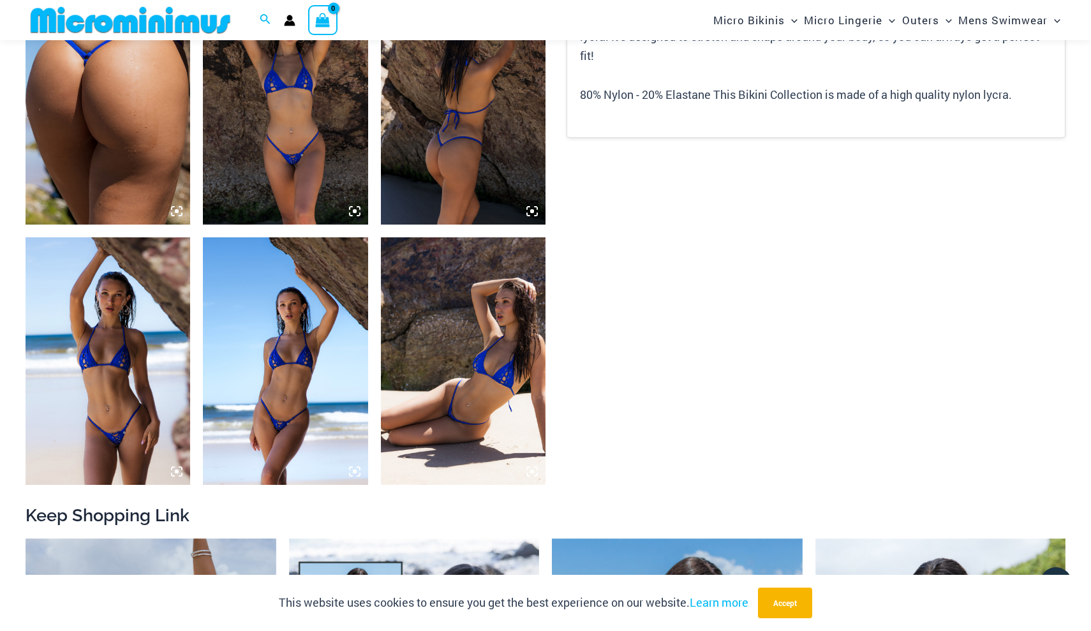
click at [304, 323] on img at bounding box center [285, 360] width 165 height 247
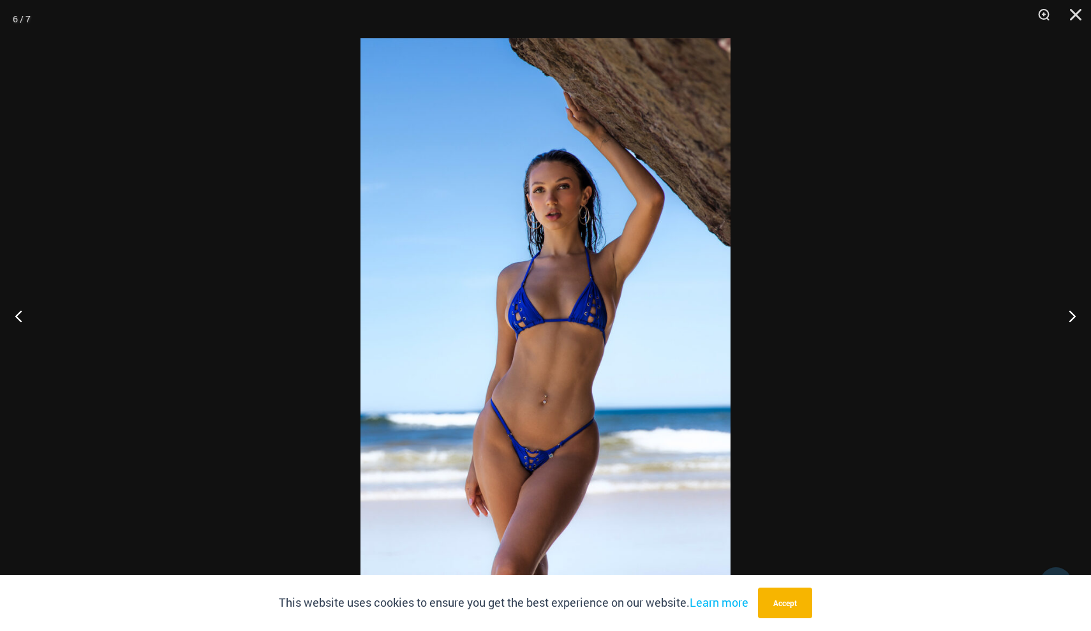
click at [498, 364] on img at bounding box center [545, 315] width 370 height 554
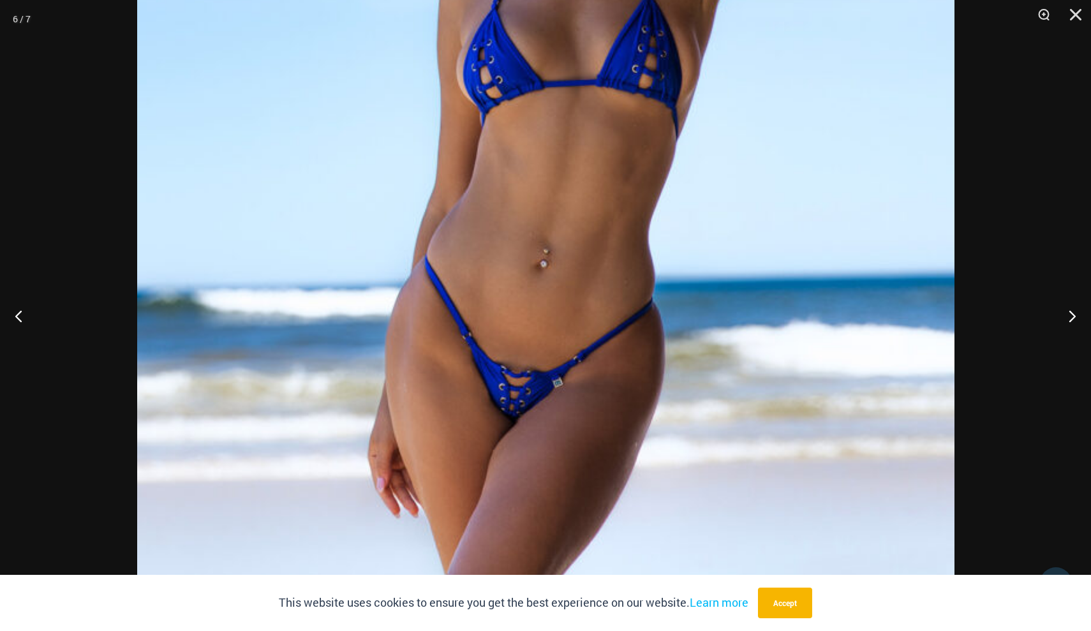
click at [968, 362] on div at bounding box center [545, 315] width 1091 height 631
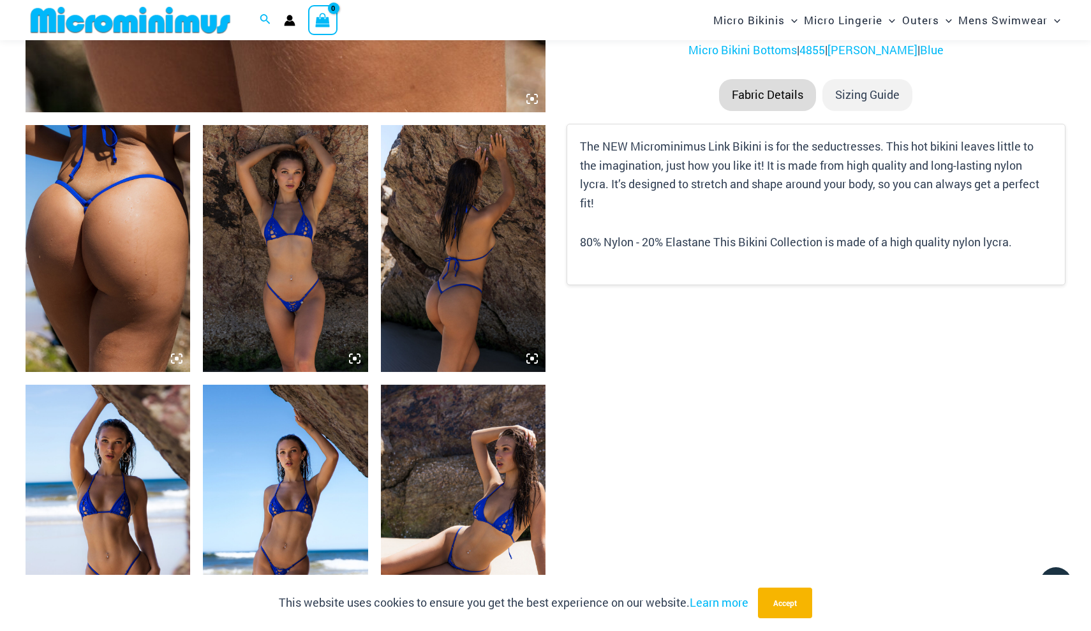
scroll to position [785, 0]
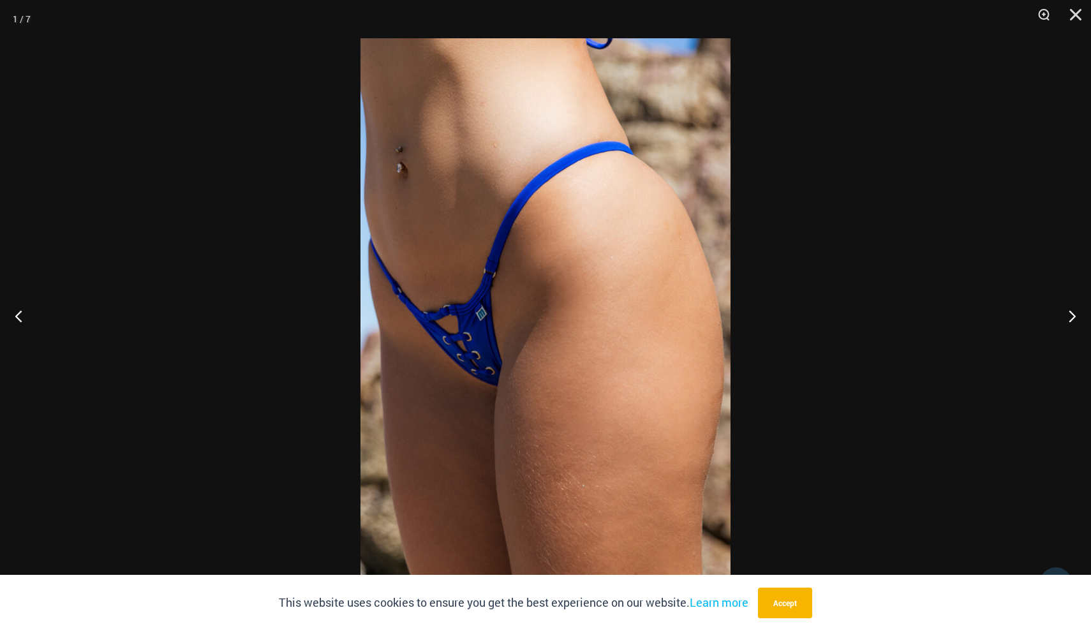
click at [542, 294] on img at bounding box center [545, 315] width 370 height 554
